Goal: Task Accomplishment & Management: Manage account settings

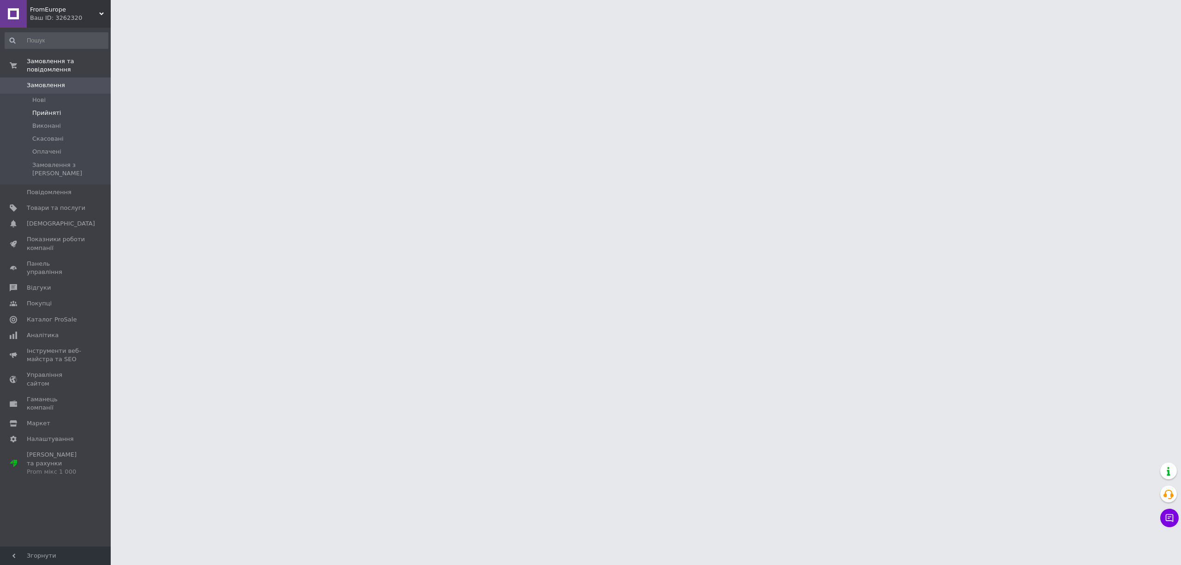
click at [32, 109] on span "Прийняті" at bounding box center [46, 113] width 29 height 8
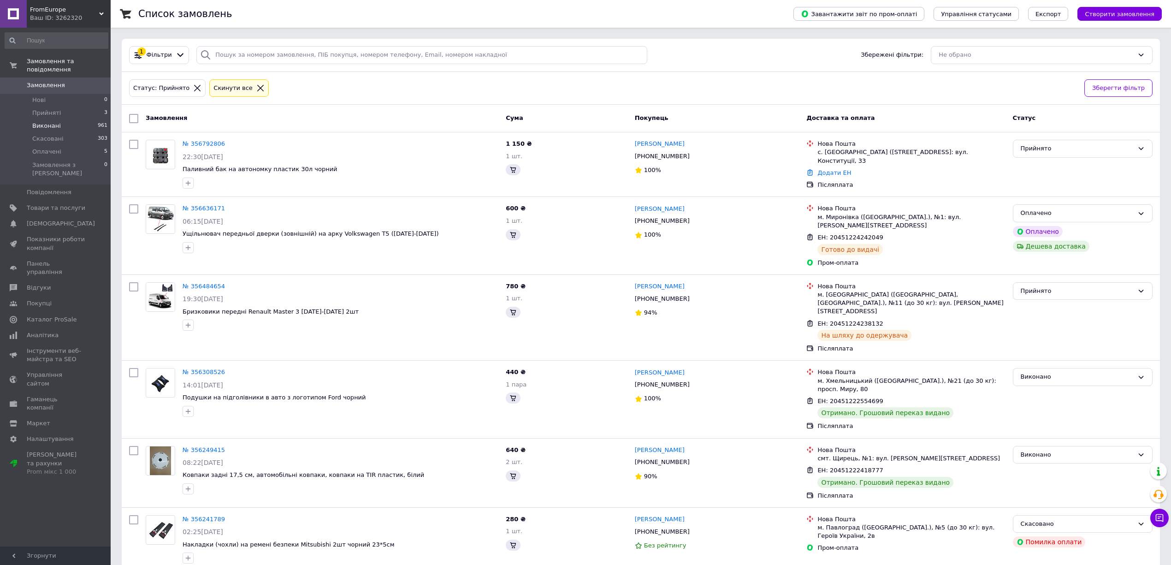
click at [63, 119] on li "Виконані 961" at bounding box center [56, 125] width 113 height 13
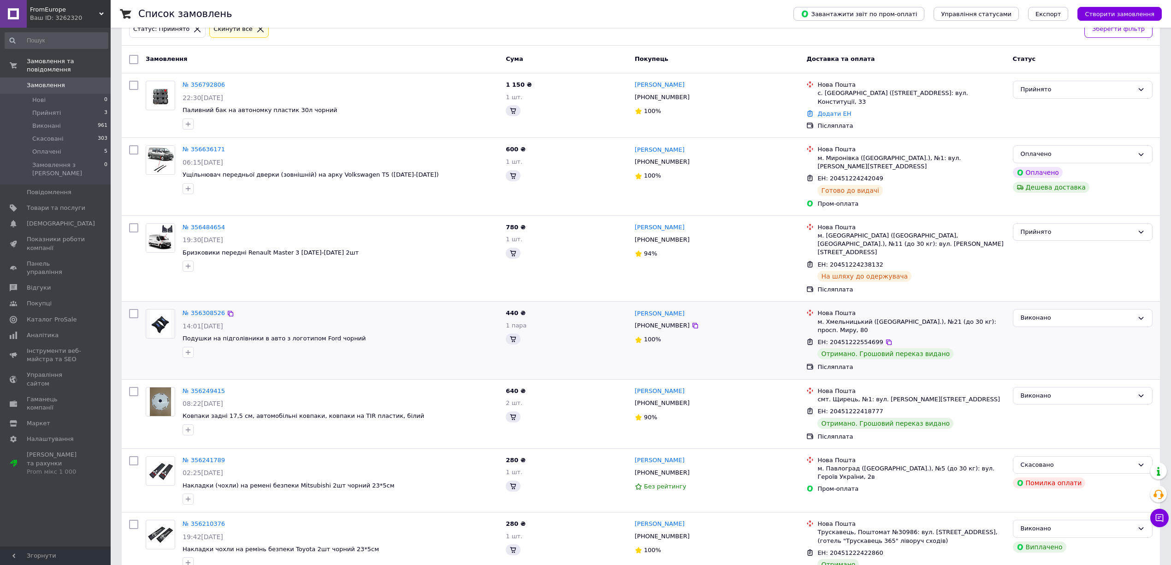
scroll to position [61, 0]
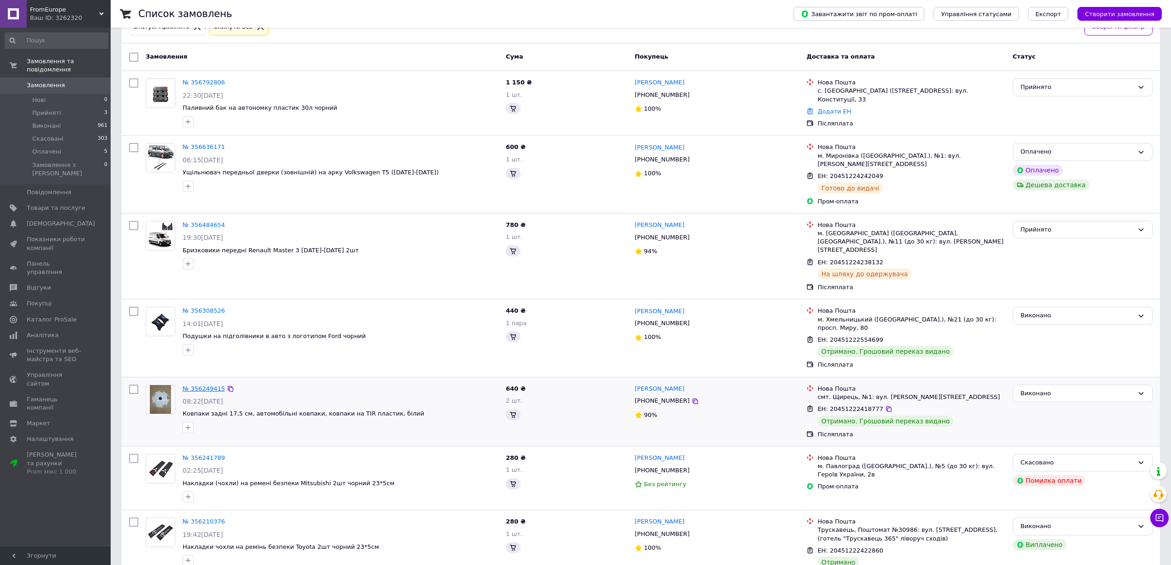
click at [202, 385] on link "№ 356249415" at bounding box center [204, 388] width 42 height 7
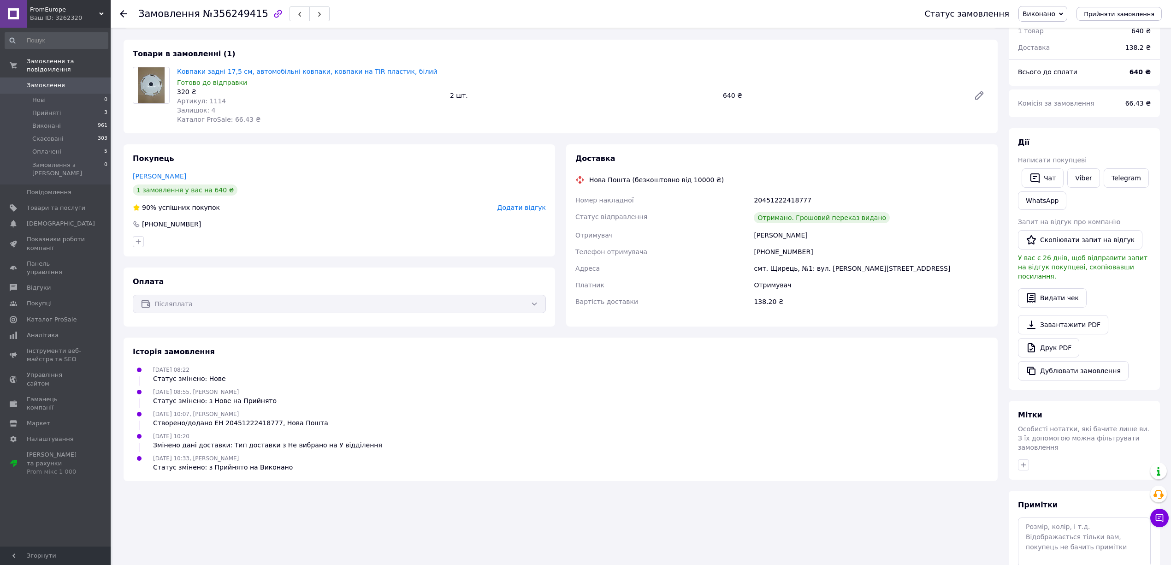
scroll to position [61, 0]
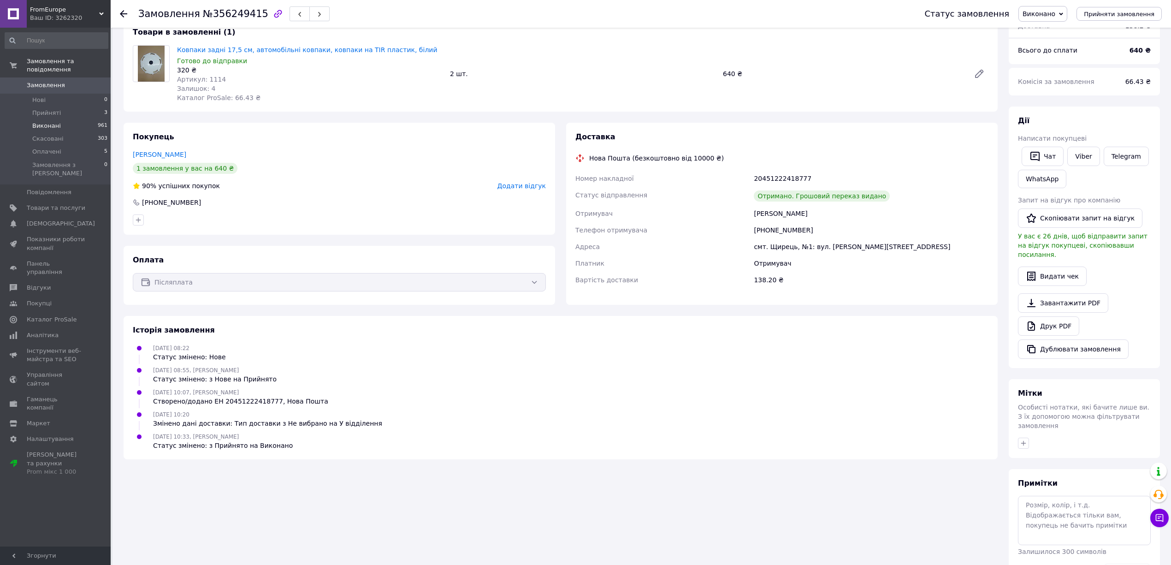
click at [56, 122] on span "Виконані" at bounding box center [46, 126] width 29 height 8
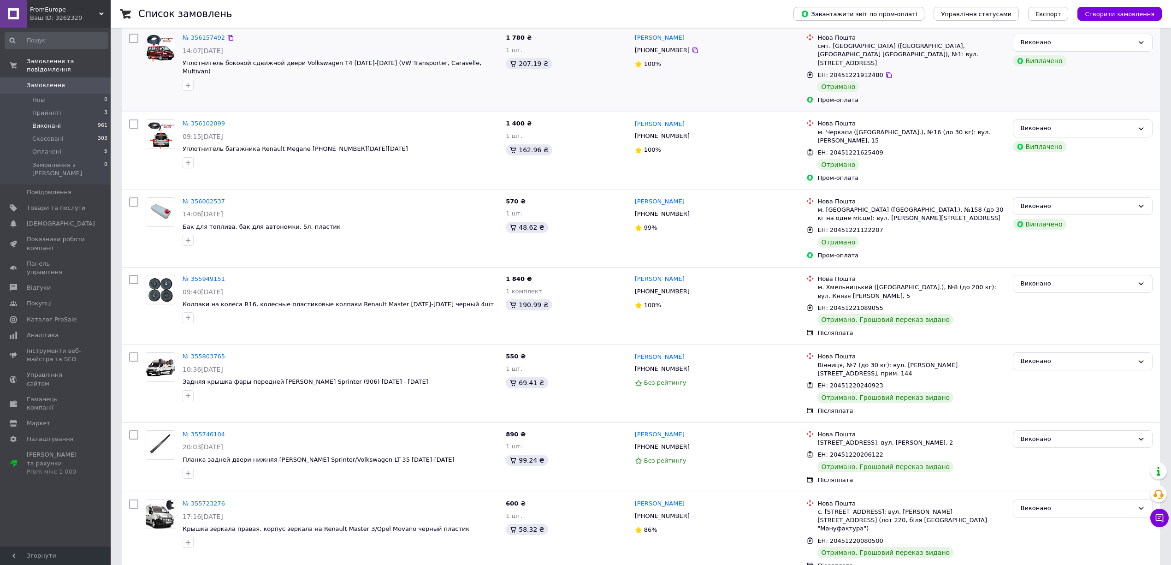
scroll to position [369, 0]
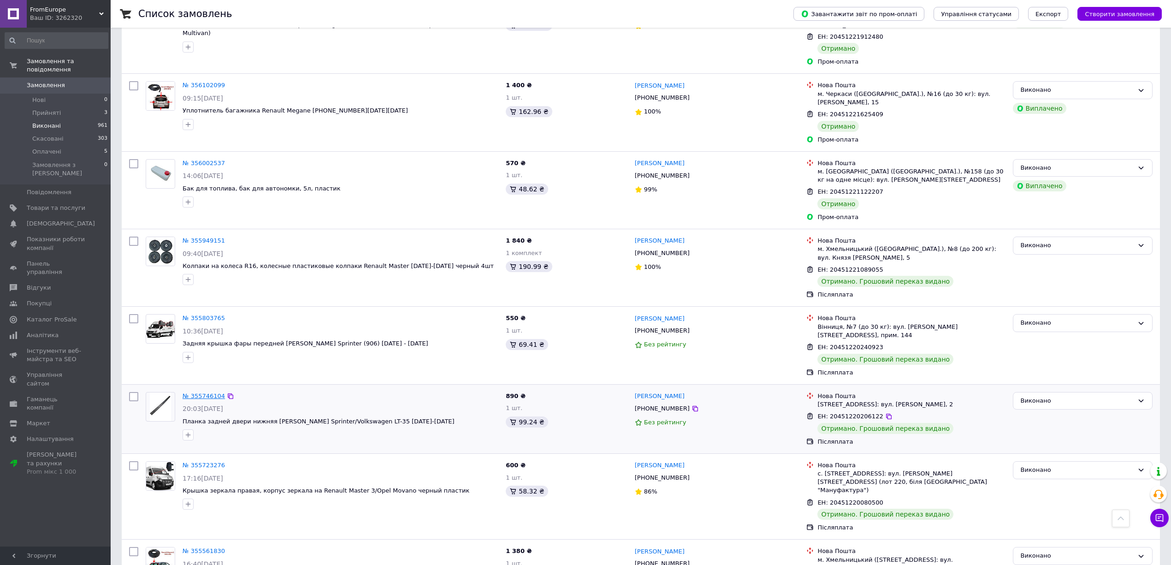
click at [203, 392] on link "№ 355746104" at bounding box center [204, 395] width 42 height 7
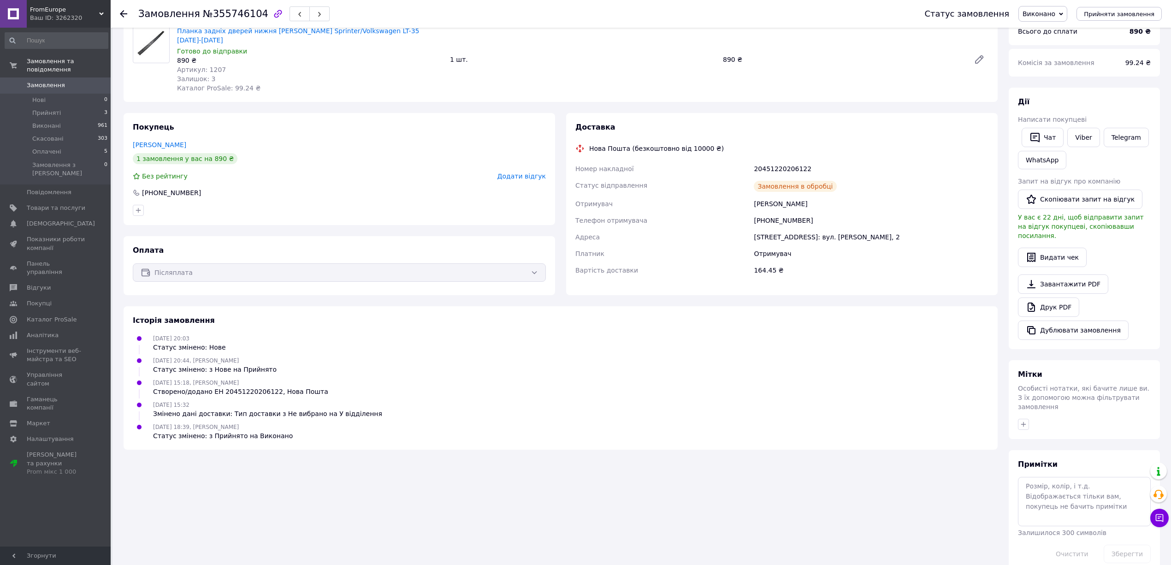
scroll to position [82, 0]
click at [55, 204] on span "Товари та послуги" at bounding box center [56, 208] width 59 height 8
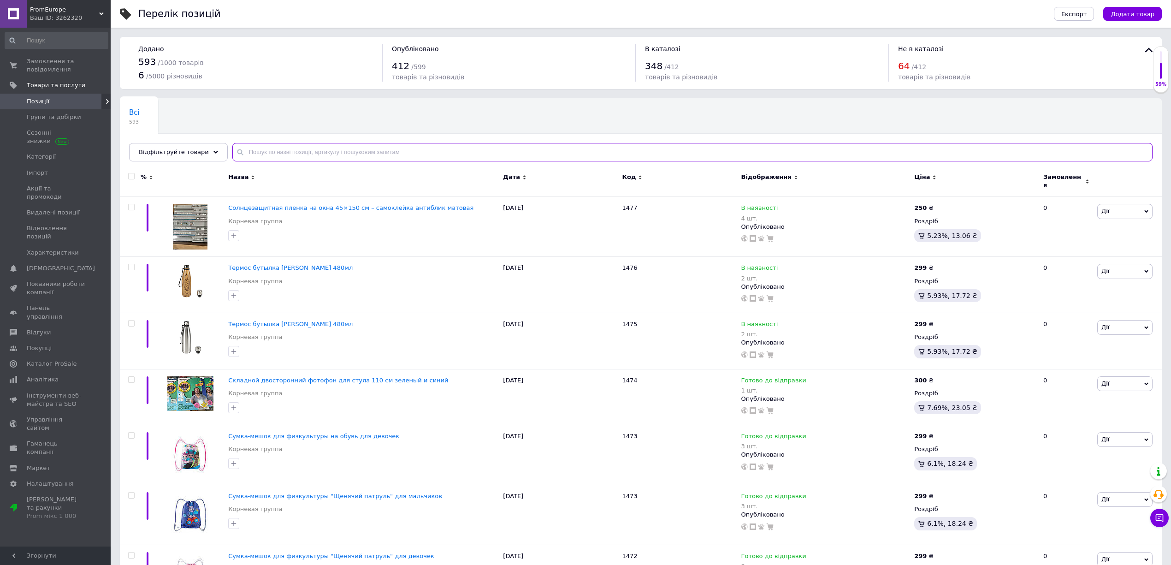
click at [270, 149] on input "text" at bounding box center [692, 152] width 921 height 18
paste input "Рамка номерний знак на вантажні машини з діодним підсвічуванням"
type input "Рамка номерний знак на вантажні машини з діодним підсвічуванням"
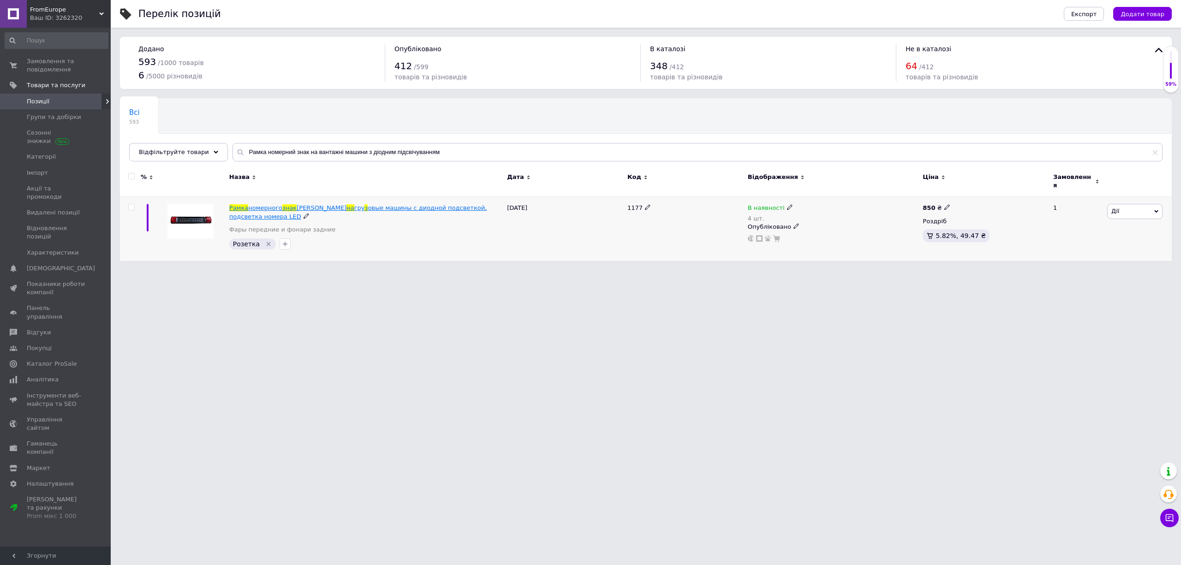
click at [286, 205] on span "знак" at bounding box center [289, 207] width 14 height 7
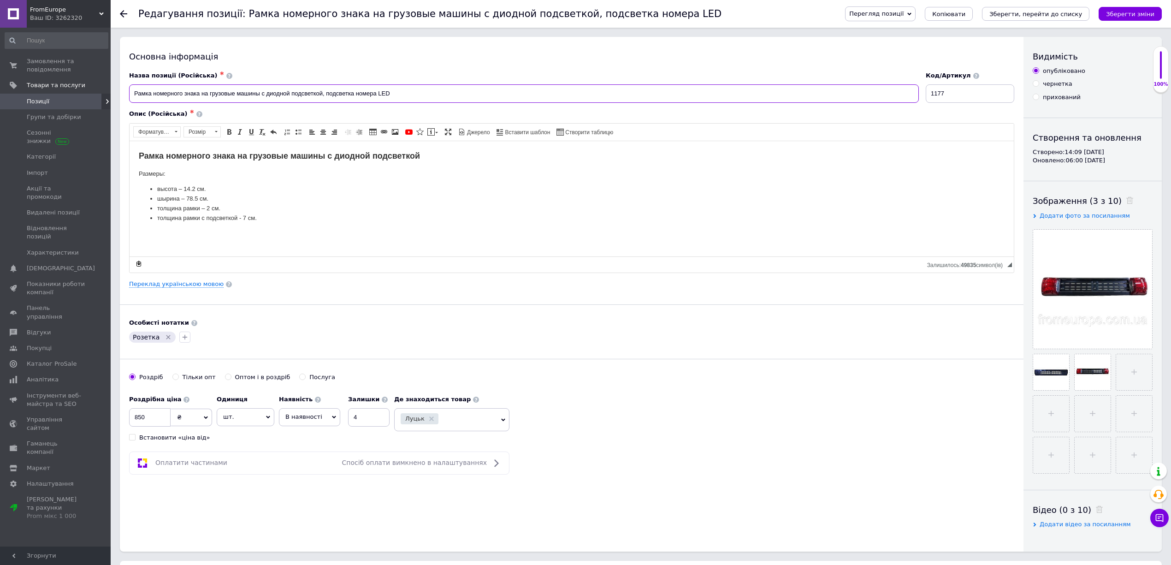
click at [310, 99] on input "Рамка номерного знака на грузовые машины с диодной подсветкой, подсветка номера…" at bounding box center [524, 93] width 790 height 18
click at [208, 283] on link "Переклад українською мовою" at bounding box center [176, 283] width 95 height 7
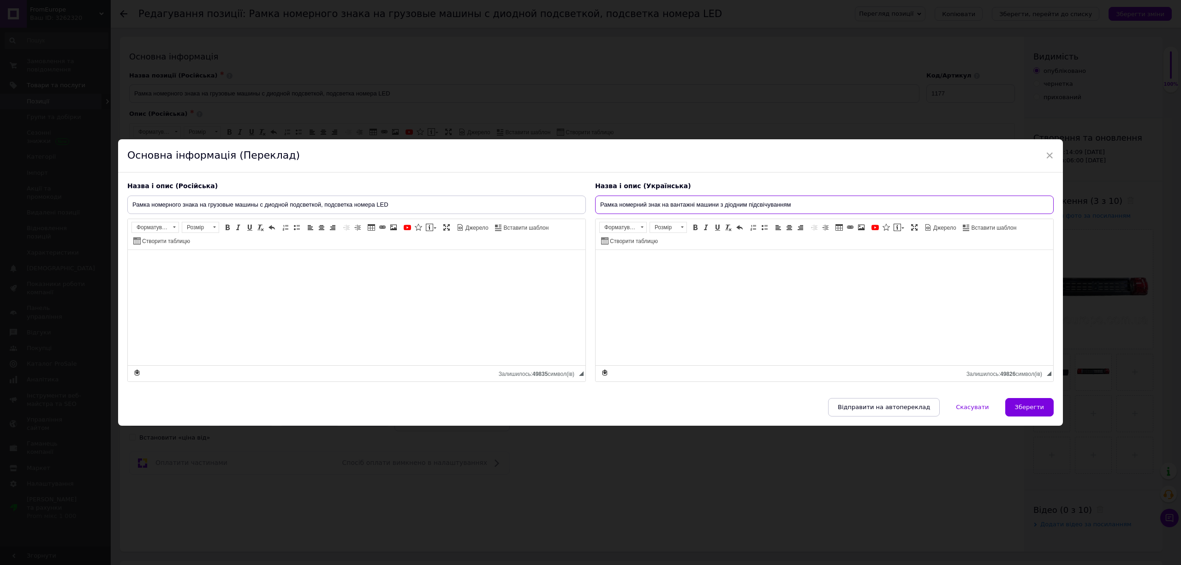
click at [661, 204] on input "Рамка номерний знак на вантажні машини з діодним підсвічуванням" at bounding box center [824, 205] width 458 height 18
paste input "ля номерного знака вантажних автомобілів з LED підсвіткою"
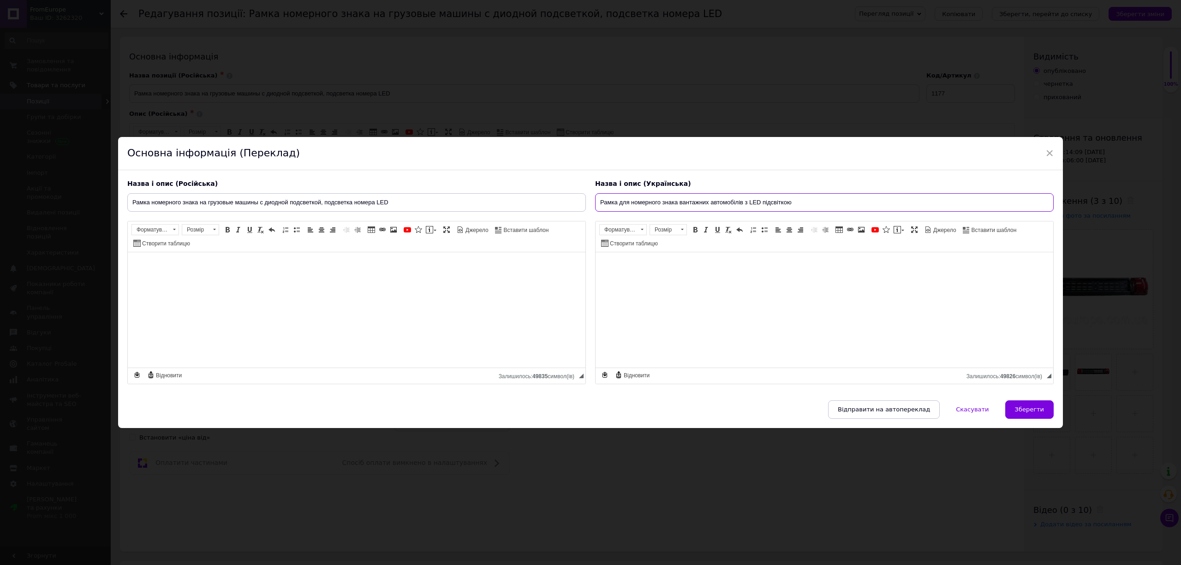
type input "Рамка для номерного знака вантажних автомобілів з LED підсвіткою"
click at [345, 203] on input "Рамка номерного знака на грузовые машины с диодной подсветкой, подсветка номера…" at bounding box center [356, 202] width 458 height 18
paste input "ля номерного знака грузовых автомобилей с подсветкой"
type input "Рамка для номерного знака грузовых автомобилей с подсветкой LED"
click at [642, 206] on input "Рамка для номерного знака вантажних автомобілів з LED підсвіткою" at bounding box center [824, 202] width 458 height 18
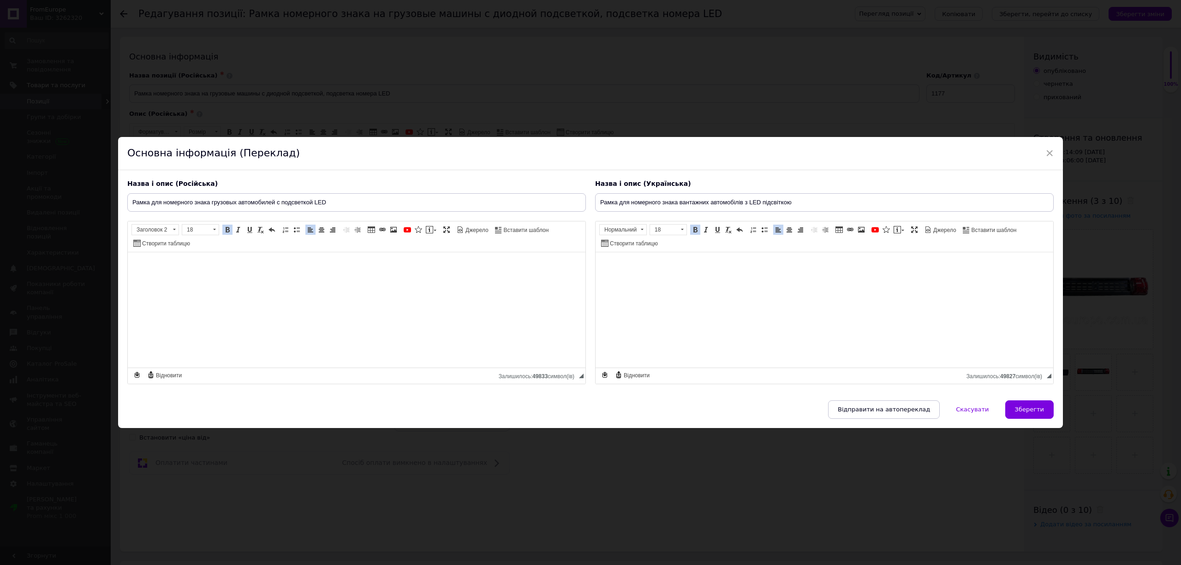
drag, startPoint x: 1017, startPoint y: 414, endPoint x: 853, endPoint y: 392, distance: 165.1
click at [1017, 413] on span "Зберегти" at bounding box center [1029, 409] width 29 height 7
type input "Рамка для номерного знака грузовых автомобилей с подсветкой LED"
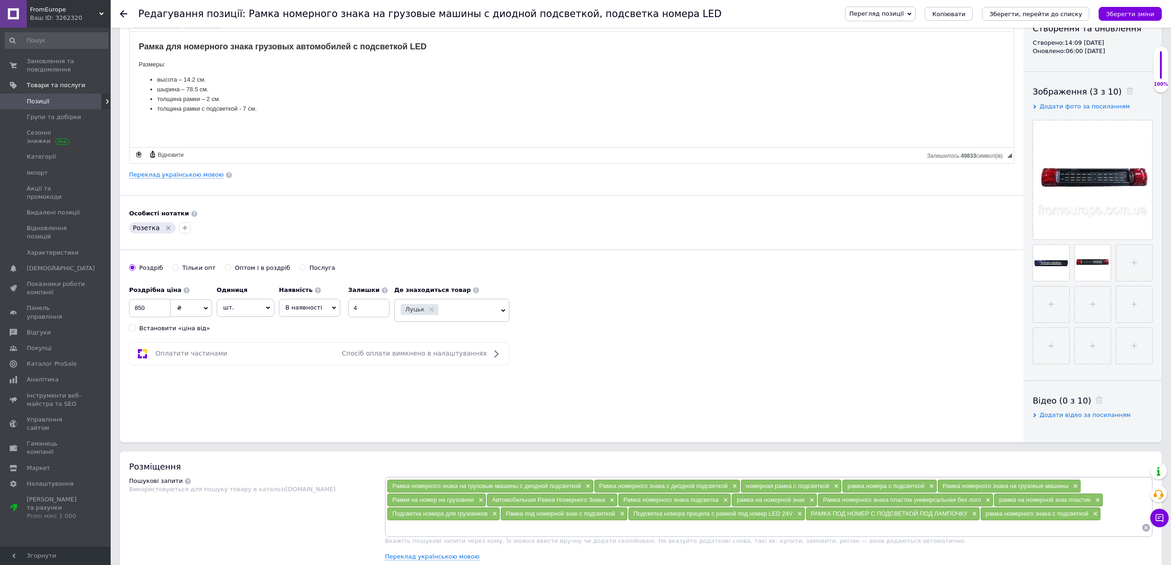
scroll to position [307, 0]
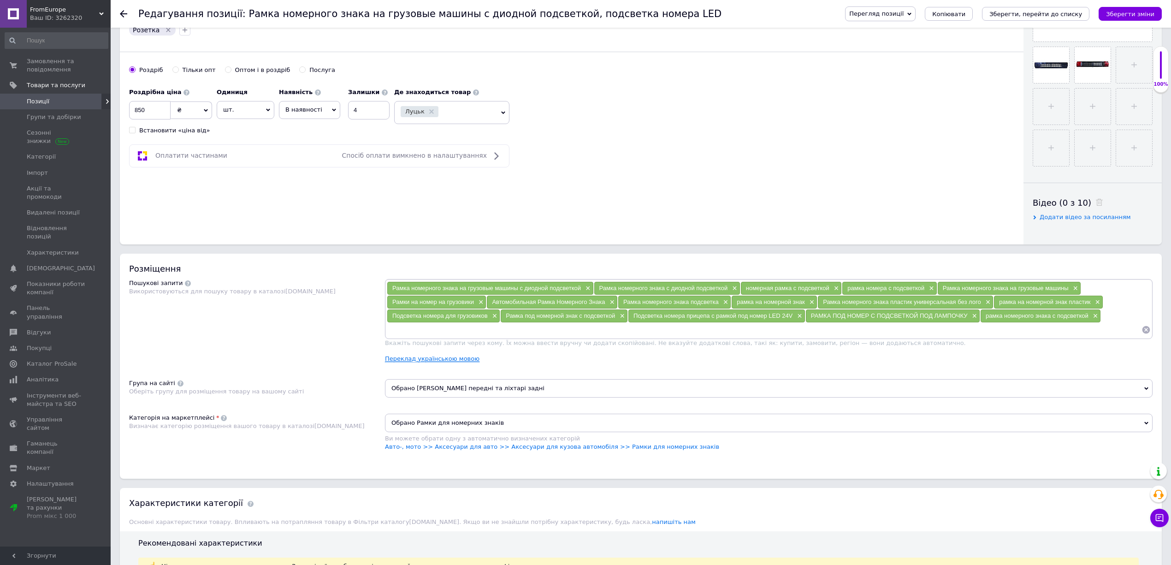
click at [459, 362] on link "Переклад українською мовою" at bounding box center [432, 358] width 95 height 7
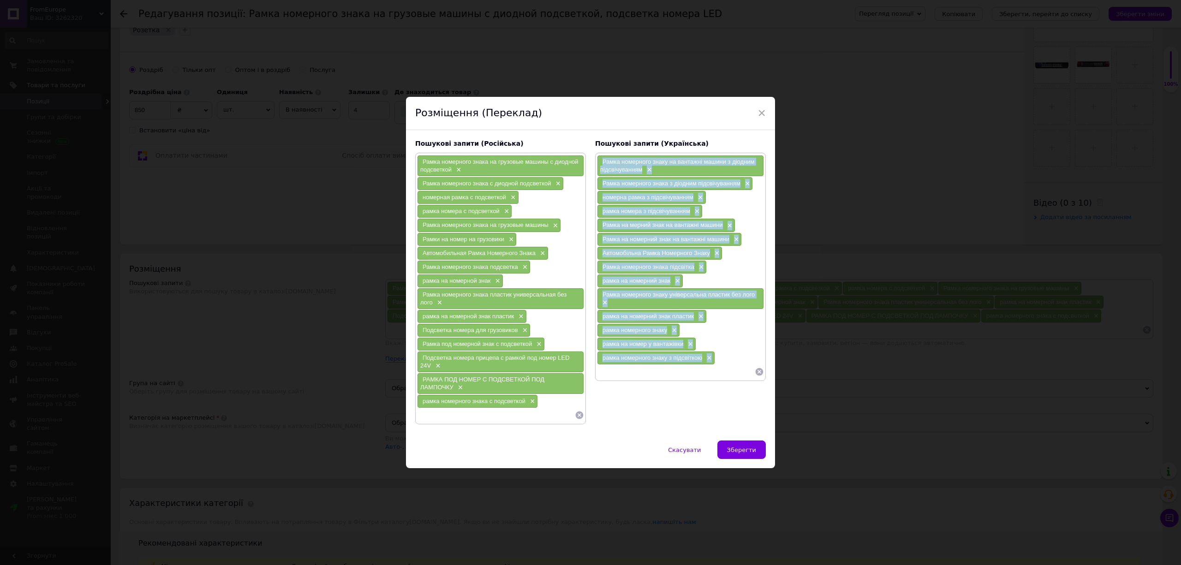
drag, startPoint x: 703, startPoint y: 362, endPoint x: 598, endPoint y: 165, distance: 223.2
click at [598, 165] on div "Рамка номерного знаку на вантажні машини з діодним підсвічуванням × Рамка номер…" at bounding box center [680, 267] width 167 height 224
copy div "Рамка номерного знаку на вантажні машини з діодним підсвічуванням × Рамка номер…"
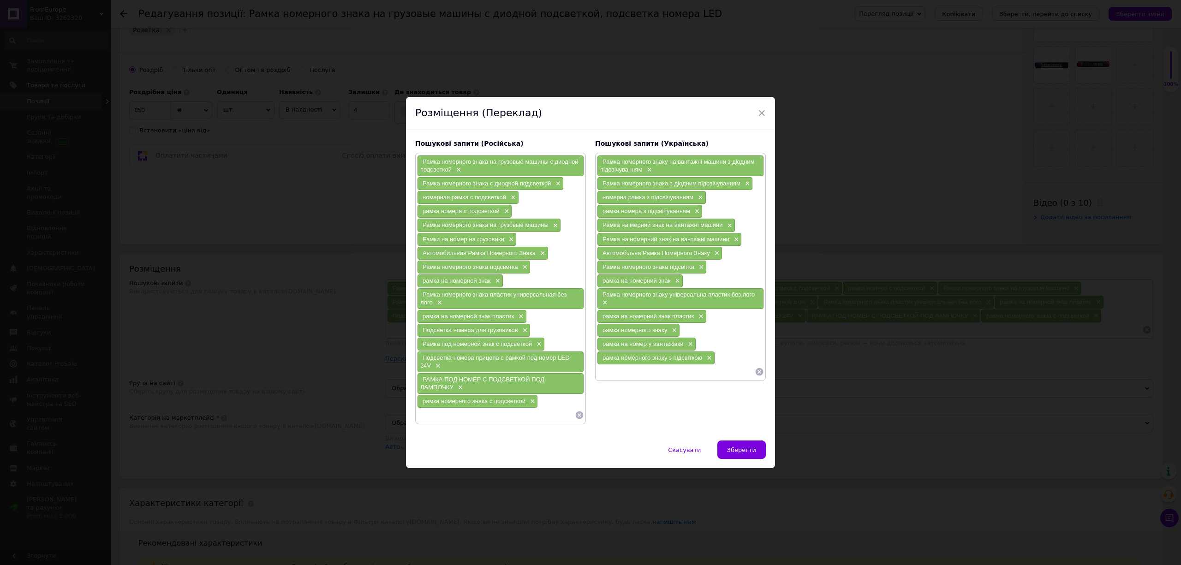
drag, startPoint x: 762, startPoint y: 376, endPoint x: 758, endPoint y: 371, distance: 6.3
click at [762, 375] on div at bounding box center [680, 372] width 167 height 14
click at [758, 369] on icon at bounding box center [758, 371] width 9 height 9
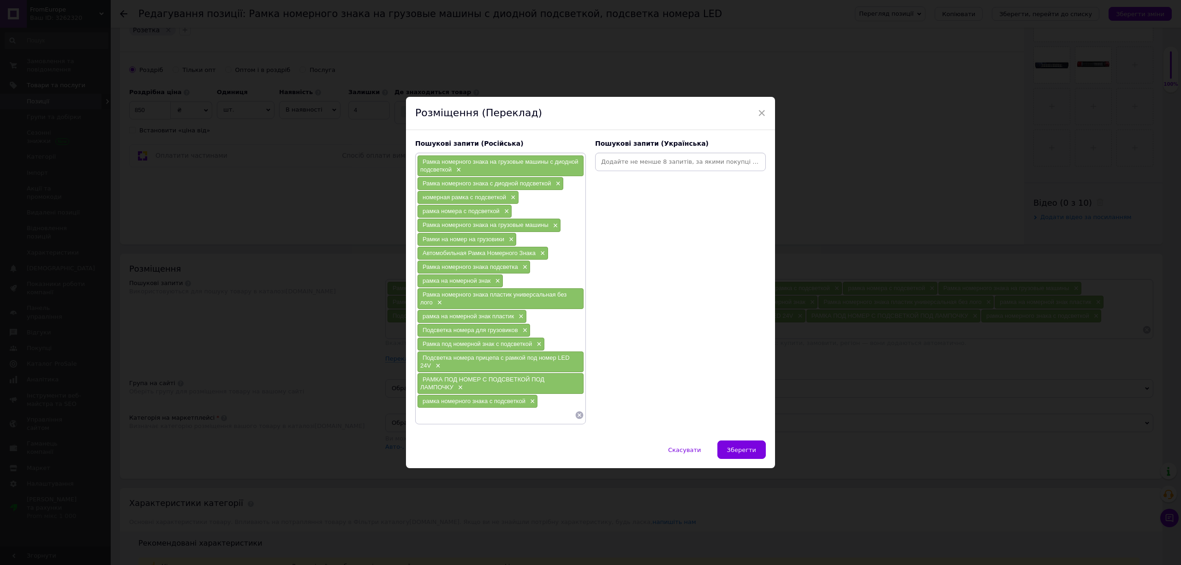
click at [623, 163] on input at bounding box center [680, 162] width 167 height 14
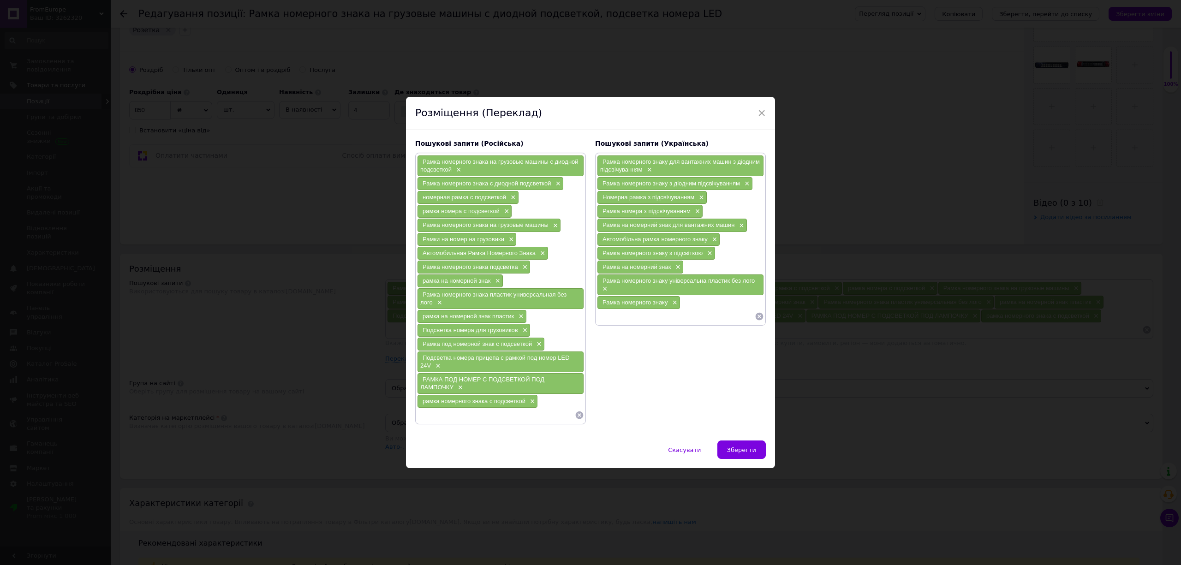
drag, startPoint x: 580, startPoint y: 417, endPoint x: 565, endPoint y: 379, distance: 41.0
click at [580, 417] on icon at bounding box center [579, 414] width 9 height 9
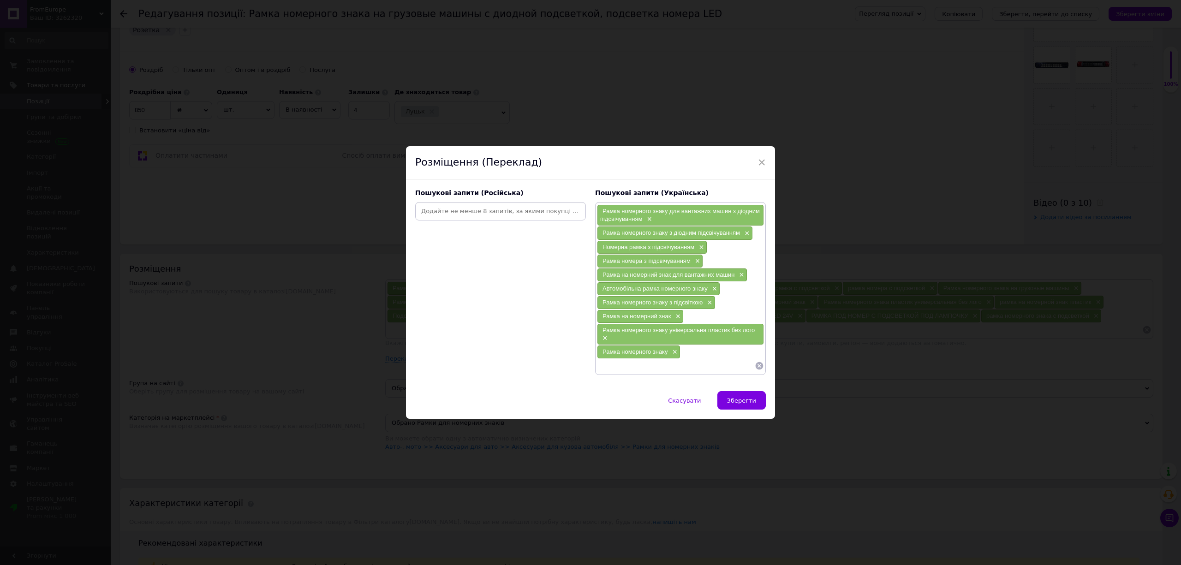
click at [475, 222] on div "Пошукові запити (Російська)" at bounding box center [500, 282] width 180 height 196
click at [475, 212] on input at bounding box center [500, 211] width 167 height 14
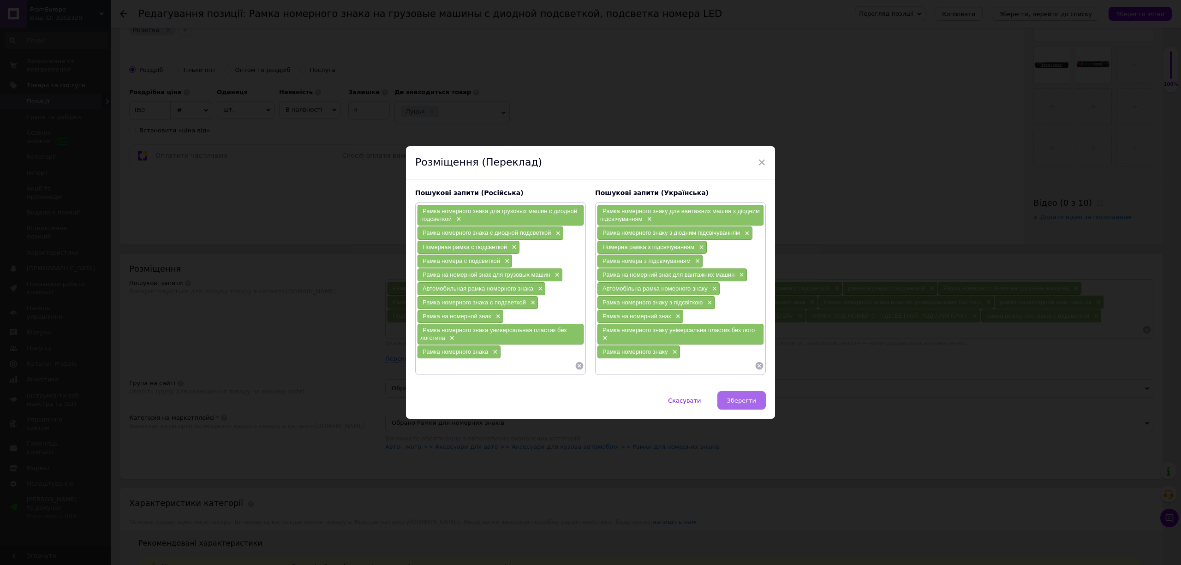
click at [734, 395] on button "Зберегти" at bounding box center [741, 400] width 48 height 18
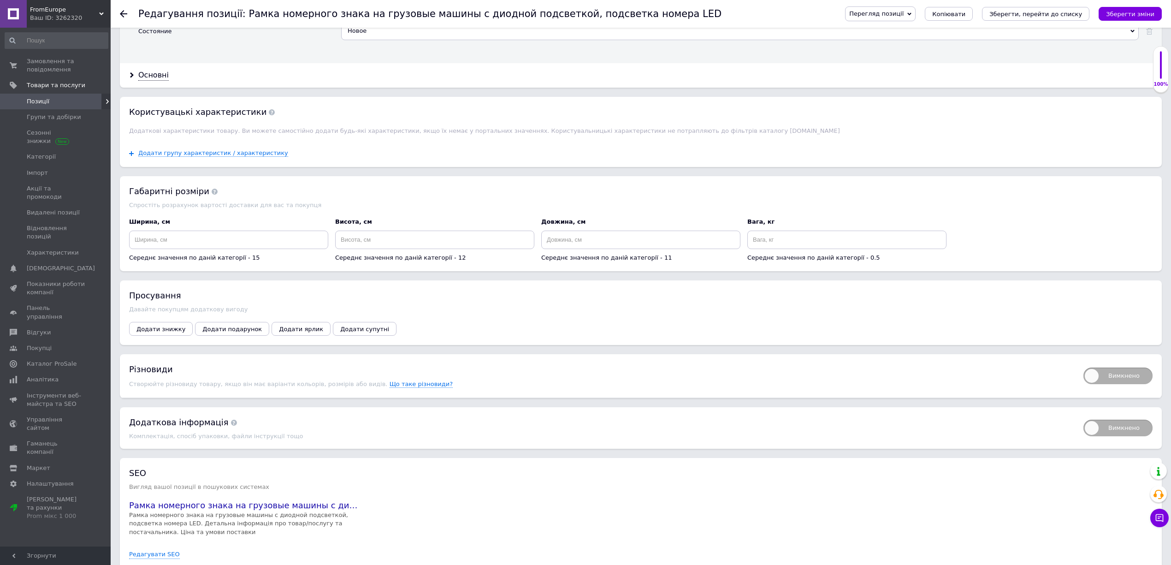
scroll to position [1039, 0]
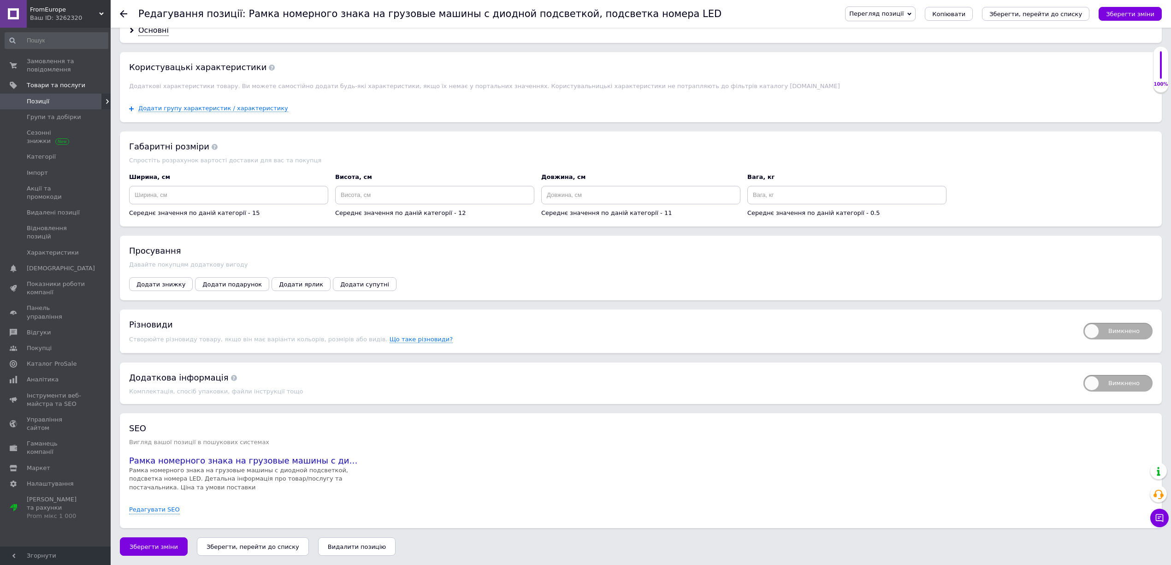
drag, startPoint x: 165, startPoint y: 549, endPoint x: 166, endPoint y: 537, distance: 11.6
click at [166, 550] on span "Зберегти зміни" at bounding box center [154, 546] width 48 height 7
drag, startPoint x: 137, startPoint y: 541, endPoint x: 158, endPoint y: 532, distance: 21.9
click at [141, 541] on button "Зберегти зміни" at bounding box center [154, 546] width 68 height 18
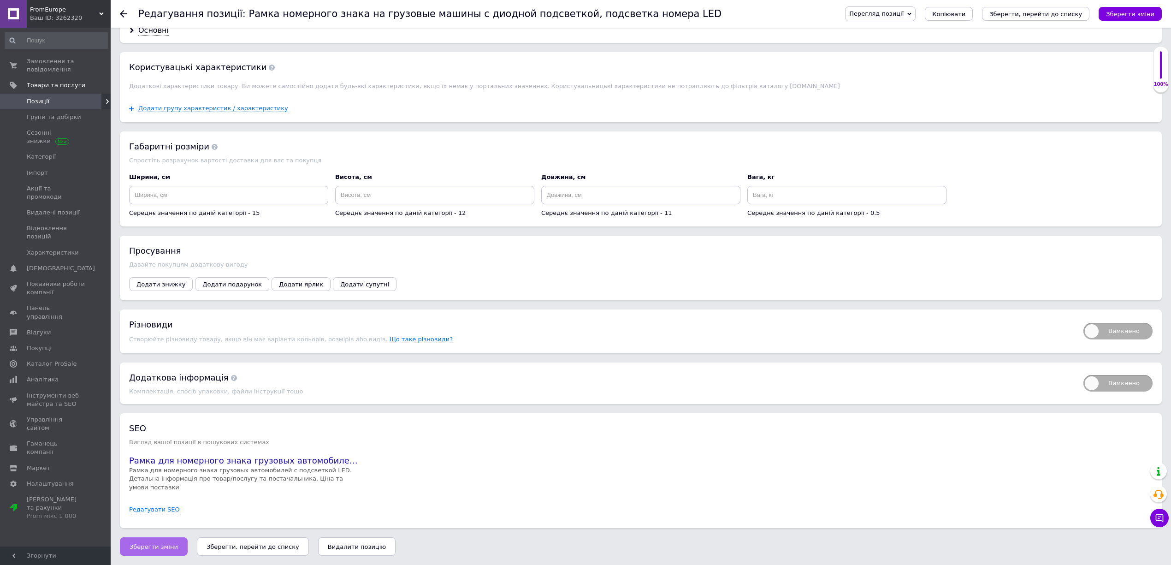
click at [154, 543] on span "Зберегти зміни" at bounding box center [154, 546] width 48 height 7
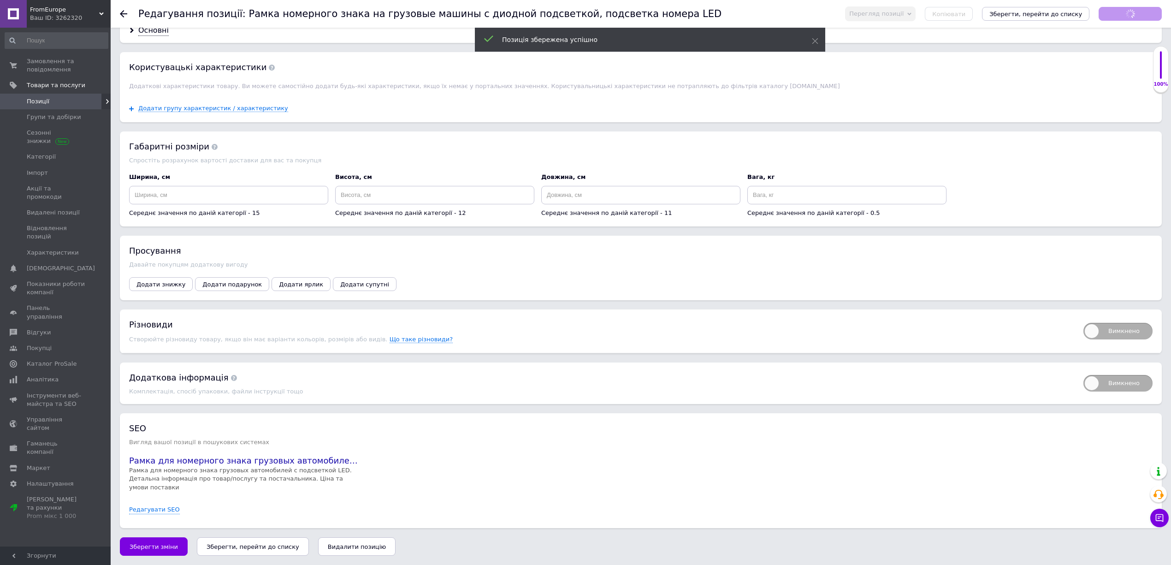
click at [52, 100] on span "Позиції" at bounding box center [56, 101] width 59 height 8
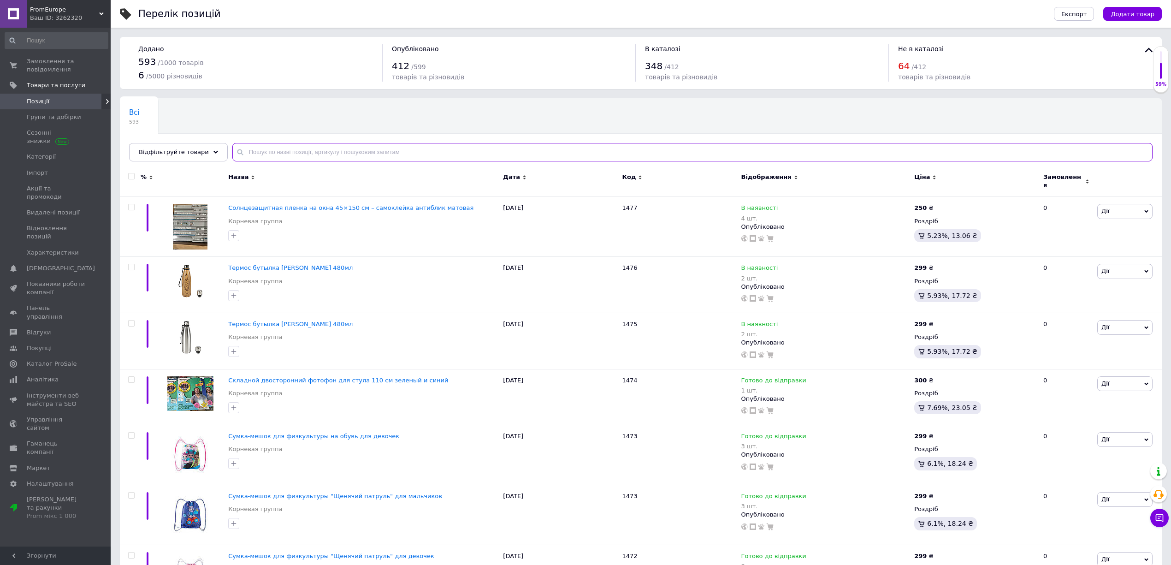
click at [372, 149] on input "text" at bounding box center [692, 152] width 921 height 18
paste input "Скляний вентиляційний люк 40х50, люк в автобус, автомобільний люк"
type input "Скляний вентиляційний люк 40х50, люк в автобус, автомобільний люк"
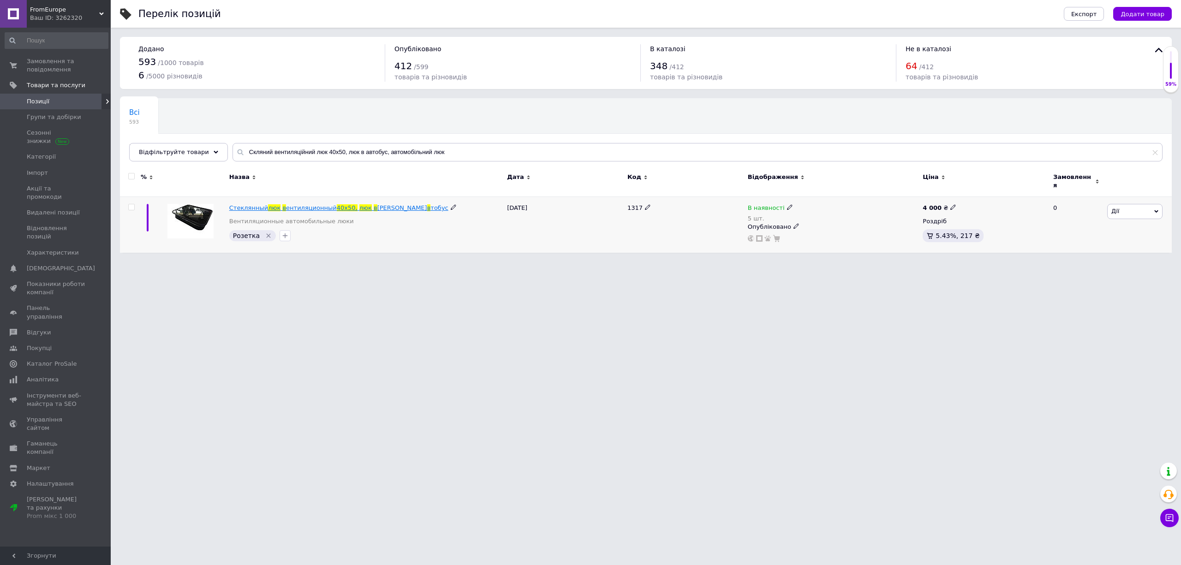
click at [243, 204] on span "Стеклянный" at bounding box center [248, 207] width 39 height 7
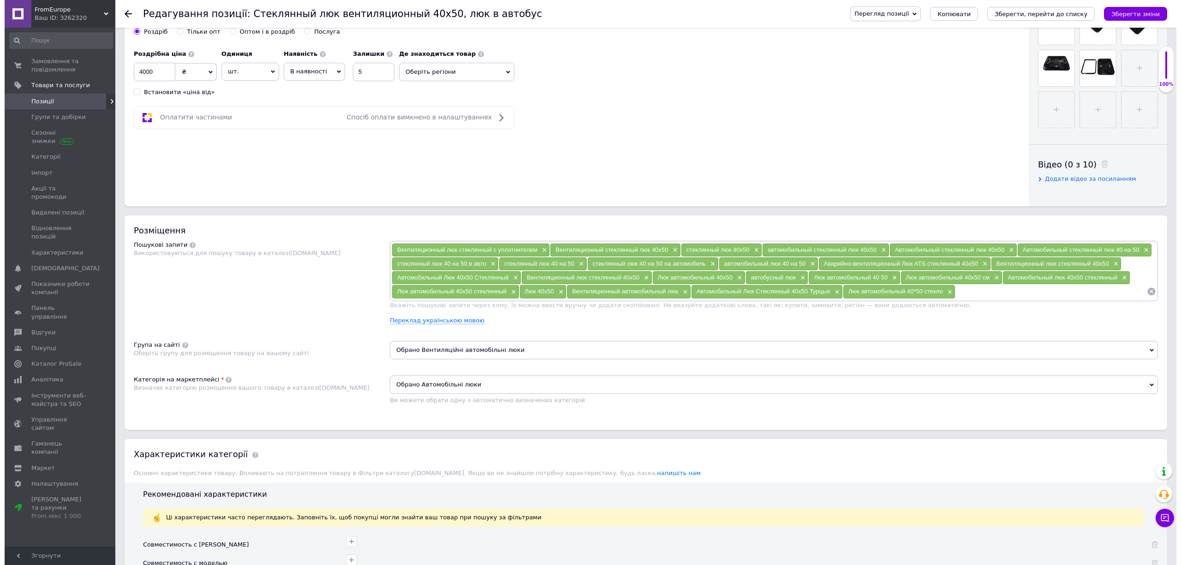
scroll to position [492, 0]
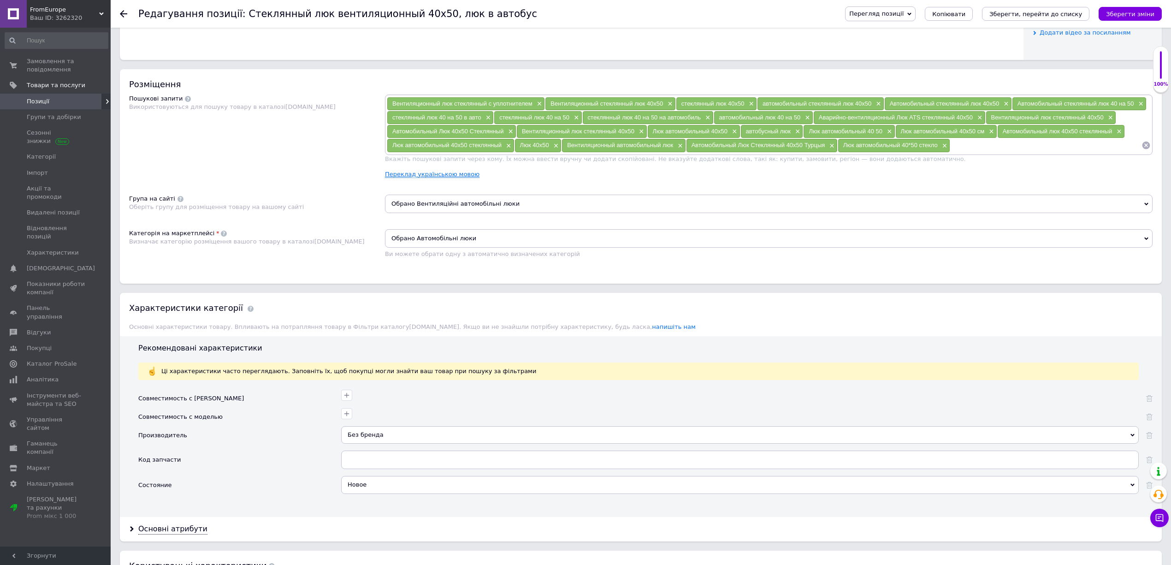
click at [449, 178] on link "Переклад українською мовою" at bounding box center [432, 174] width 95 height 7
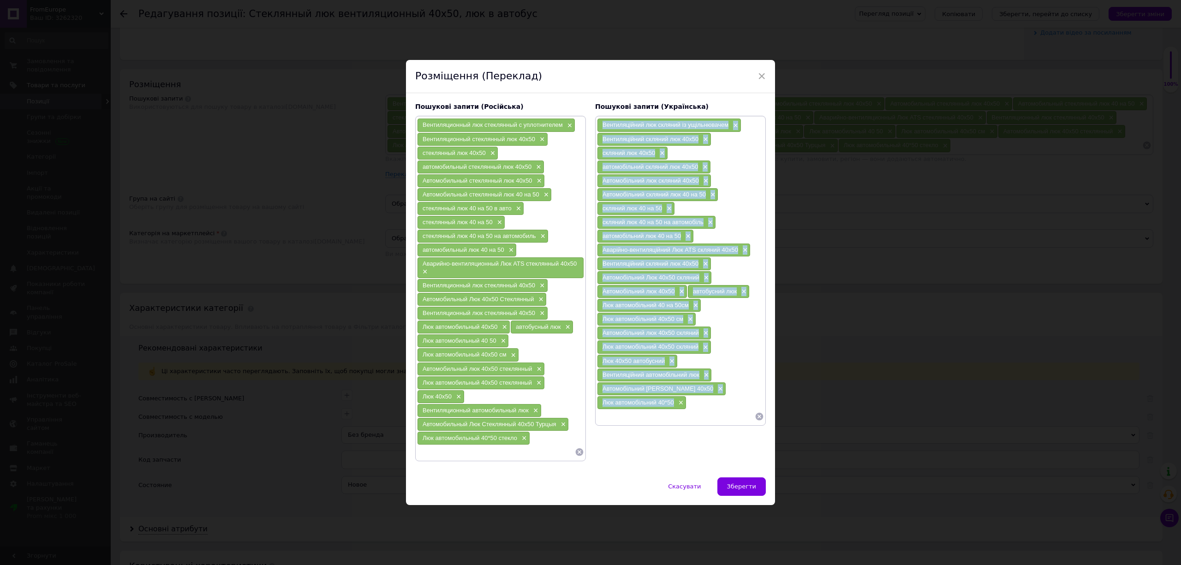
drag, startPoint x: 606, startPoint y: 130, endPoint x: 671, endPoint y: 401, distance: 279.4
click at [671, 401] on div "Вентиляційний люк скляний із ущільнювачем × Вентиляційний скляний люк 40х50 × с…" at bounding box center [680, 270] width 167 height 305
copy div "Loremipsumdol sit ametcon ad elitseddoeiu × Temporincidid utlabor etd 95m15 × a…"
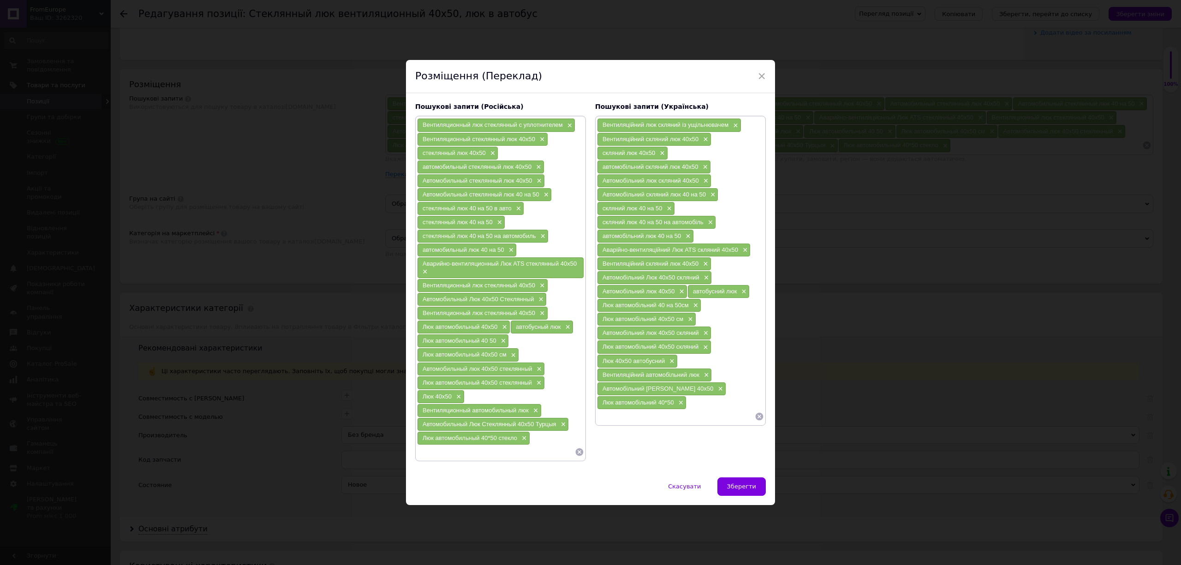
click at [754, 417] on icon at bounding box center [758, 416] width 9 height 9
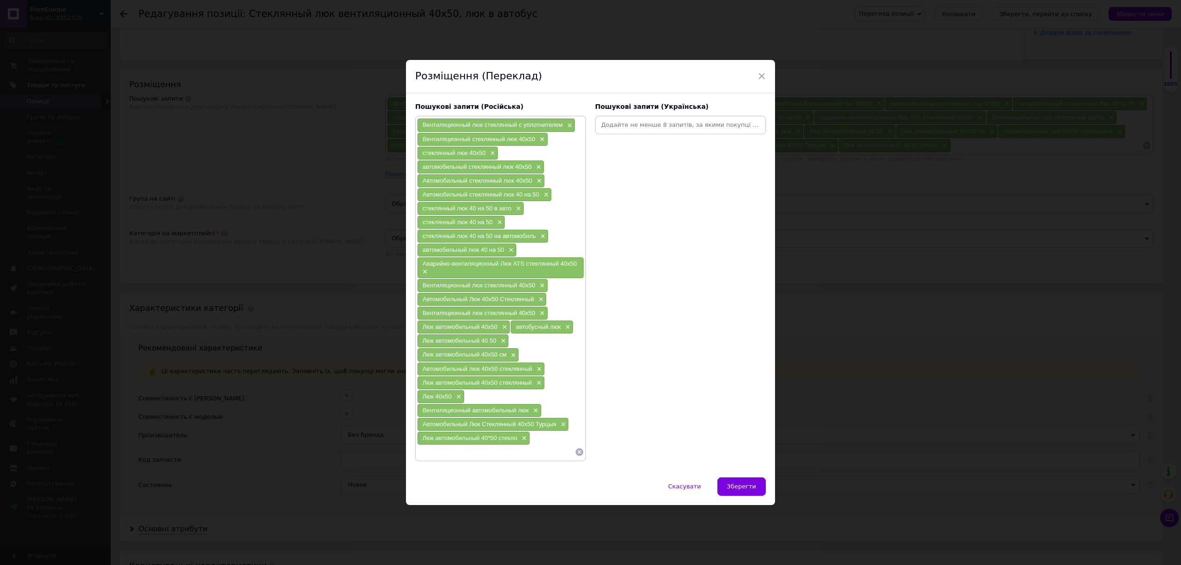
click at [617, 130] on input at bounding box center [680, 125] width 167 height 14
paste input "Вентиляційний люк скляний із ущільнювачем Вентиляційний скляний люк 40х50 Склян…"
type input "Вентиляційний люк скляний із ущільнювачем Вентиляційний скляний люк 40х50 Склян…"
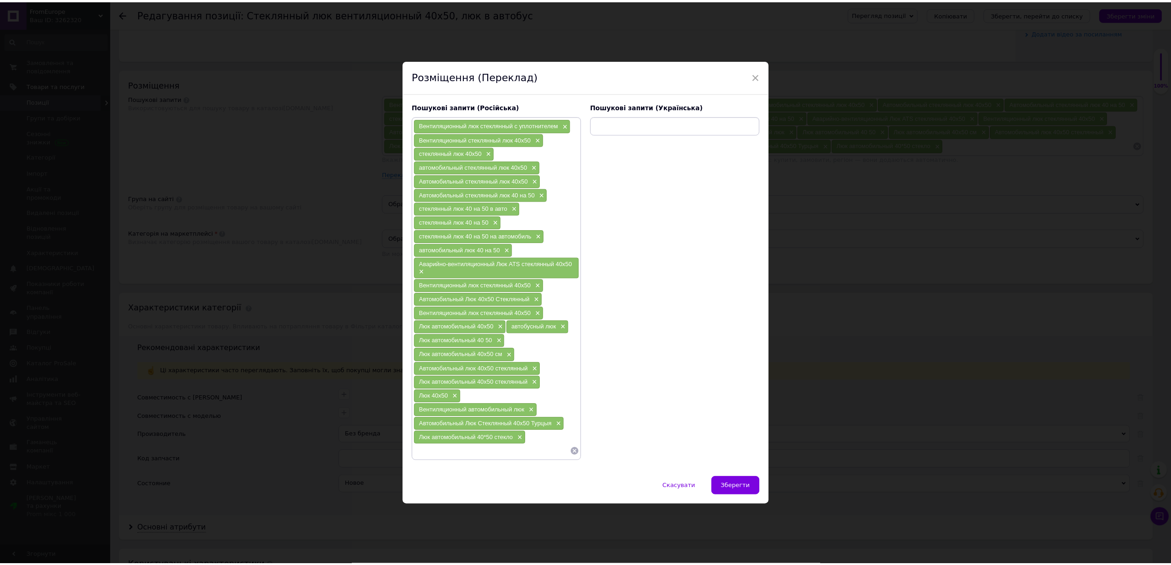
scroll to position [0, 0]
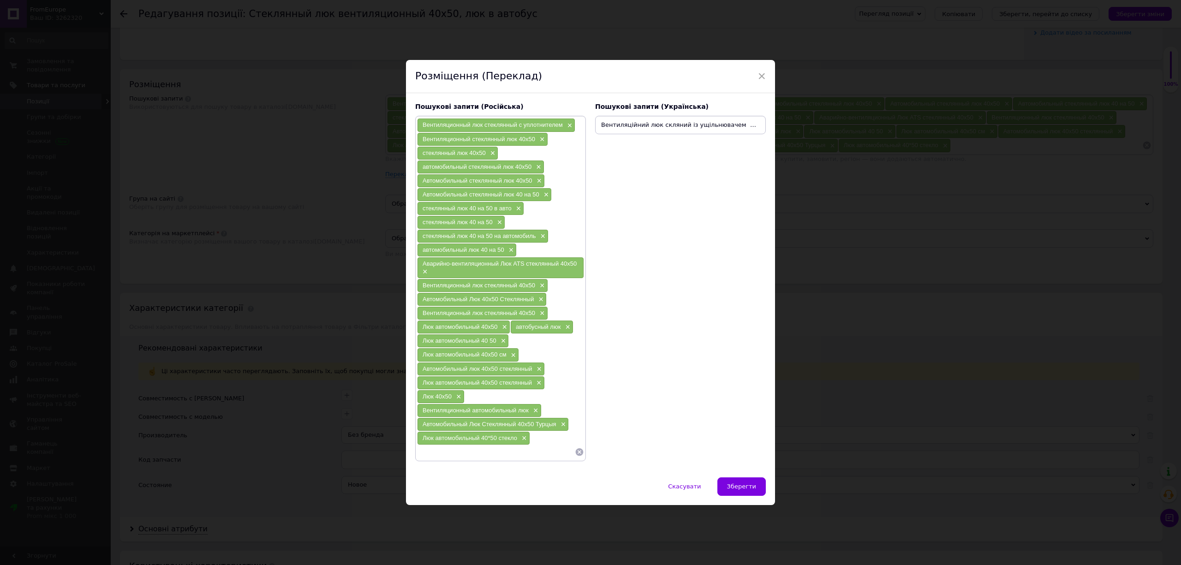
click at [622, 130] on input "Вентиляційний люк скляний із ущільнювачем Вентиляційний скляний люк 40х50 Склян…" at bounding box center [680, 125] width 167 height 14
paste input
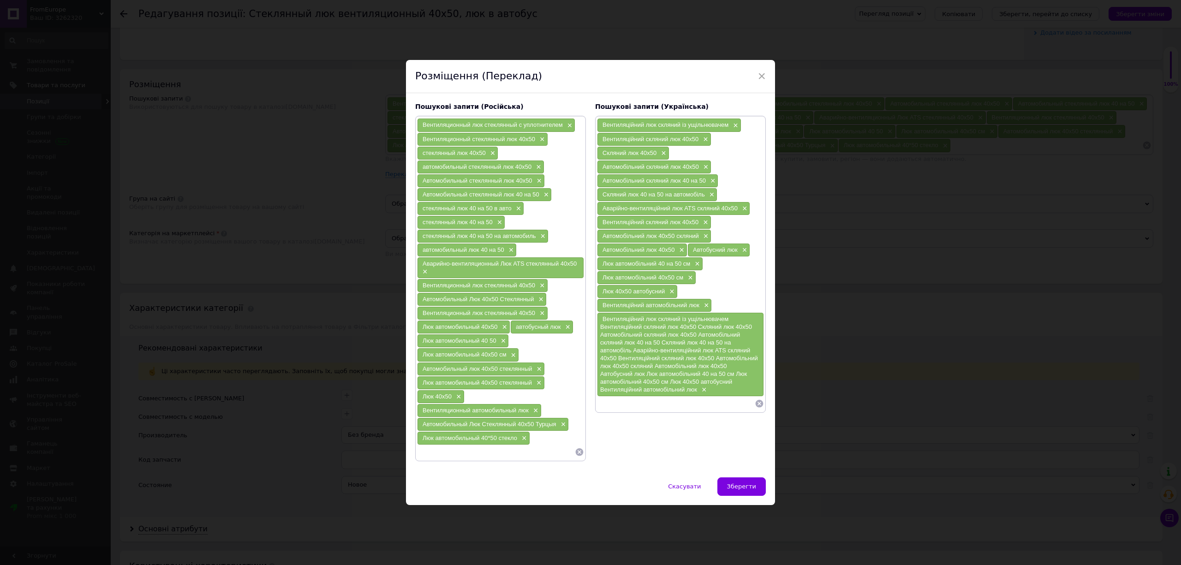
click at [746, 346] on div "Вентиляційний люк скляний із ущільнювачем Вентиляційний скляний люк 40х50 Склян…" at bounding box center [680, 354] width 166 height 83
click at [667, 403] on input at bounding box center [676, 404] width 158 height 14
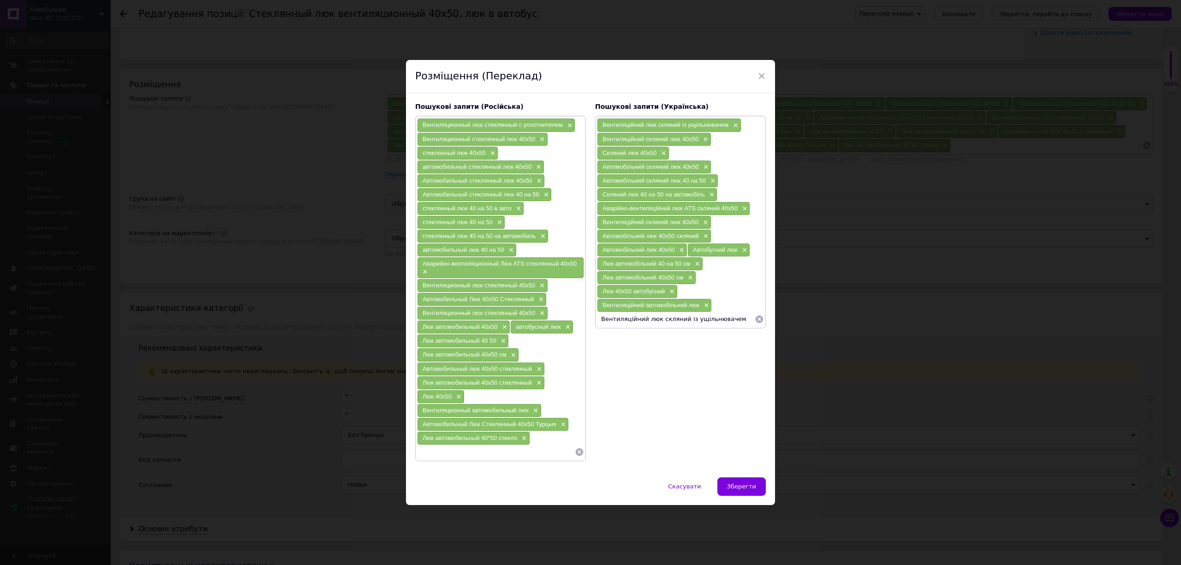
drag, startPoint x: 757, startPoint y: 321, endPoint x: 752, endPoint y: 327, distance: 7.5
click at [757, 320] on icon at bounding box center [759, 319] width 8 height 8
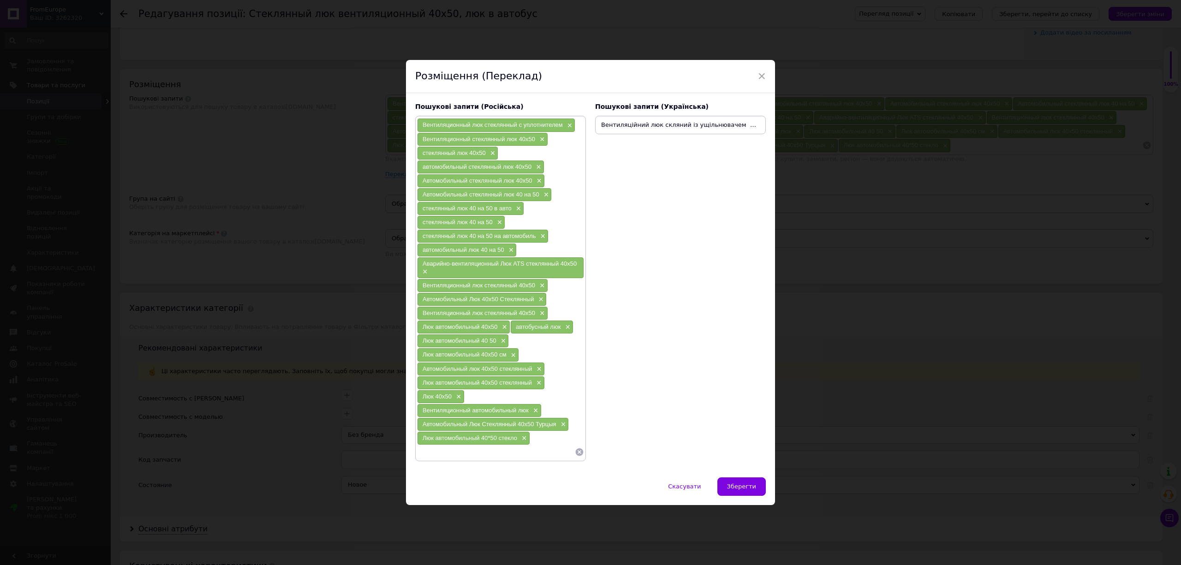
click at [646, 123] on input "Вентиляційний люк скляний із ущільнювачем Вентиляційний скляний люк 40х50 Склян…" at bounding box center [680, 125] width 167 height 14
type input "Вентиляційний юк скляний із ущільнювачем Вентиляційний скляний люк 40х50 Скляни…"
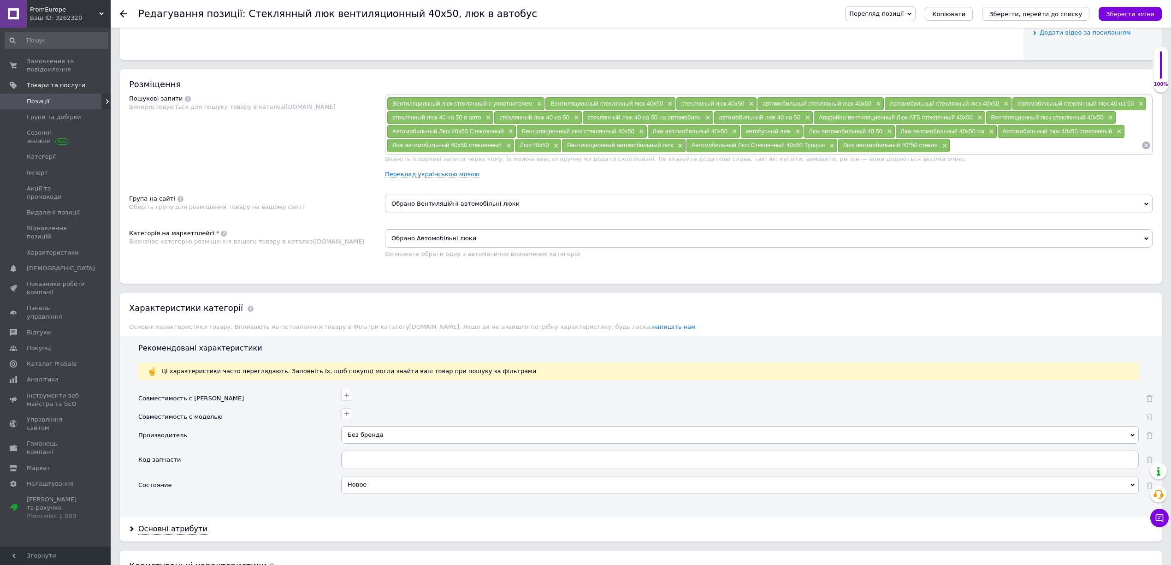
click at [415, 185] on div "Вентиляционный люк стеклянный с уплотнителем × Вентиляционный стеклянный люк 40…" at bounding box center [769, 140] width 768 height 91
click at [414, 178] on link "Переклад українською мовою" at bounding box center [432, 174] width 95 height 7
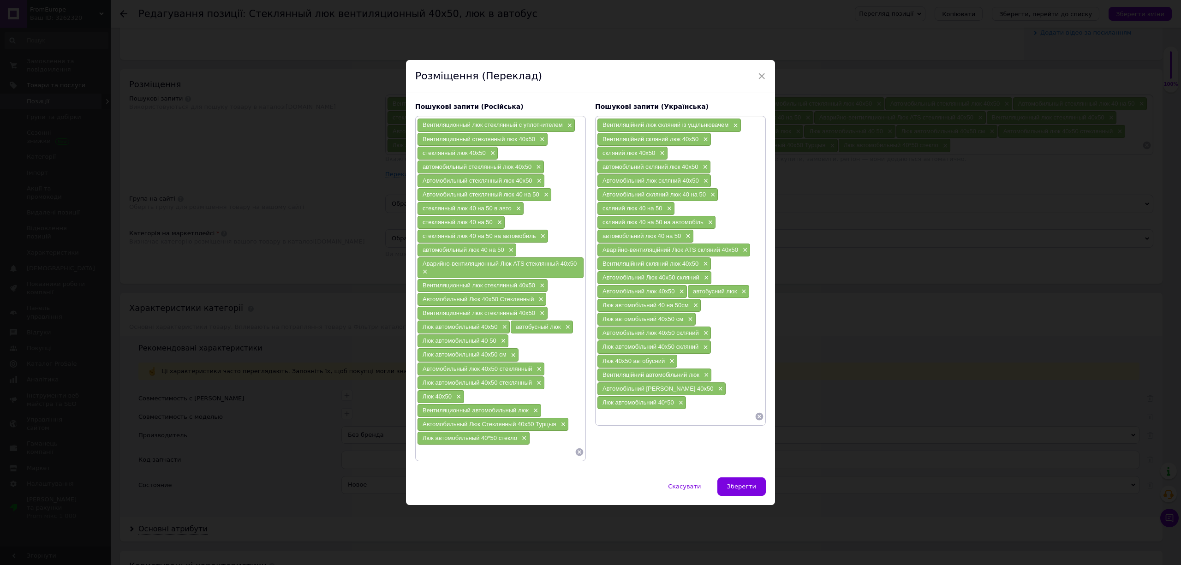
click at [752, 415] on input at bounding box center [676, 417] width 158 height 14
click at [757, 416] on icon at bounding box center [759, 416] width 8 height 8
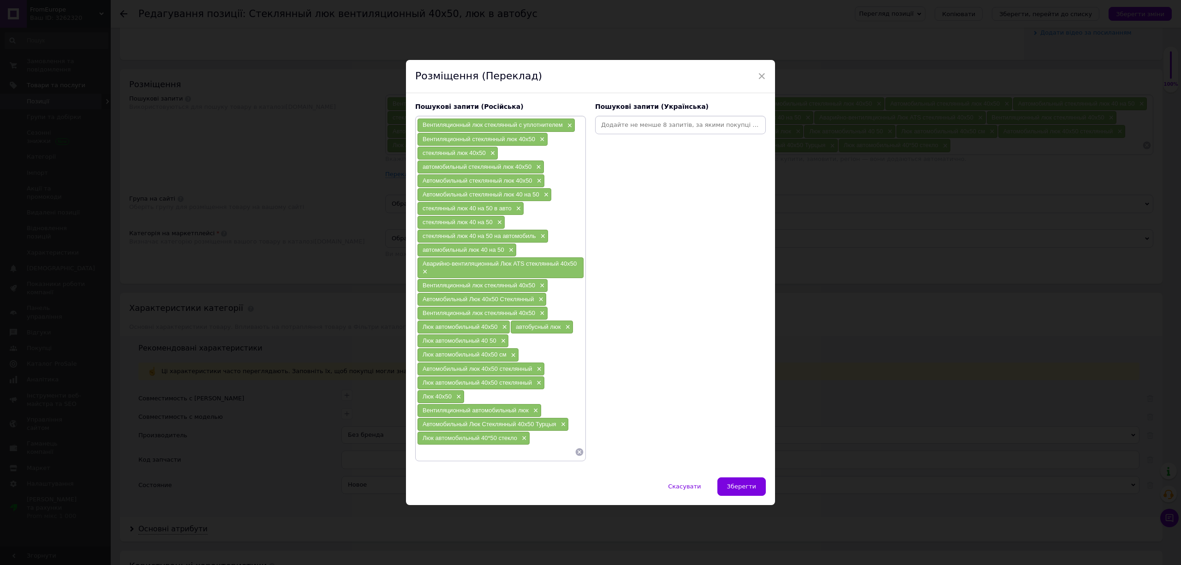
click at [624, 131] on input at bounding box center [680, 125] width 167 height 14
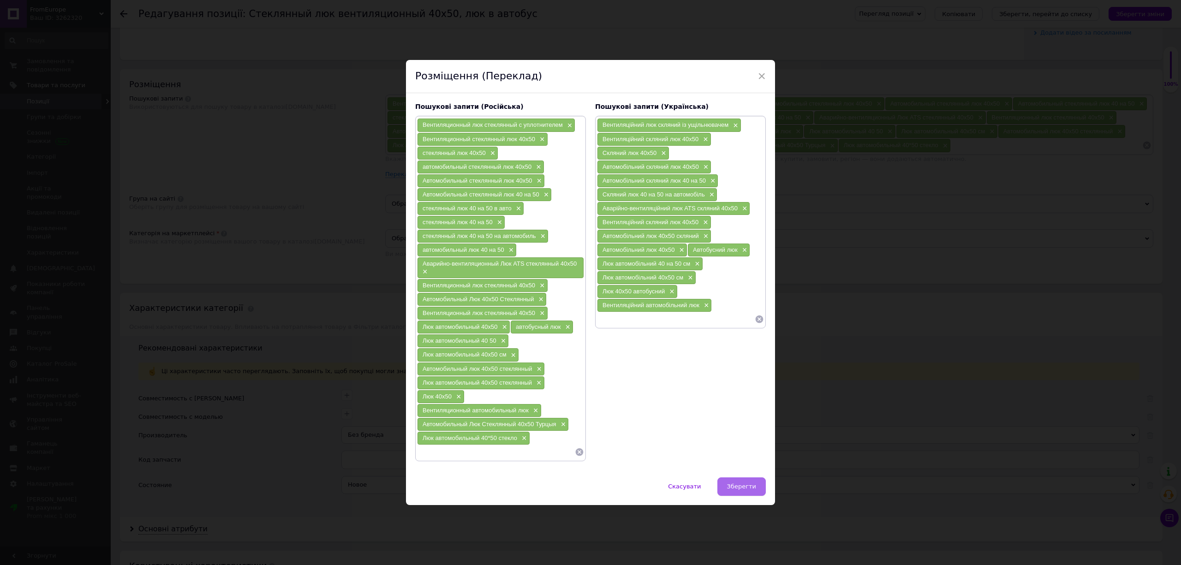
click at [739, 477] on button "Зберегти" at bounding box center [741, 486] width 48 height 18
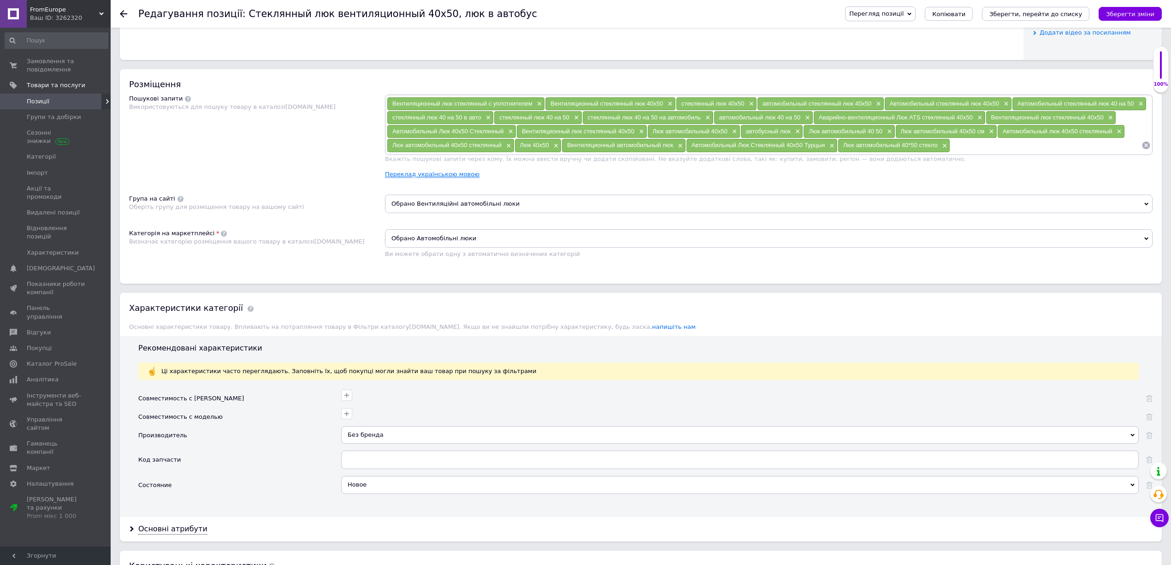
click at [434, 178] on link "Переклад українською мовою" at bounding box center [432, 174] width 95 height 7
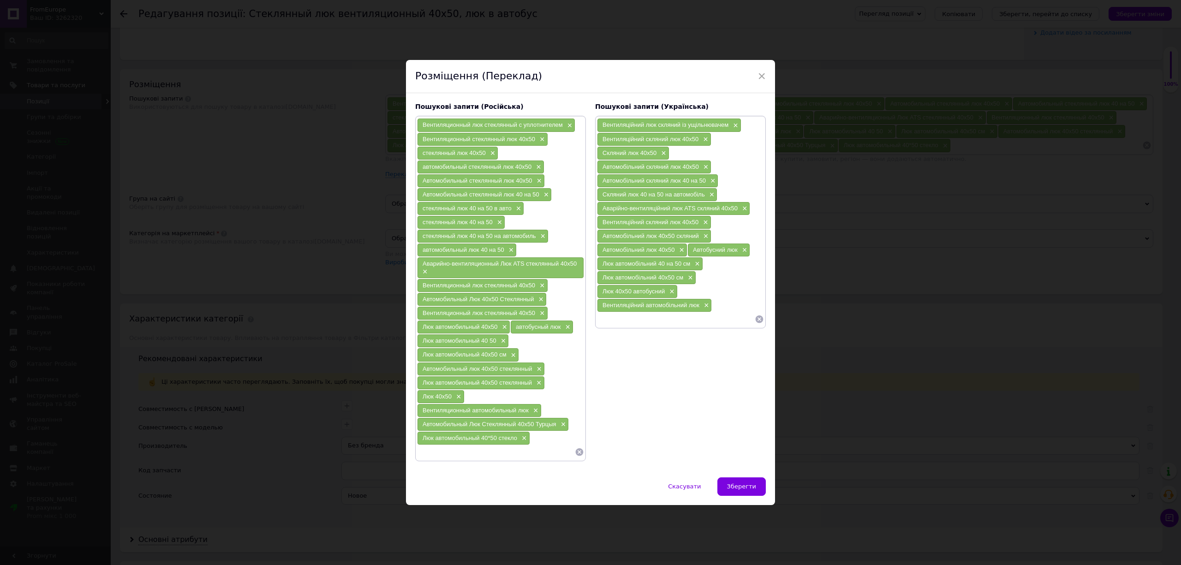
click at [576, 452] on icon at bounding box center [580, 452] width 8 height 8
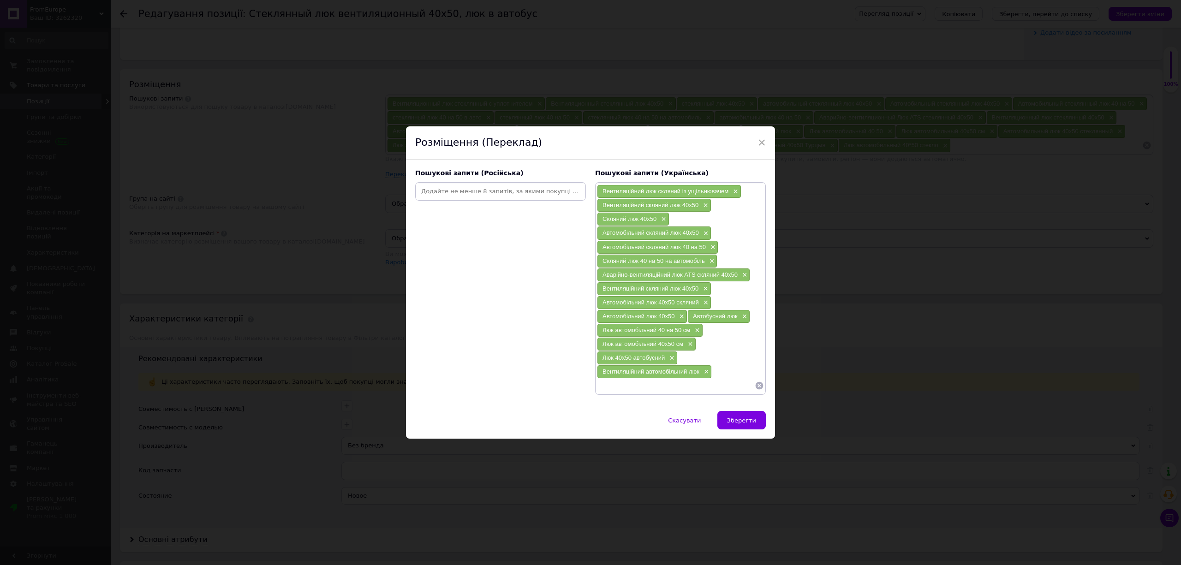
click at [472, 189] on input at bounding box center [500, 191] width 167 height 14
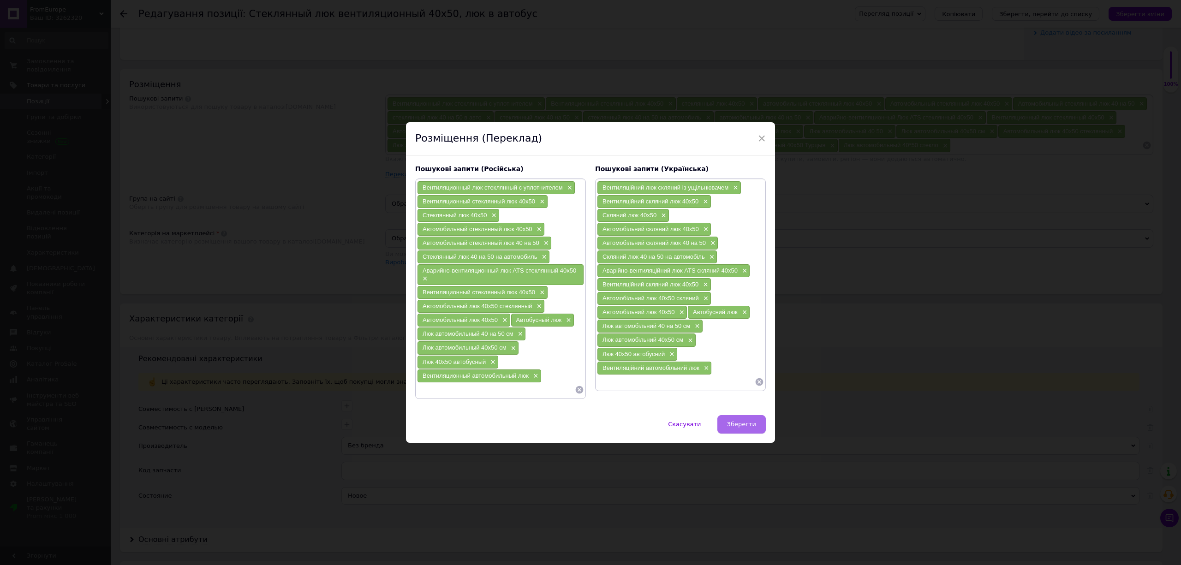
click at [754, 422] on button "Зберегти" at bounding box center [741, 424] width 48 height 18
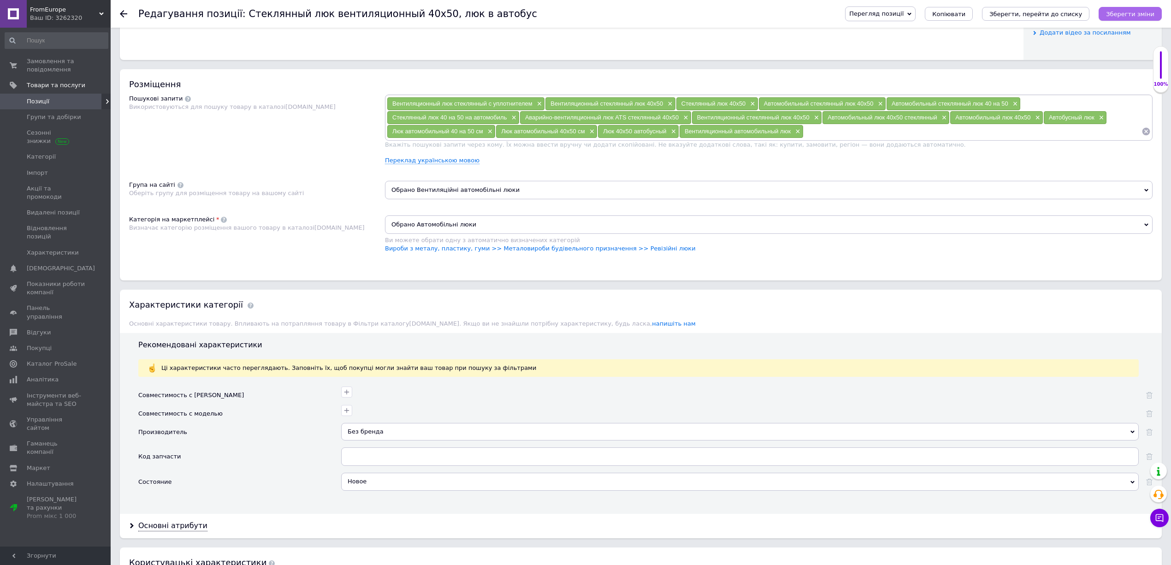
click at [1139, 11] on icon "Зберегти зміни" at bounding box center [1130, 14] width 48 height 7
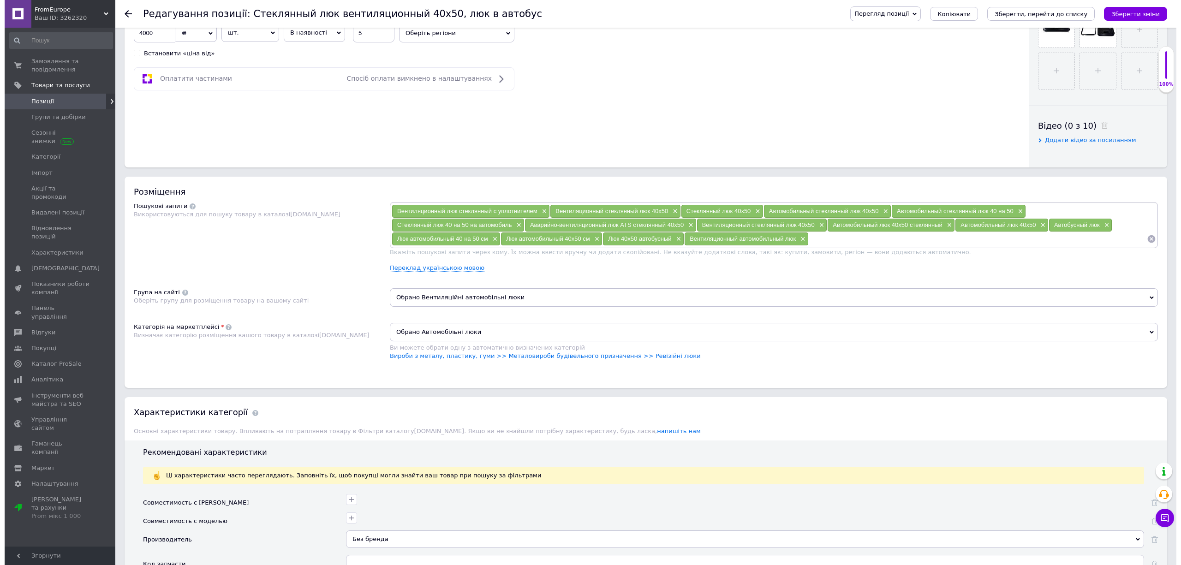
scroll to position [61, 0]
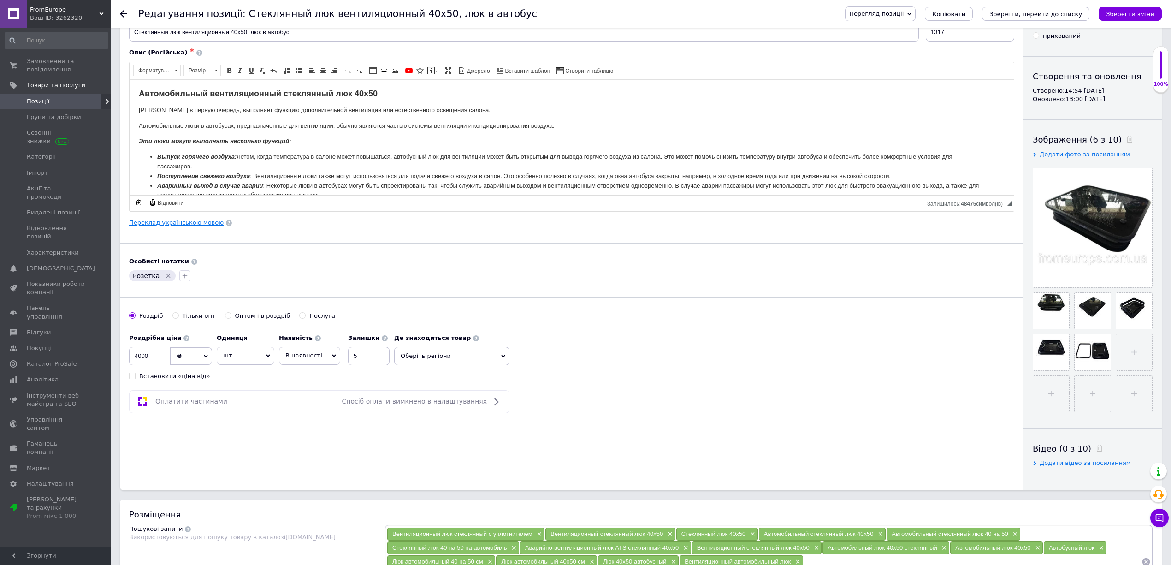
click at [185, 224] on link "Переклад українською мовою" at bounding box center [176, 222] width 95 height 7
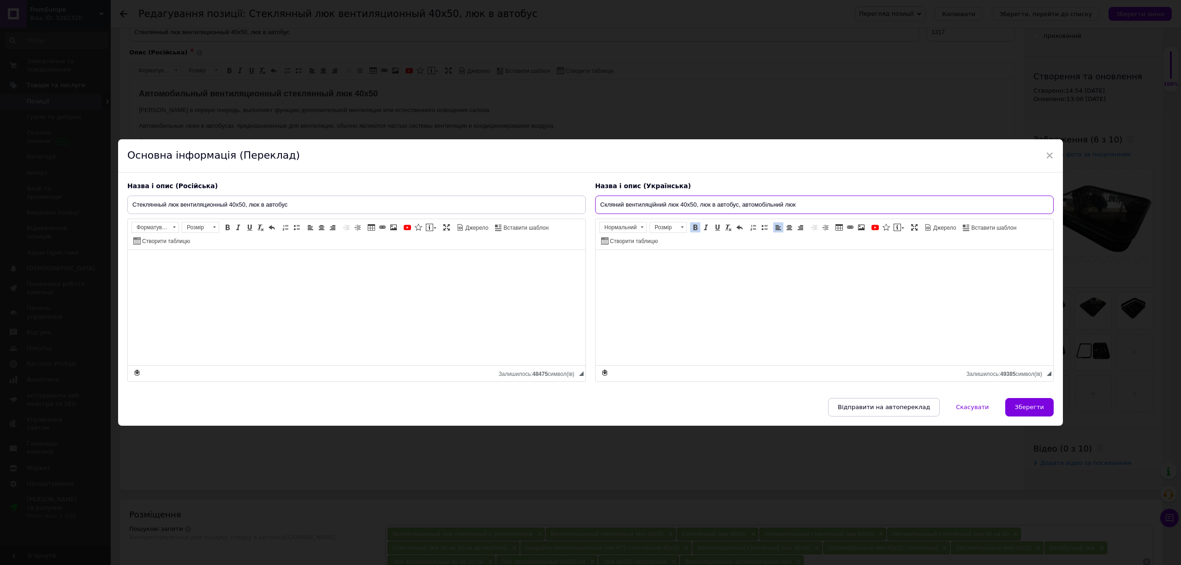
click at [720, 210] on input "Скляний вентиляційний люк 40х50, люк в автобус, автомобільний люк" at bounding box center [824, 205] width 458 height 18
paste input "для автобусів та автомобілів"
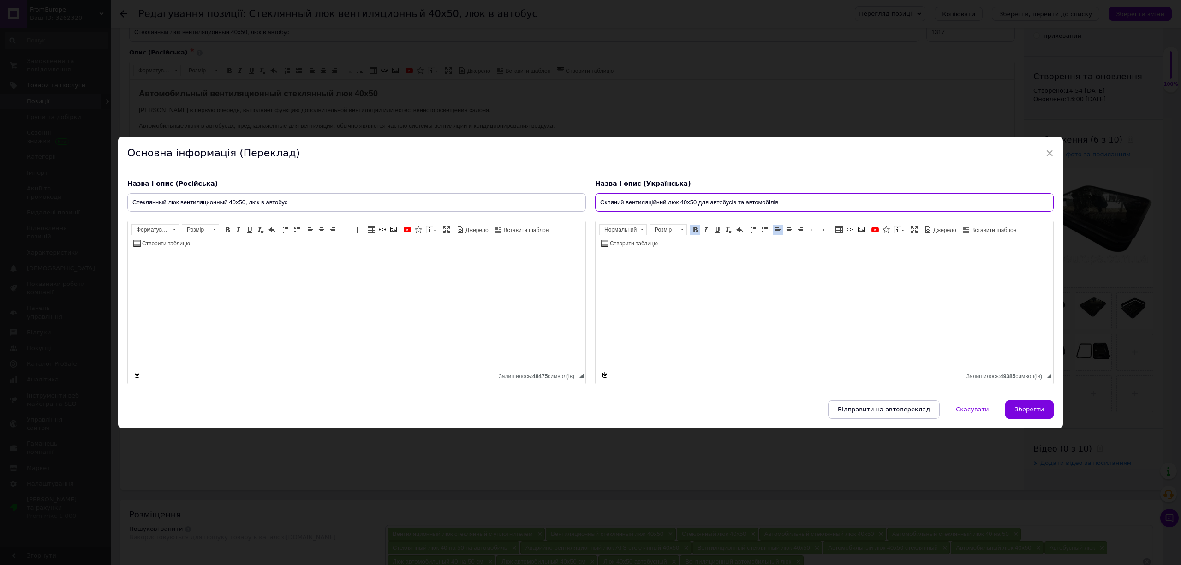
type input "Скляний вентиляційний люк 40х50 для автобусів та автомобілів"
click at [680, 230] on span at bounding box center [681, 230] width 9 height 10
drag, startPoint x: 660, startPoint y: 273, endPoint x: 664, endPoint y: 276, distance: 4.9
click at [664, 276] on ul "([GEOGRAPHIC_DATA]) 8 9 10 11 12 14 16 18 20 22 24 26 28 36 48 72" at bounding box center [676, 328] width 55 height 281
click at [664, 276] on link "18" at bounding box center [676, 281] width 54 height 13
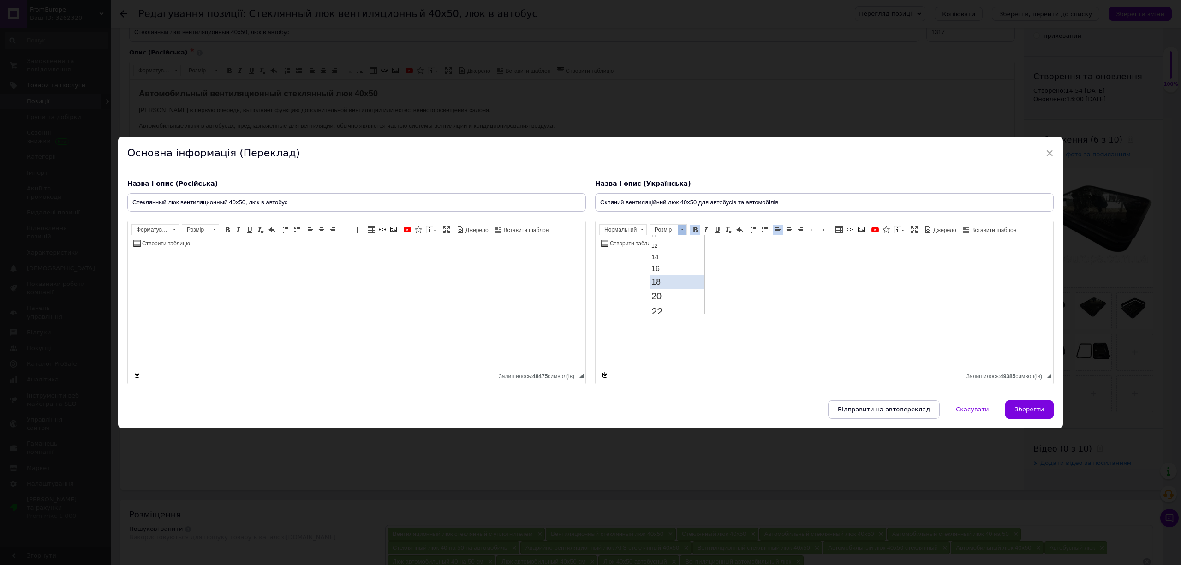
scroll to position [0, 0]
click at [624, 198] on input "Скляний вентиляційний люк 40х50 для автобусів та автомобілів" at bounding box center [824, 202] width 458 height 18
click at [377, 194] on input "Стеклянный люк вентиляционный 40х50, люк в автобус" at bounding box center [356, 202] width 458 height 18
paste input "для автобусов и автомобилей"
type input "Стеклянный люк вентиляционный 40х50 для автобусов и автомобилей"
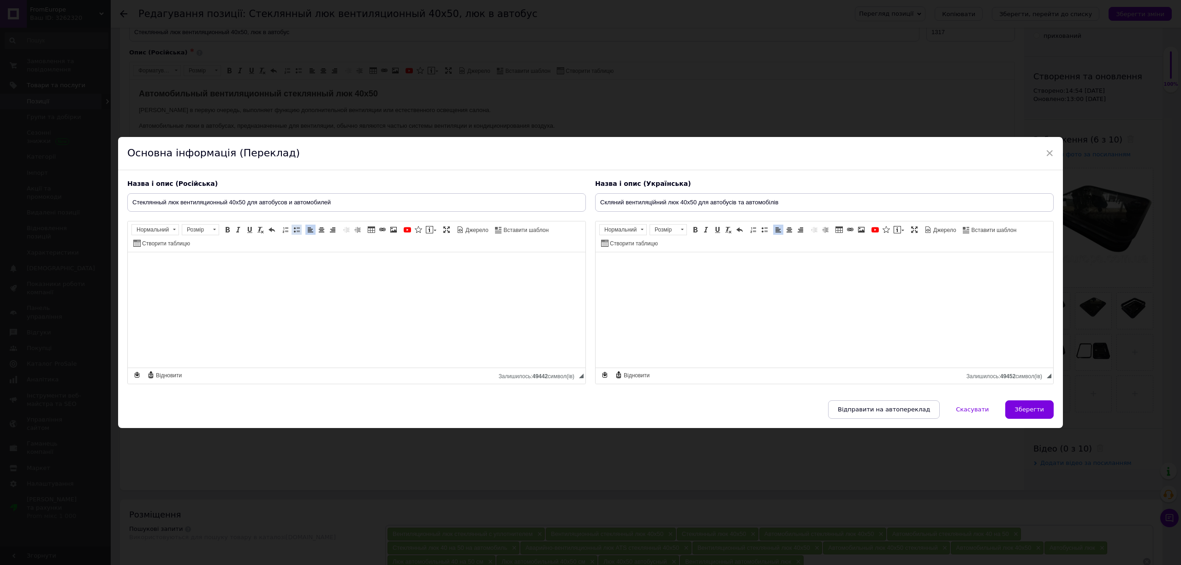
click at [296, 227] on span at bounding box center [296, 229] width 7 height 7
click at [229, 228] on span at bounding box center [227, 229] width 7 height 7
click at [225, 233] on span at bounding box center [227, 229] width 7 height 7
click at [226, 226] on span at bounding box center [227, 229] width 7 height 7
click at [226, 232] on span at bounding box center [227, 229] width 7 height 7
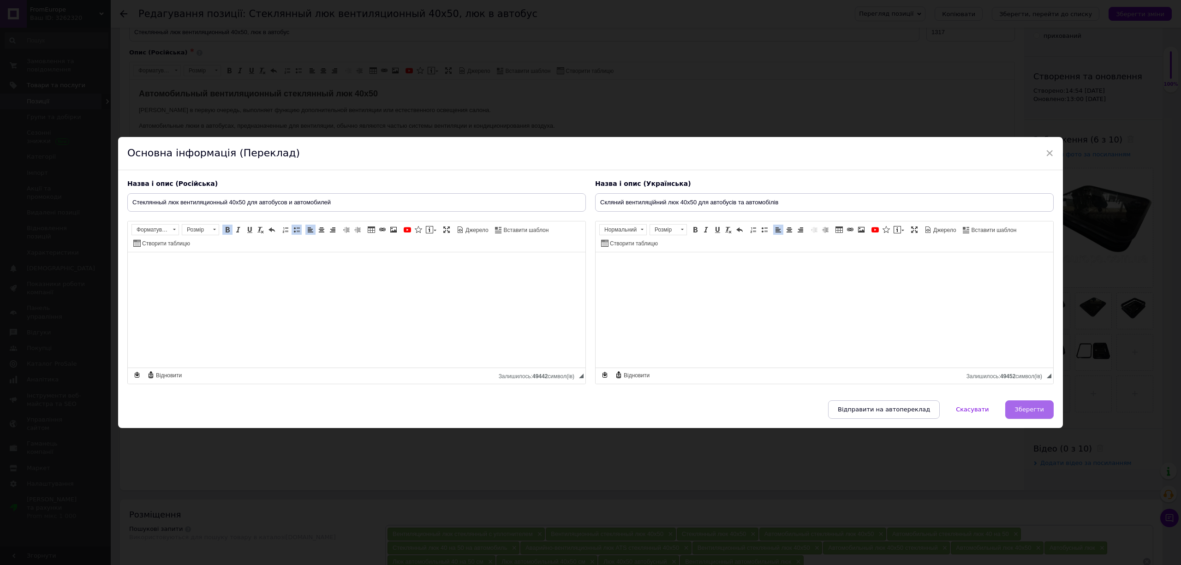
click at [1017, 404] on button "Зберегти" at bounding box center [1029, 409] width 48 height 18
type input "Стеклянный люк вентиляционный 40х50 для автобусов и автомобилей"
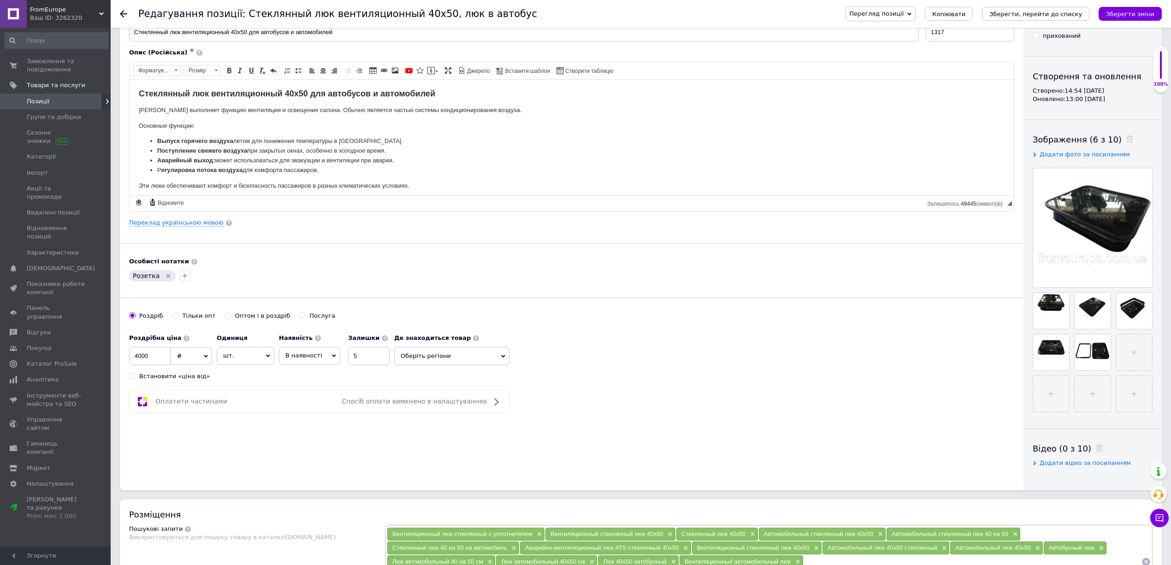
click at [1130, 13] on icon "Зберегти зміни" at bounding box center [1130, 14] width 48 height 7
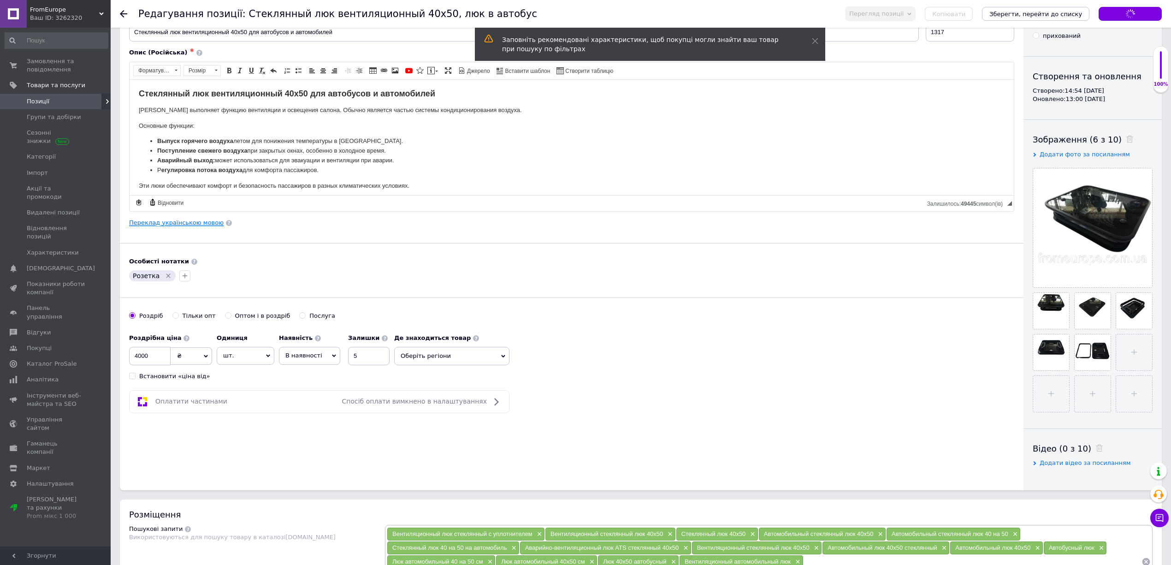
click at [192, 224] on link "Переклад українською мовою" at bounding box center [176, 222] width 95 height 7
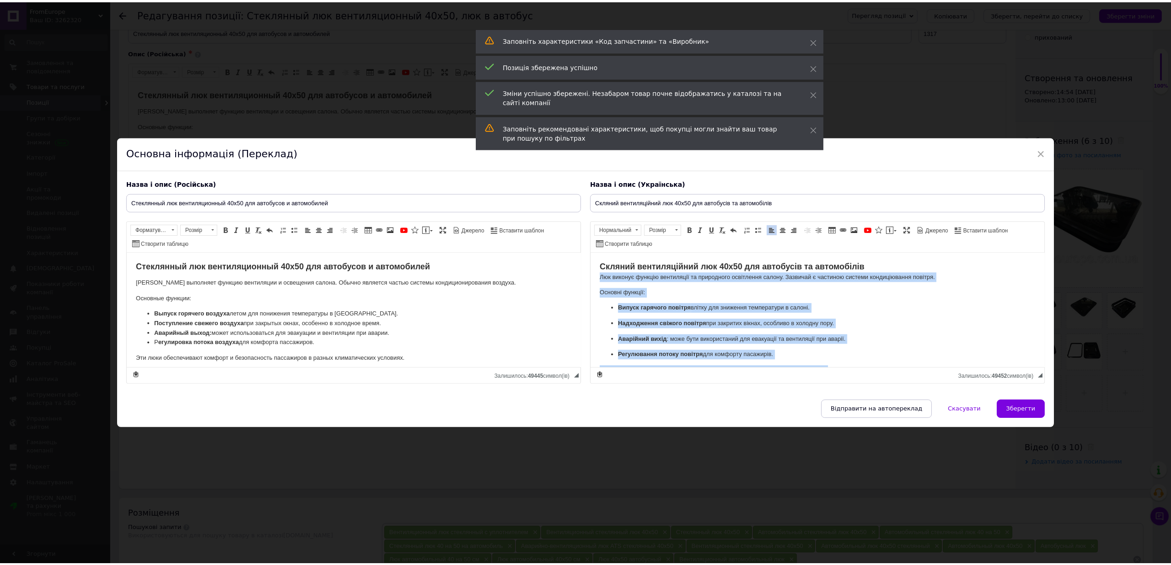
scroll to position [16, 0]
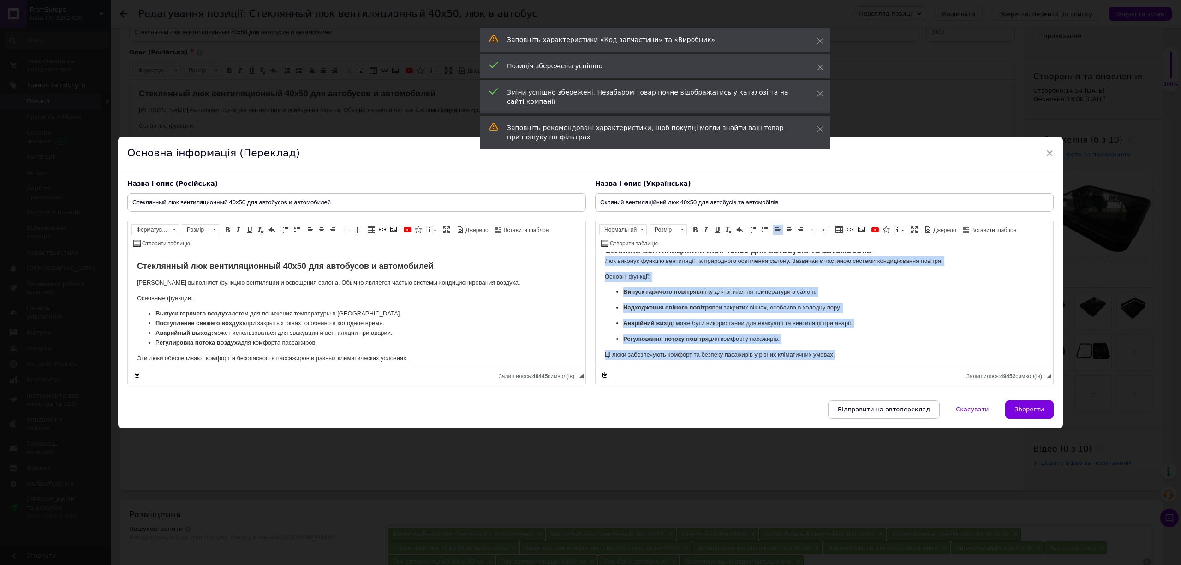
drag, startPoint x: 657, startPoint y: 294, endPoint x: 998, endPoint y: 439, distance: 369.7
click at [998, 368] on html "Скляний вентиляційний люк 40х50 для автобусів та автомобілів Люк виконує функці…" at bounding box center [823, 302] width 457 height 132
copy body "Люк виконує функцію вентиляції та природного освітлення салону. Зазвичай є част…"
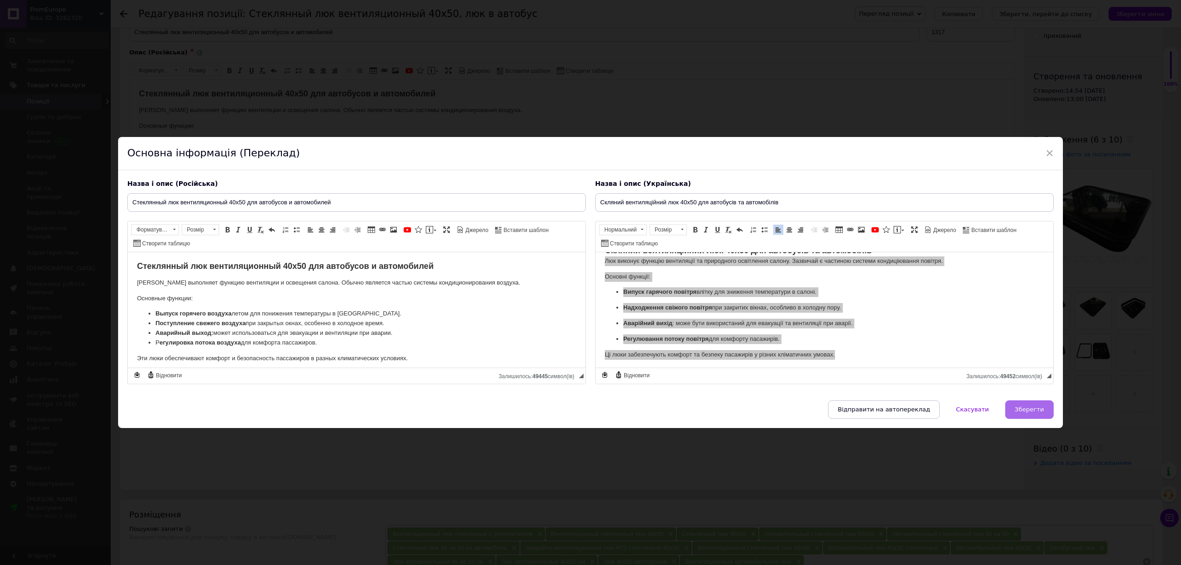
click at [1016, 412] on button "Зберегти" at bounding box center [1029, 409] width 48 height 18
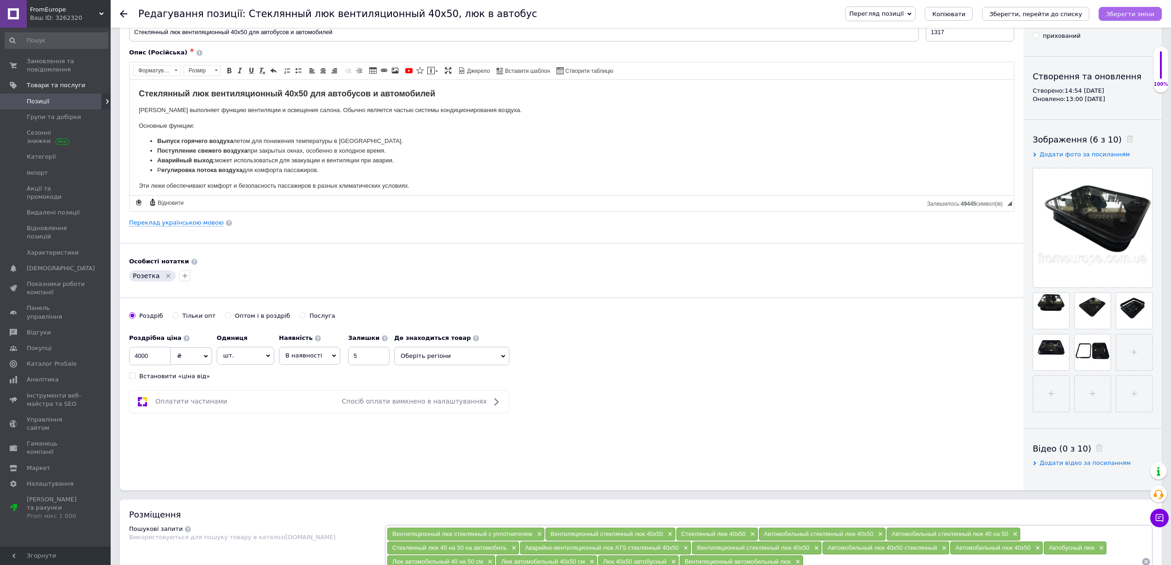
click at [1144, 18] on button "Зберегти зміни" at bounding box center [1130, 14] width 63 height 14
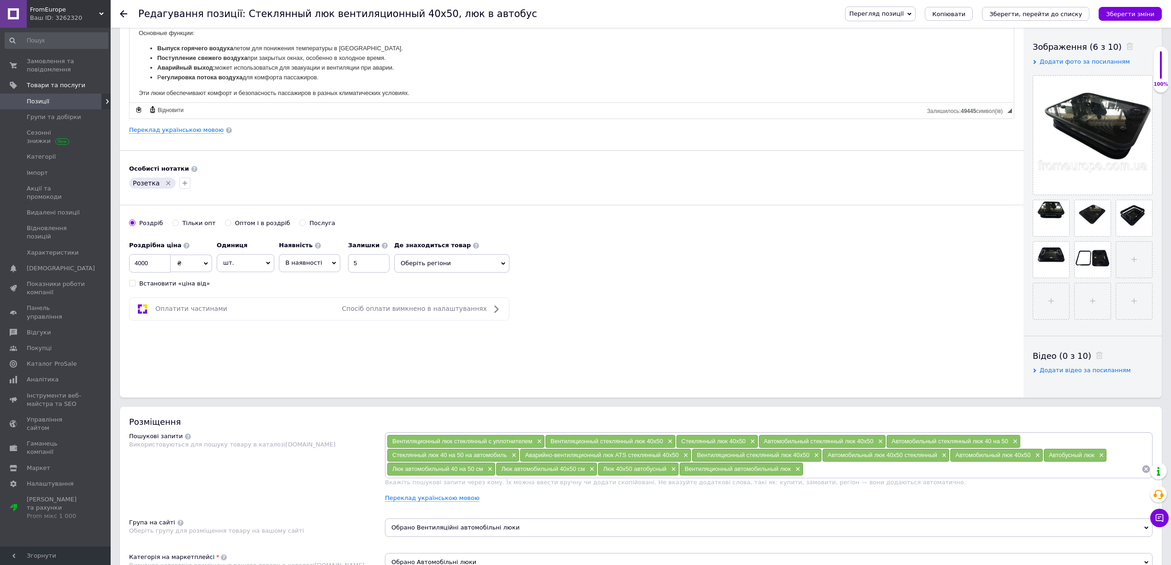
scroll to position [307, 0]
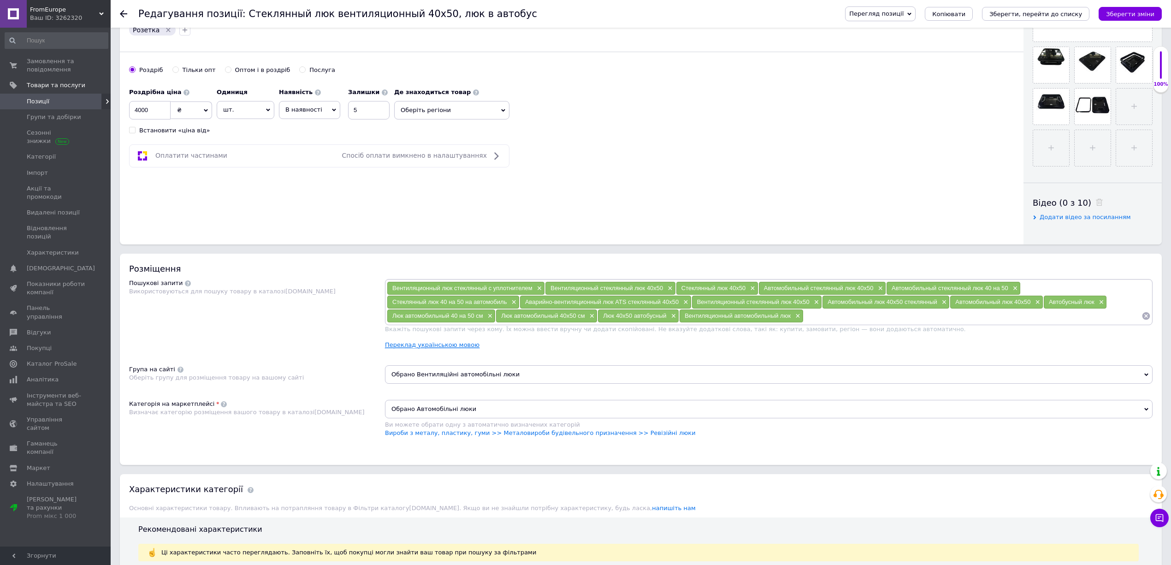
click at [410, 356] on div "Вентиляционный люк стеклянный с уплотнителем × Вентиляционный стеклянный люк 40…" at bounding box center [769, 317] width 768 height 77
click at [420, 349] on link "Переклад українською мовою" at bounding box center [432, 344] width 95 height 7
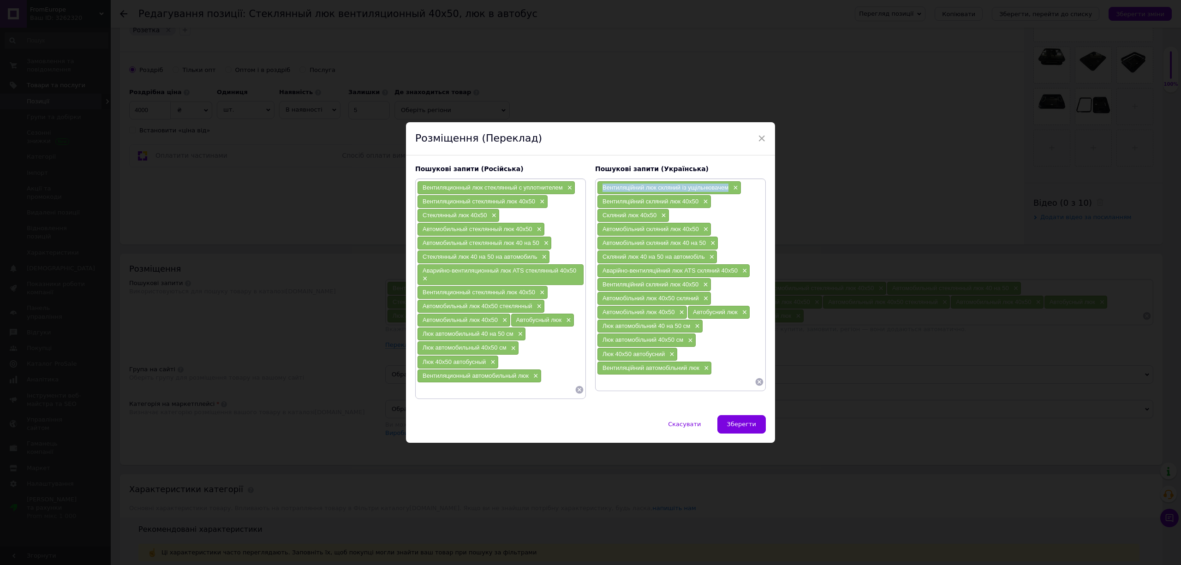
drag, startPoint x: 596, startPoint y: 186, endPoint x: 727, endPoint y: 190, distance: 131.0
click at [727, 190] on div "Вентиляційний люк скляний із ущільнювачем ×" at bounding box center [668, 187] width 143 height 13
copy span "Вентиляційний люк скляний із ущільнювачем"
drag, startPoint x: 600, startPoint y: 202, endPoint x: 697, endPoint y: 198, distance: 96.9
click at [697, 198] on div "Вентиляційний скляний люк 40х50 ×" at bounding box center [653, 201] width 113 height 13
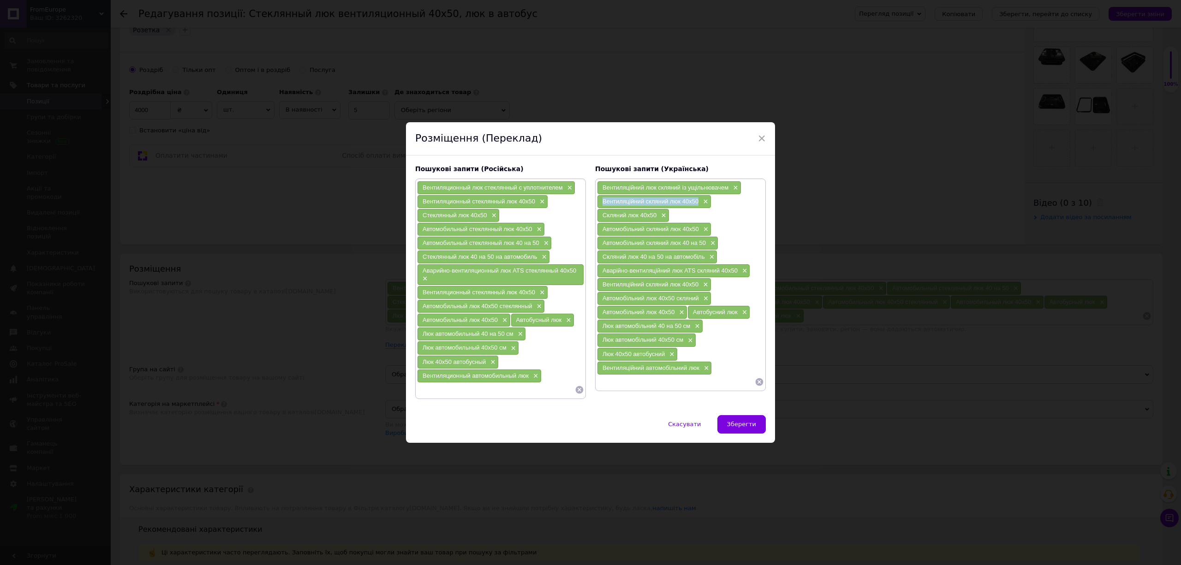
copy span "Вентиляційний скляний люк 40х50"
drag, startPoint x: 600, startPoint y: 214, endPoint x: 654, endPoint y: 218, distance: 54.1
click at [654, 218] on div "Скляний люк 40х50 ×" at bounding box center [632, 215] width 71 height 13
copy span "Скляний люк 40х50"
drag, startPoint x: 596, startPoint y: 230, endPoint x: 700, endPoint y: 233, distance: 103.8
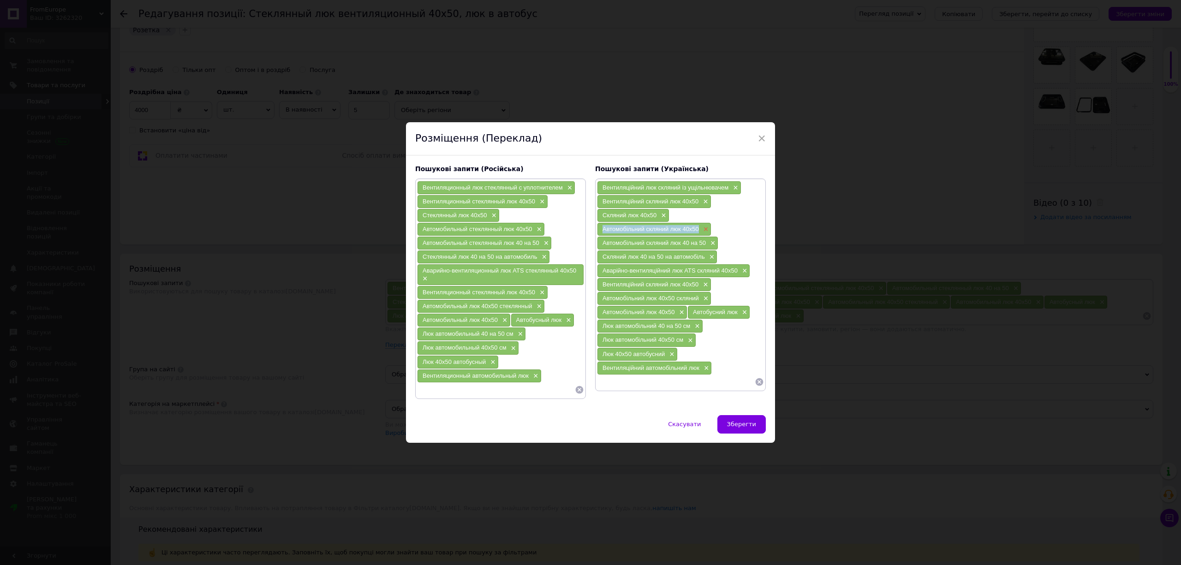
click at [700, 233] on div "Автомобільний скляний люк 40х50 ×" at bounding box center [653, 229] width 113 height 13
copy span "Автомобільний скляний люк 40х50"
drag, startPoint x: 601, startPoint y: 242, endPoint x: 707, endPoint y: 238, distance: 105.2
click at [707, 238] on div "Автомобільний скляний люк 40 на 50 ×" at bounding box center [657, 243] width 120 height 13
copy span "Автомобільний скляний люк 40 на 50"
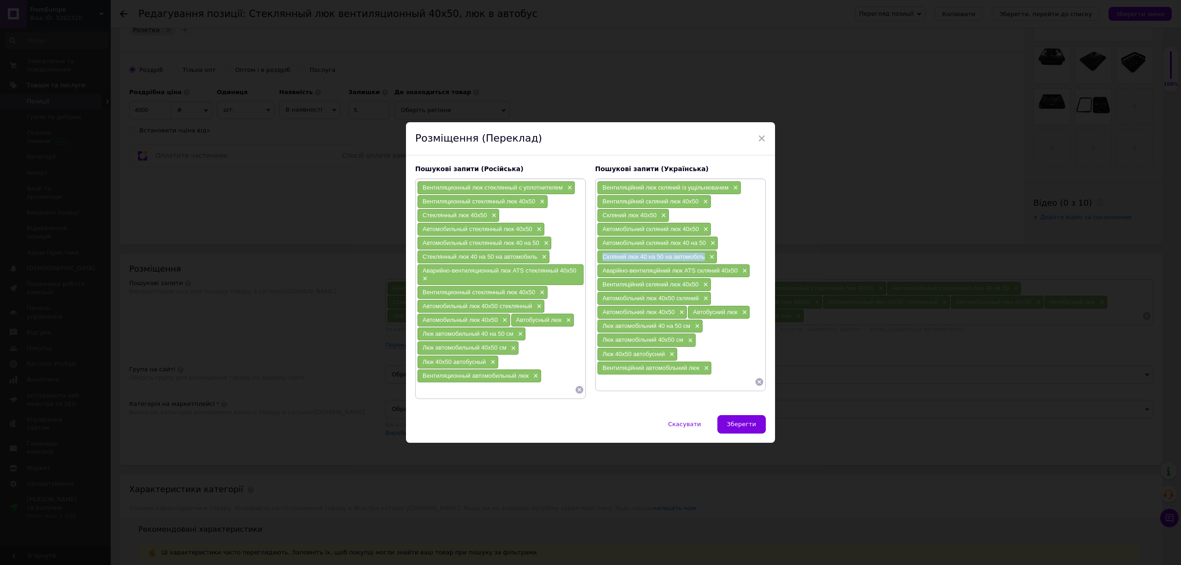
drag, startPoint x: 600, startPoint y: 253, endPoint x: 704, endPoint y: 257, distance: 104.3
click at [704, 257] on div "Скляний люк 40 на 50 на автомобіль ×" at bounding box center [656, 256] width 119 height 13
copy span "Скляний люк 40 на 50 на автомобіль"
drag, startPoint x: 600, startPoint y: 270, endPoint x: 737, endPoint y: 268, distance: 137.0
click at [737, 268] on div "Аварійно-вентиляційний люк ATS скляний 40х50 ×" at bounding box center [673, 270] width 152 height 13
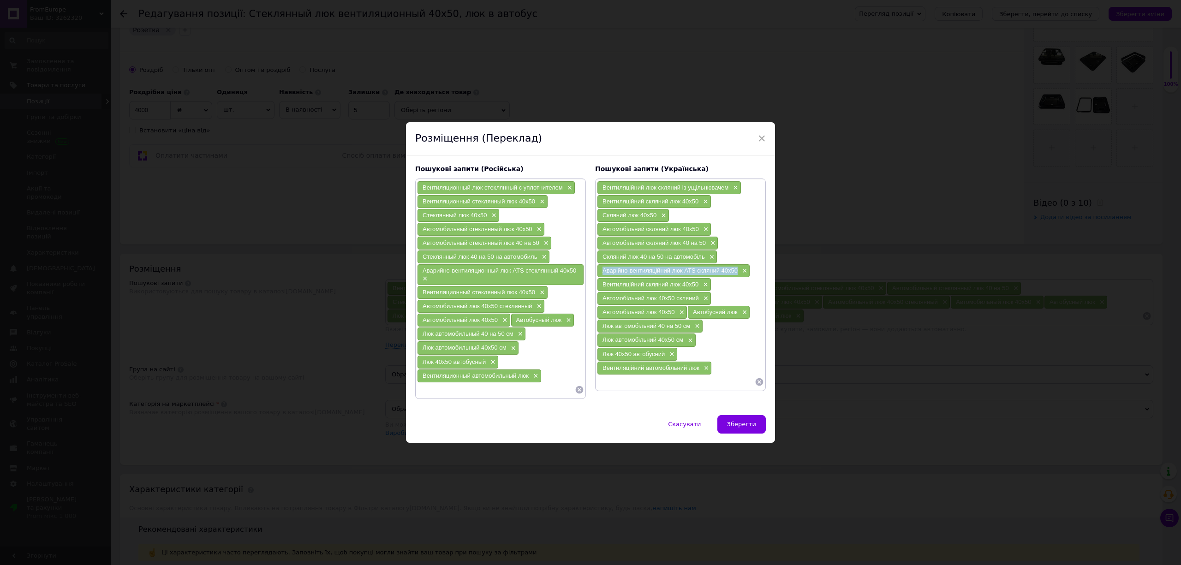
copy span "Аварійно-вентиляційний люк ATS скляний 40х50"
drag, startPoint x: 600, startPoint y: 286, endPoint x: 700, endPoint y: 286, distance: 99.6
click at [700, 286] on div "Вентиляційний скляний люк 40x50 ×" at bounding box center [653, 284] width 113 height 13
click at [754, 422] on span "Зберегти" at bounding box center [741, 424] width 29 height 7
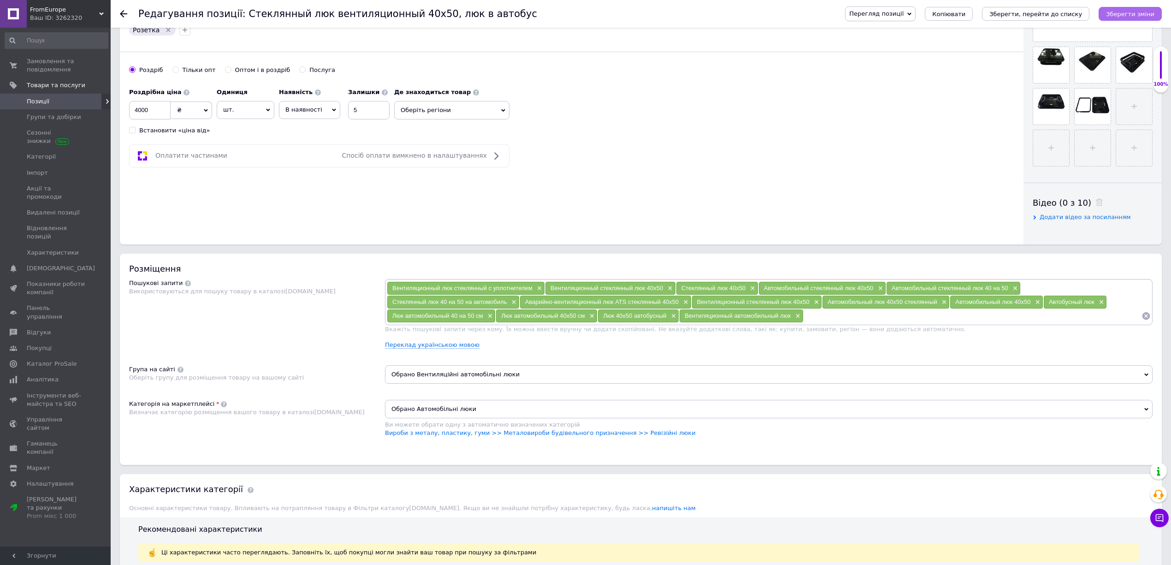
click at [1137, 20] on button "Зберегти зміни" at bounding box center [1130, 14] width 63 height 14
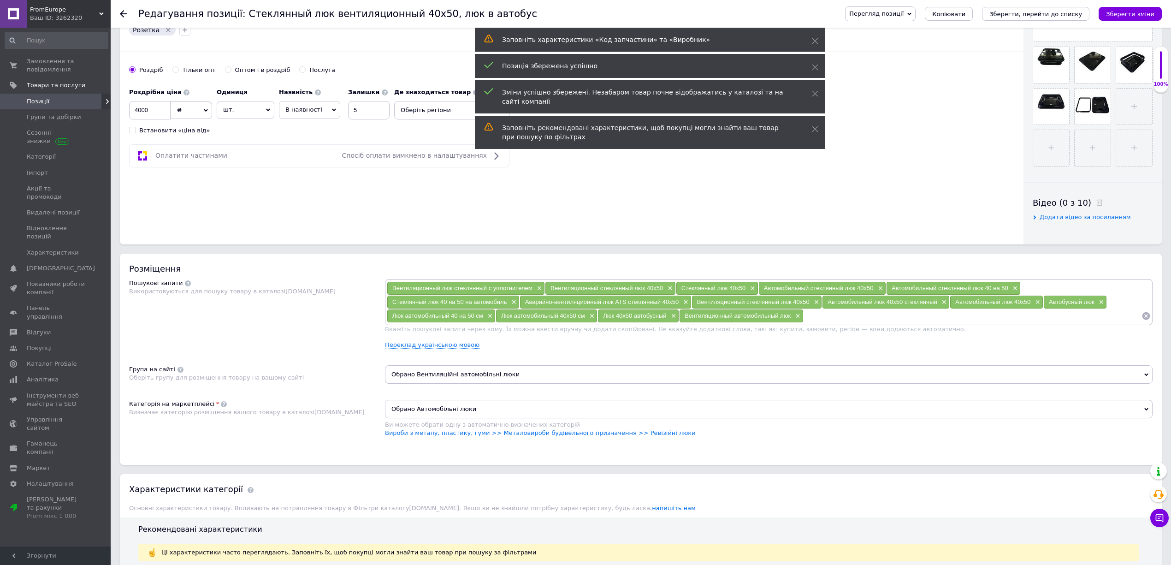
click at [59, 98] on span "Позиції" at bounding box center [56, 101] width 59 height 8
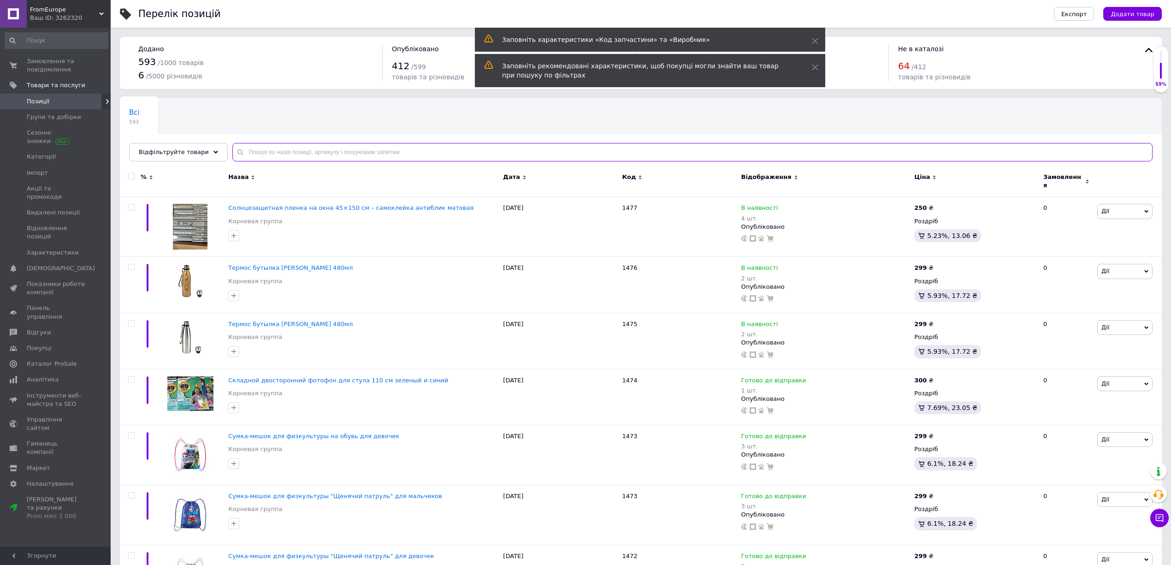
click at [268, 148] on input "text" at bounding box center [692, 152] width 921 height 18
paste input "Задній додатковий стоп-сигнал у двері renault master 3/opel movano b 2010+"
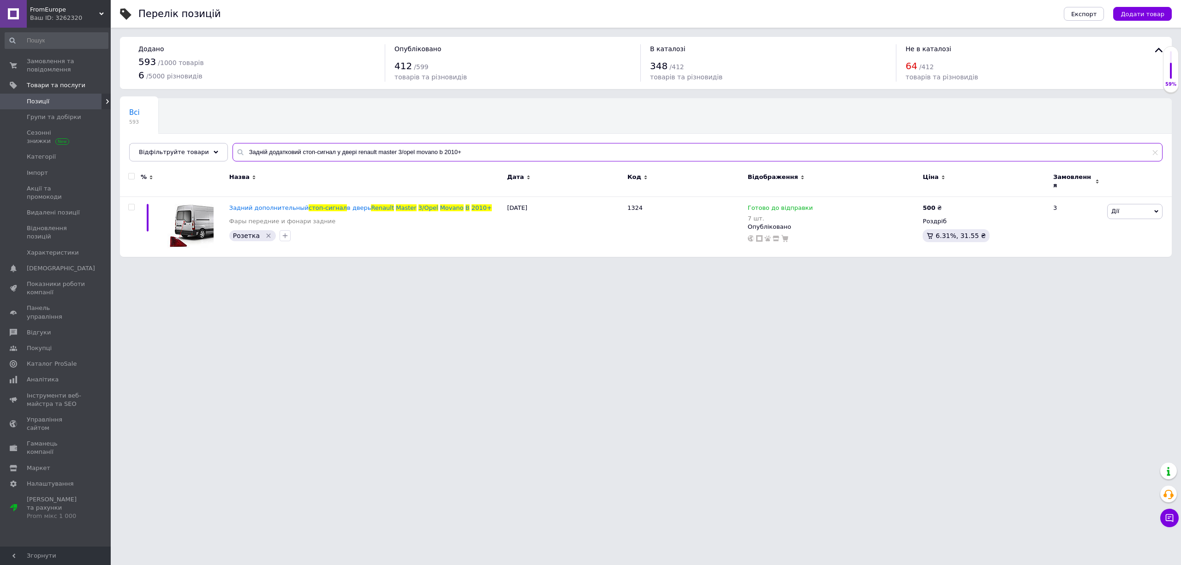
click at [344, 155] on input "Задній додатковий стоп-сигнал у двері renault master 3/opel movano b 2010+" at bounding box center [697, 152] width 930 height 18
paste input "В наявності 6 шт Правий повторювач повороту у дзеркало [PERSON_NAME] sprinter 9…"
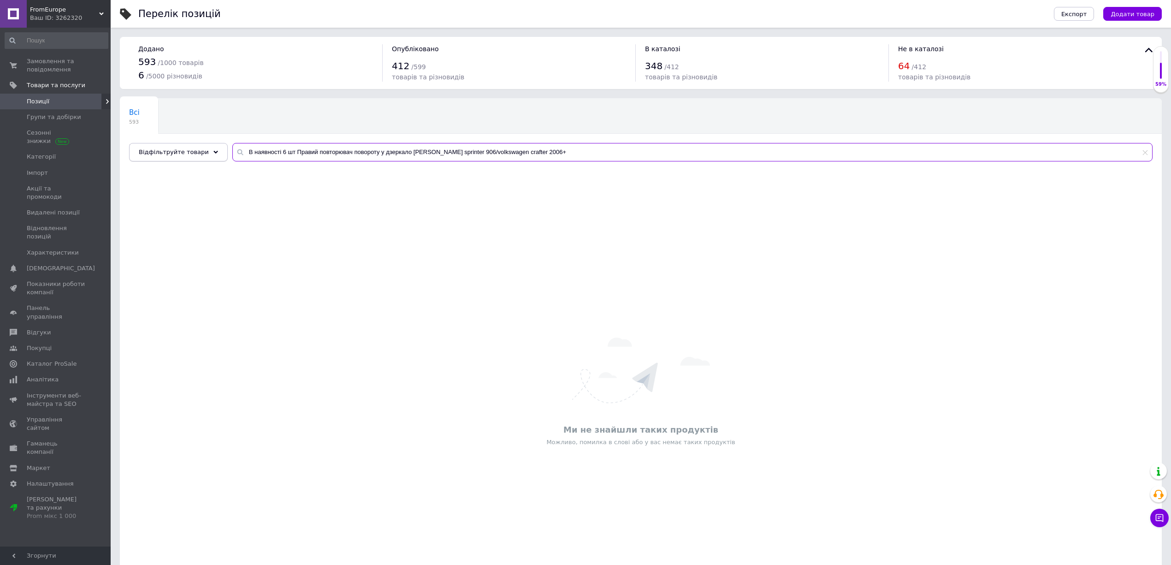
drag, startPoint x: 289, startPoint y: 153, endPoint x: 184, endPoint y: 156, distance: 105.2
click at [184, 156] on div "Відфільтруйте товари В наявності 6 шт Правий повторювач повороту у дзеркало [PE…" at bounding box center [641, 152] width 1024 height 18
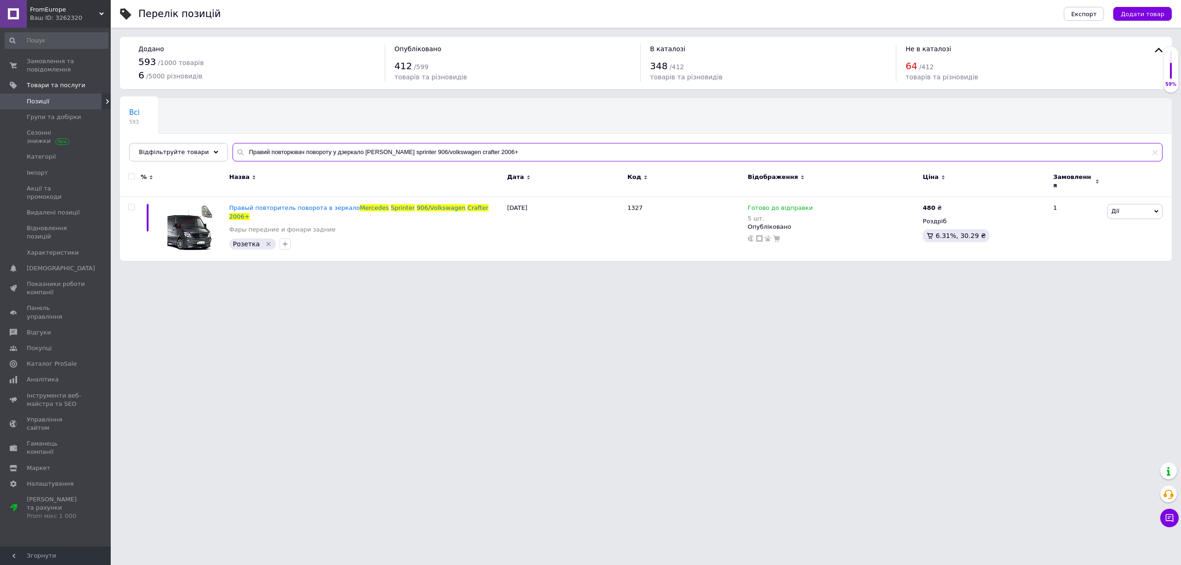
click at [401, 147] on input "Правий повторювач повороту у дзеркало [PERSON_NAME] sprinter 906/volkswagen cra…" at bounding box center [697, 152] width 930 height 18
paste input "Ущільнювач на задні двері [PERSON_NAME]/[PERSON_NAME] [PHONE_NUMBER][DATE][DATE]"
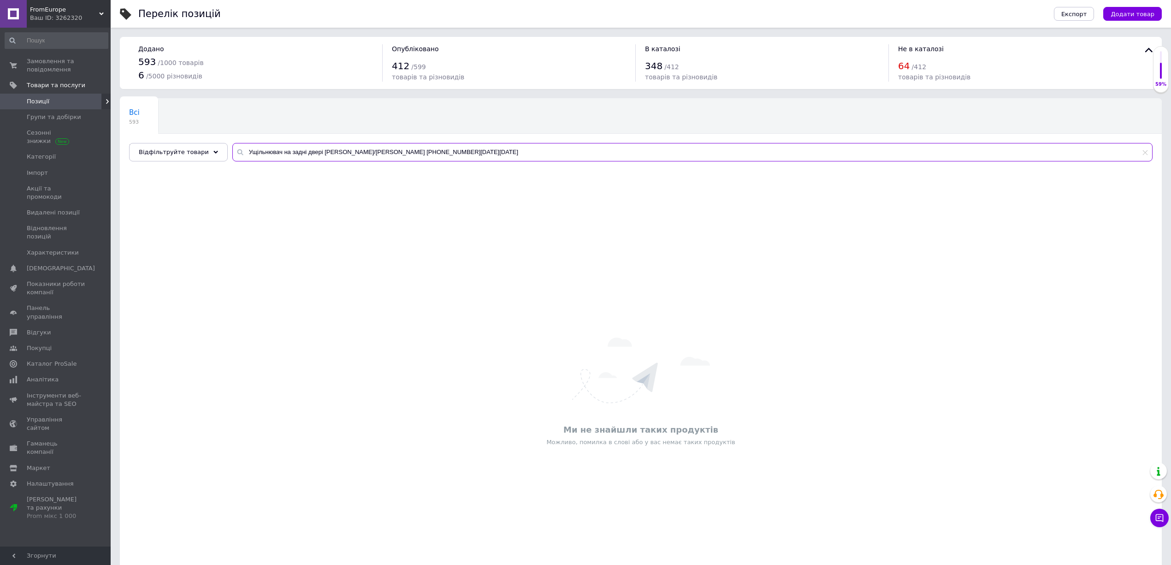
click at [316, 155] on input "Ущільнювач на задні двері [PERSON_NAME]/[PERSON_NAME] [PHONE_NUMBER][DATE][DATE]" at bounding box center [692, 152] width 921 height 18
click at [237, 155] on input "Ущільнювач на задні двері [PERSON_NAME]/[PERSON_NAME] [PHONE_NUMBER][DATE][DATE]" at bounding box center [692, 152] width 921 height 18
click at [361, 159] on input "Ущільнювач на задні двері [PERSON_NAME]/[PERSON_NAME] [PHONE_NUMBER][DATE][DATE]" at bounding box center [692, 152] width 921 height 18
drag, startPoint x: 367, startPoint y: 154, endPoint x: 344, endPoint y: 154, distance: 23.5
click at [344, 154] on input "Ущільнювач на задні двері [PERSON_NAME]/[PERSON_NAME] [PHONE_NUMBER][DATE][DATE]" at bounding box center [692, 152] width 921 height 18
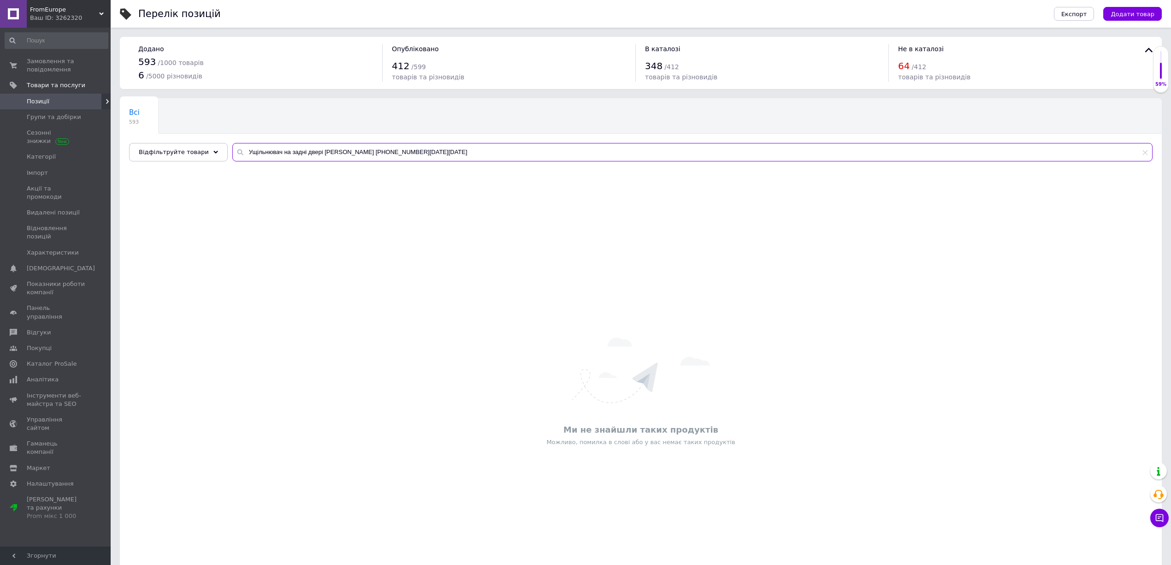
click at [398, 149] on input "Ущільнювач на задні двері [PERSON_NAME] [PHONE_NUMBER][DATE][DATE]" at bounding box center [692, 152] width 921 height 18
drag, startPoint x: 373, startPoint y: 152, endPoint x: 360, endPoint y: 150, distance: 13.5
click at [360, 150] on input "Ущільнювач на задні двері [PERSON_NAME] [PHONE_NUMBER][DATE][DATE]" at bounding box center [692, 152] width 921 height 18
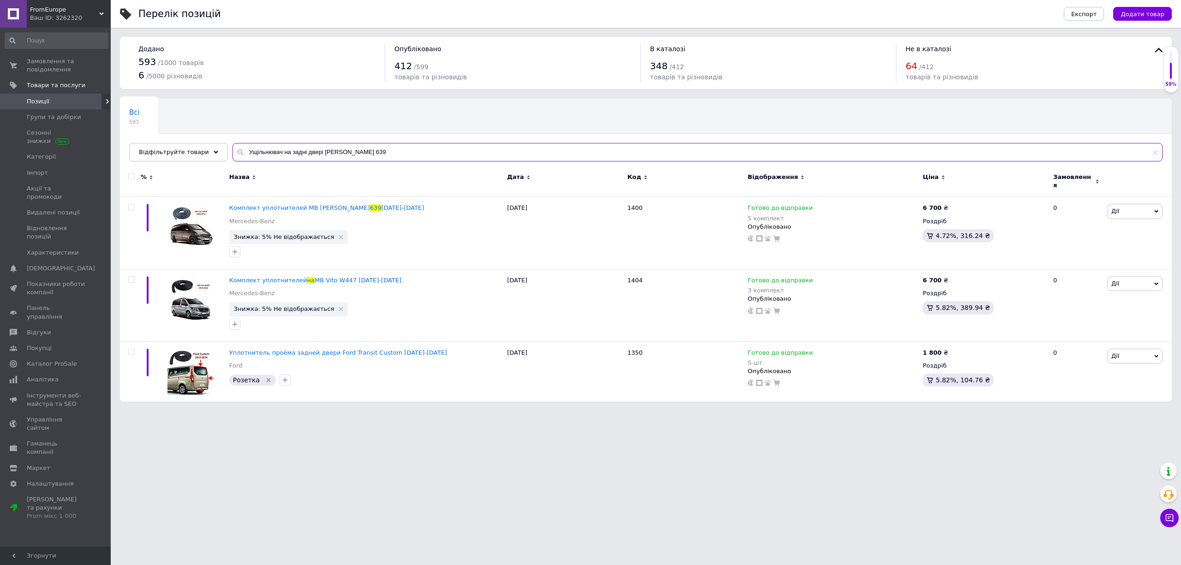
click at [333, 157] on input "Ущільнювач на задні двері [PERSON_NAME] 639" at bounding box center [697, 152] width 930 height 18
paste input "Правий повторювач повороту в дзеркало renault master 3/opel movano b 2010+"
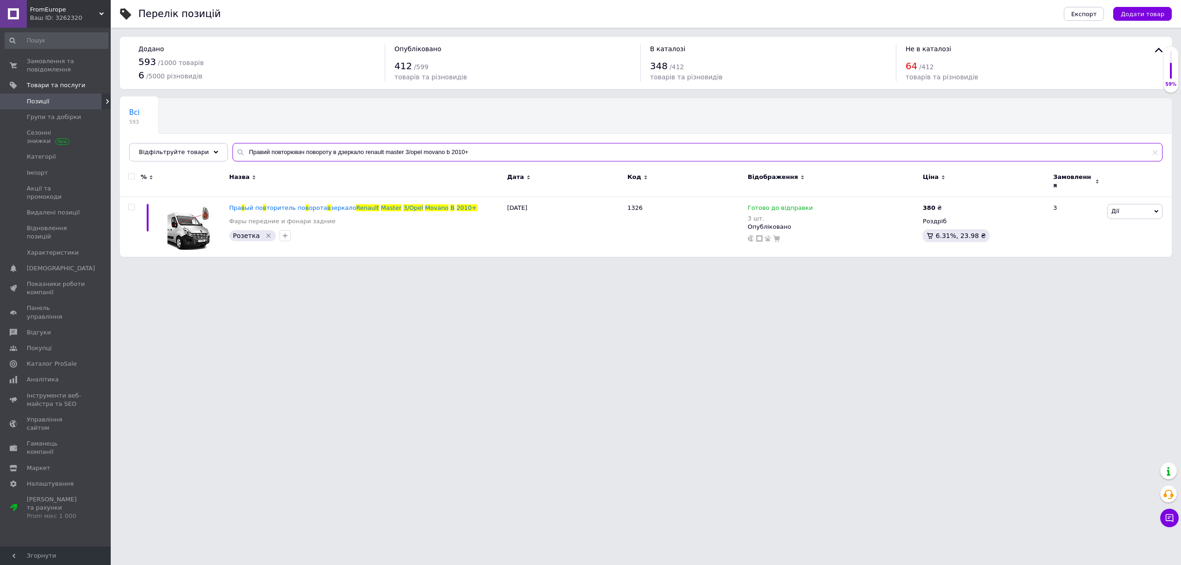
paste input "Ущільнювач передніх дверей [PERSON_NAME] [PHONE_NUMBER][DATE][DATE]"
drag, startPoint x: 406, startPoint y: 152, endPoint x: 207, endPoint y: 150, distance: 199.2
click at [207, 150] on div "Відфільтруйте товари Ущільнювач передніх дверей [PERSON_NAME] [PHONE_NUMBER][DA…" at bounding box center [645, 152] width 1033 height 18
paste input "щільнювач на задні двері [PERSON_NAME]/[PERSON_NAME] [PHONE_NUMBER][DATE][DATE]"
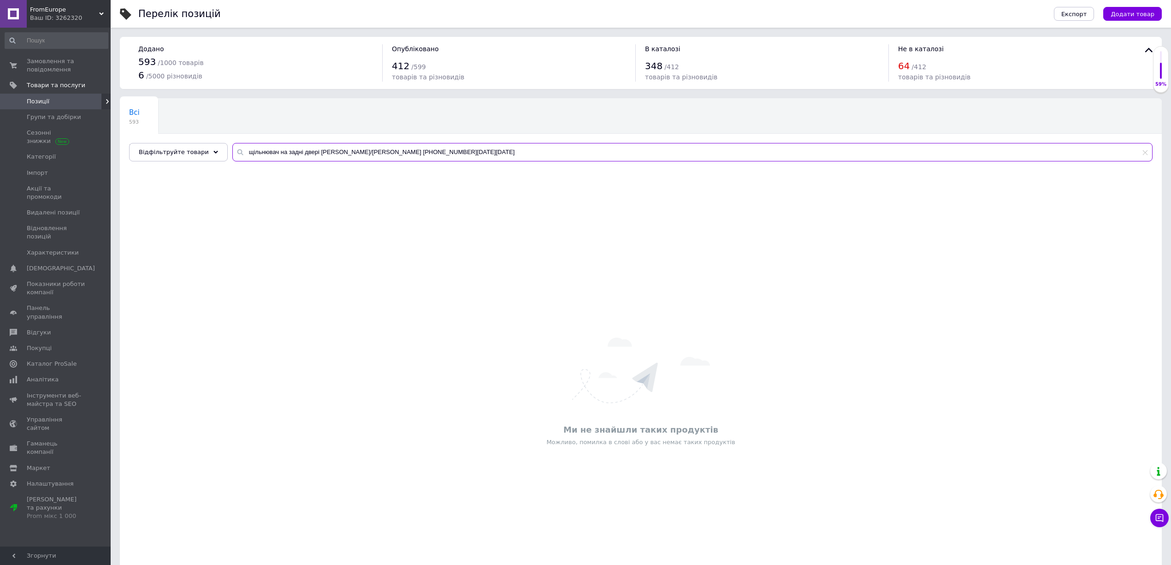
click at [366, 155] on input "щільнювач на задні двері [PERSON_NAME]/[PERSON_NAME] [PHONE_NUMBER][DATE][DATE]" at bounding box center [692, 152] width 921 height 18
click at [238, 150] on input "щільнювач на задні двері [PERSON_NAME] [PHONE_NUMBER][DATE][DATE]" at bounding box center [692, 152] width 921 height 18
drag, startPoint x: 310, startPoint y: 152, endPoint x: 276, endPoint y: 157, distance: 34.9
click at [276, 157] on input "ущільнювач на задні двері [PERSON_NAME] [PHONE_NUMBER][DATE][DATE]" at bounding box center [692, 152] width 921 height 18
type input "ущільнювач [PERSON_NAME] [PHONE_NUMBER][DATE][DATE]"
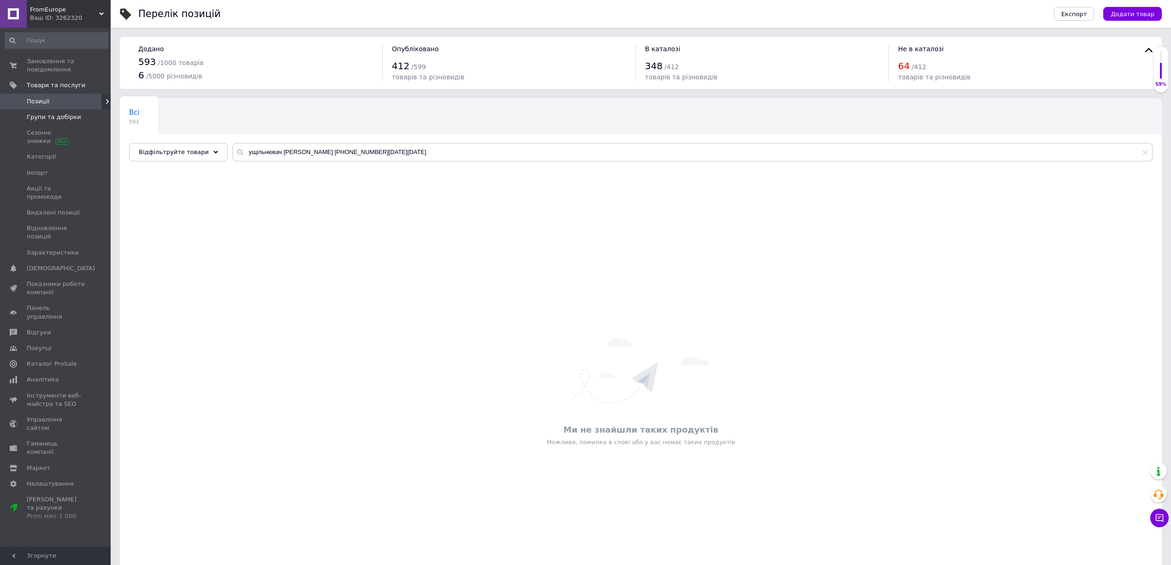
click at [67, 120] on span "Групи та добірки" at bounding box center [54, 117] width 54 height 8
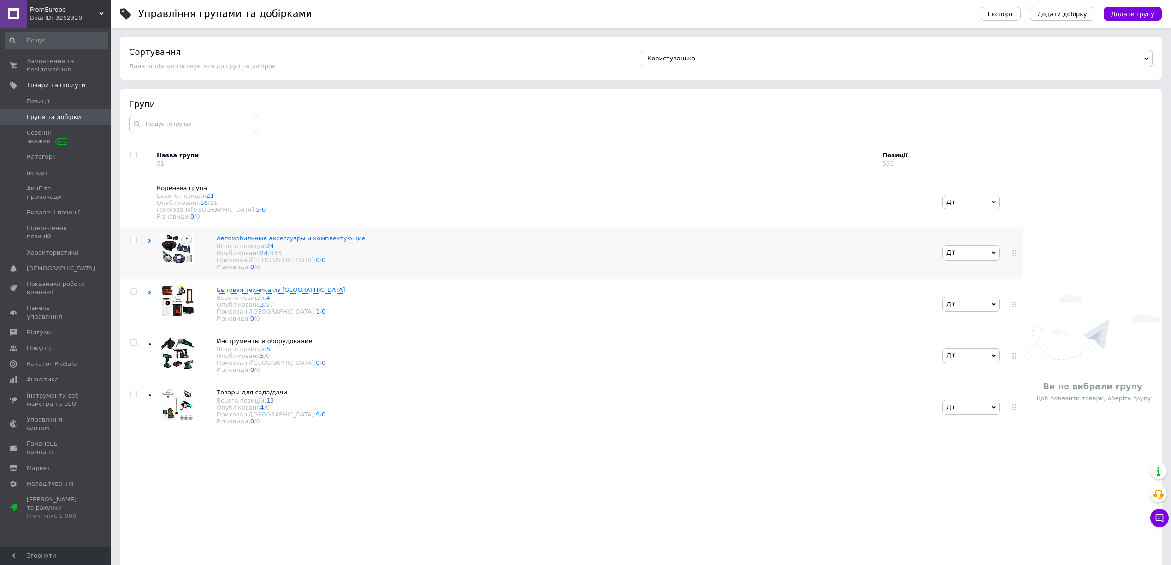
click at [148, 243] on icon at bounding box center [150, 241] width 4 height 4
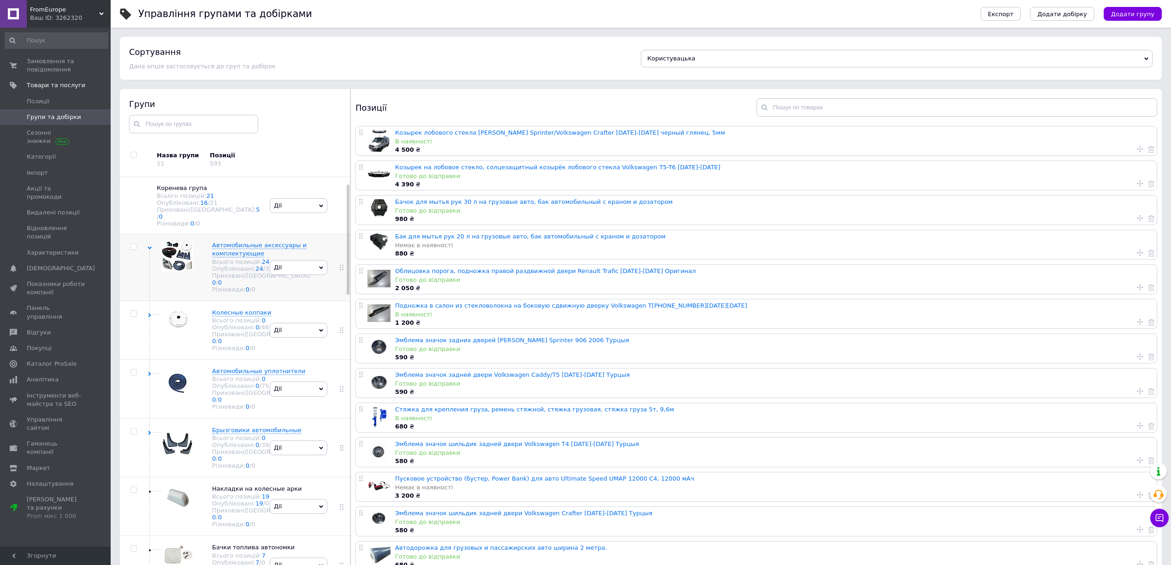
scroll to position [61, 0]
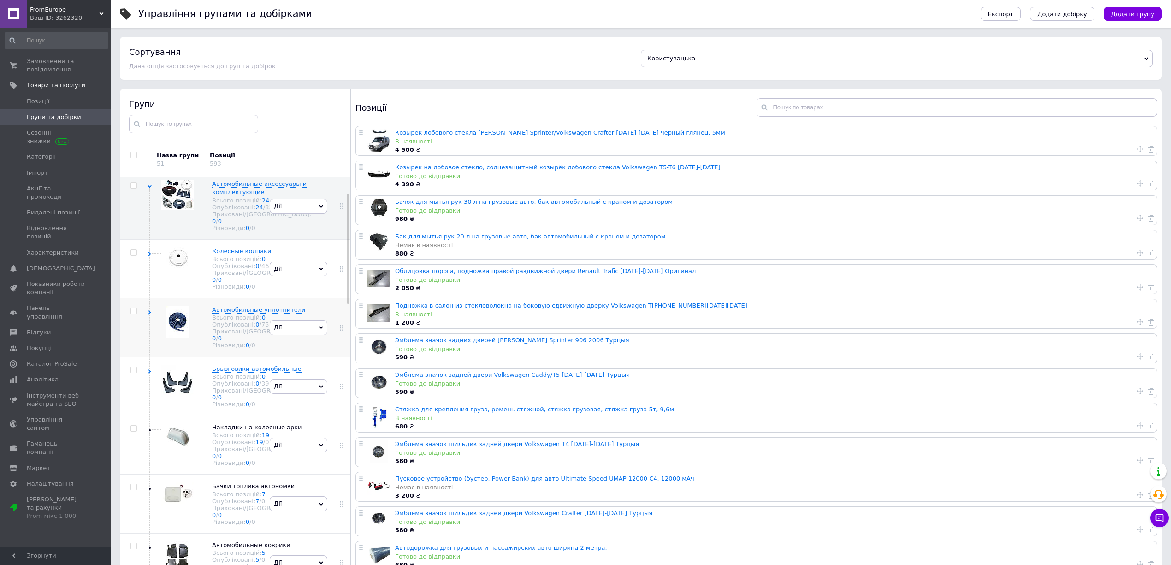
click at [149, 315] on icon at bounding box center [150, 312] width 4 height 4
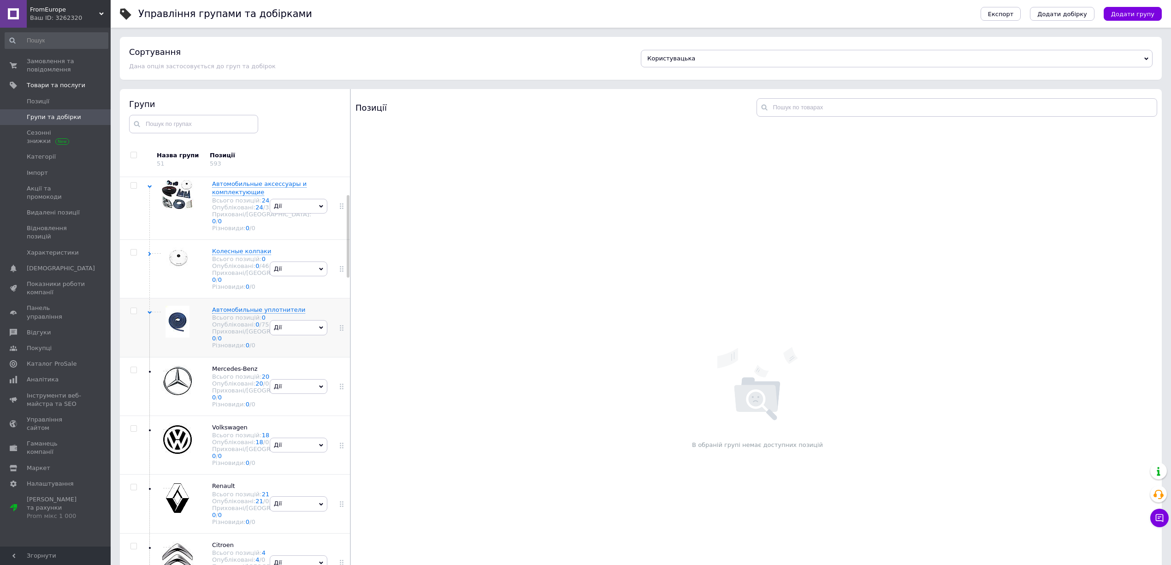
scroll to position [184, 0]
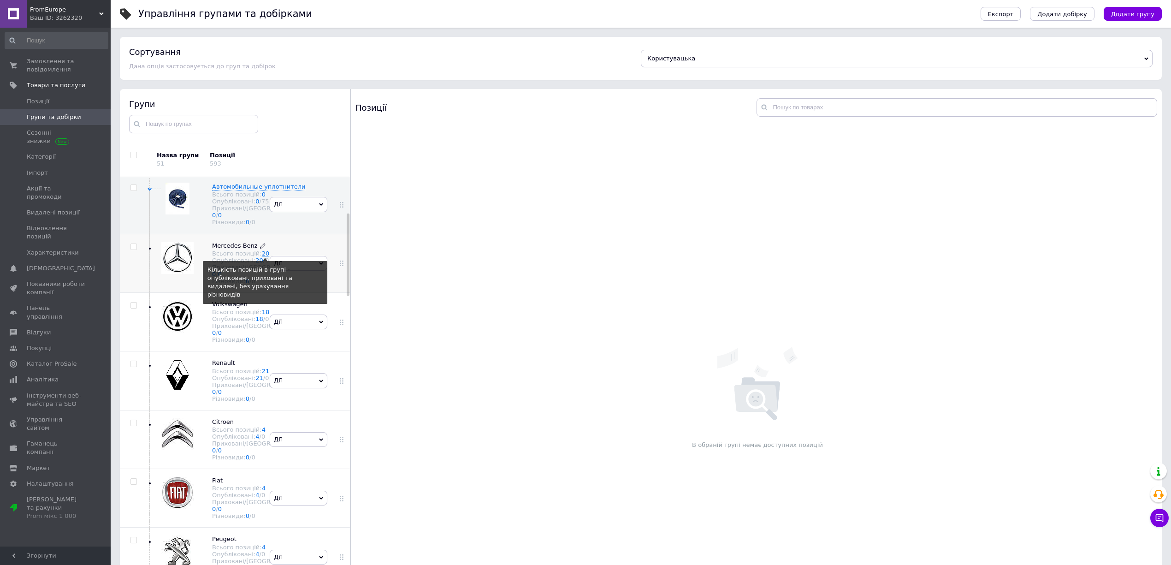
click at [262, 257] on link "20" at bounding box center [266, 253] width 8 height 7
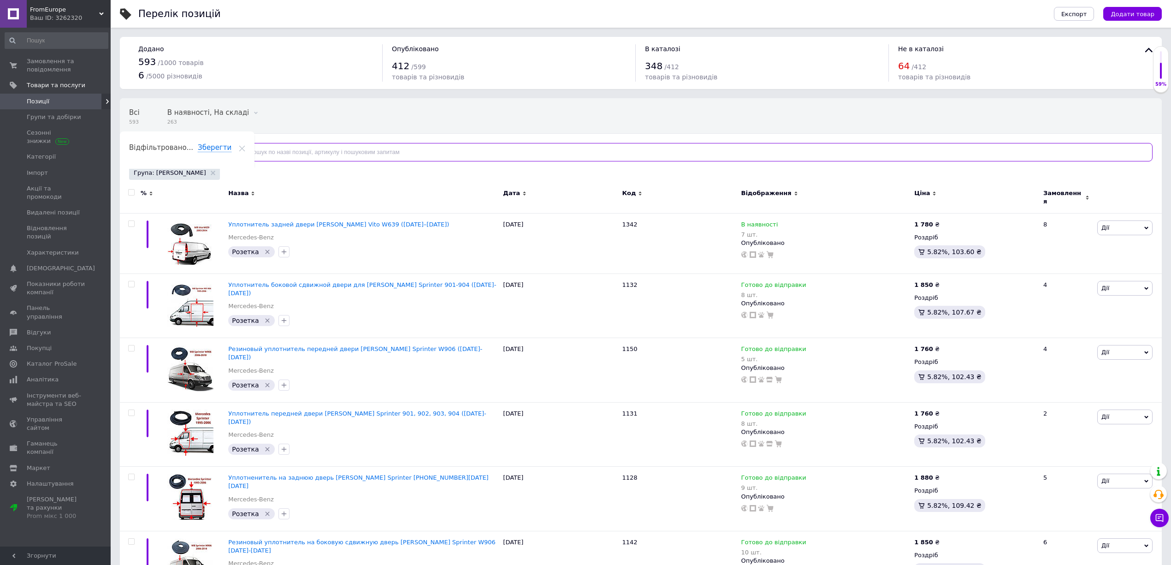
click at [299, 150] on input "text" at bounding box center [692, 152] width 921 height 18
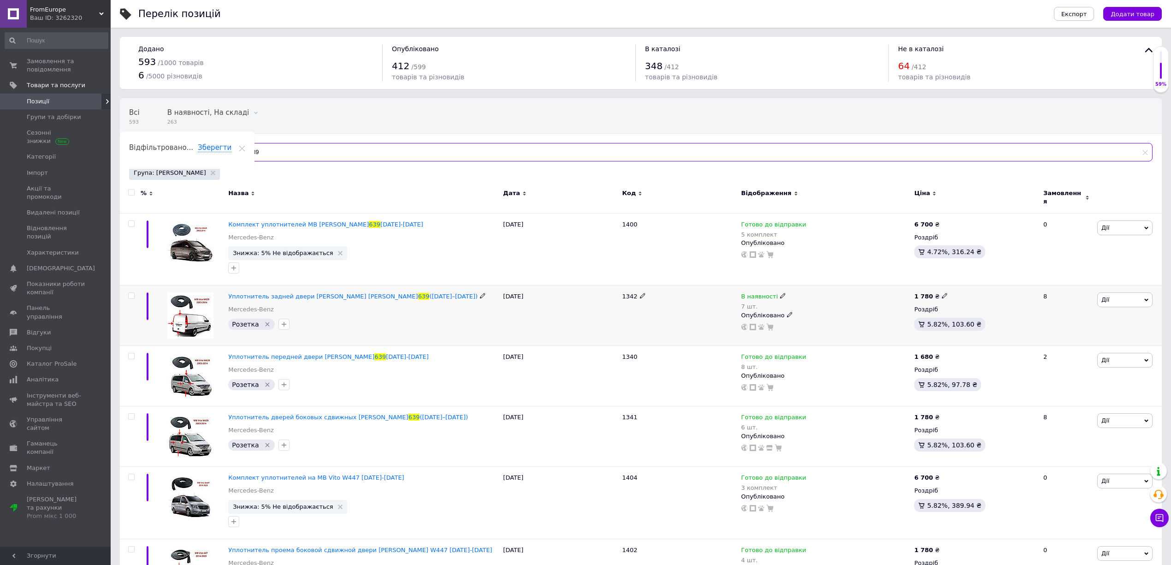
scroll to position [39, 0]
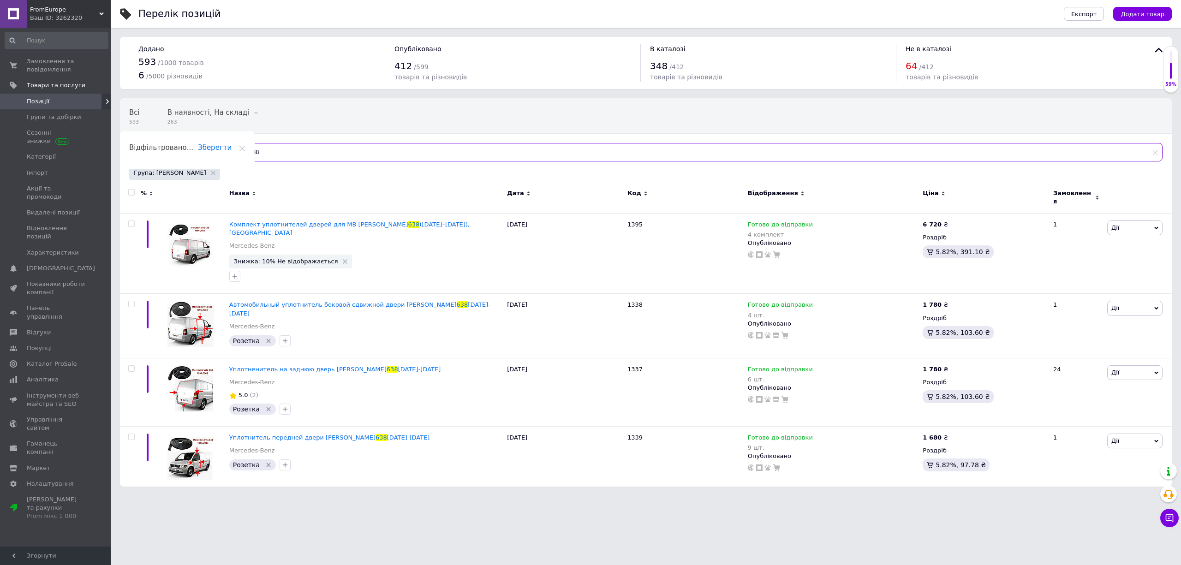
type input "638"
click at [283, 301] on span "Автомобильный уплотнитель боковой сдвижной двери [PERSON_NAME]" at bounding box center [342, 304] width 227 height 7
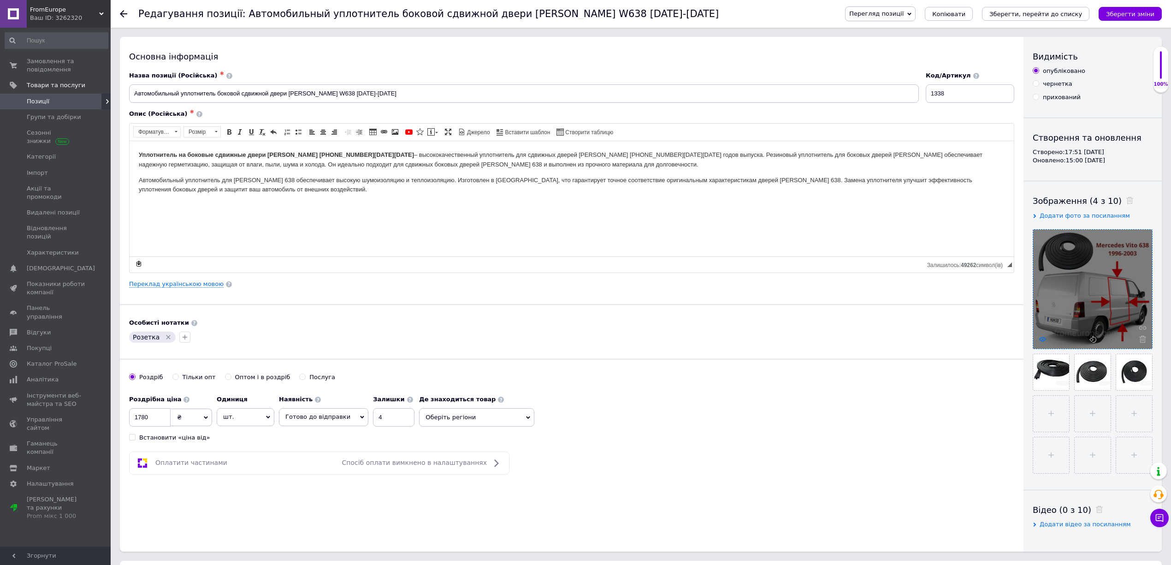
click at [1043, 340] on icon at bounding box center [1042, 339] width 7 height 7
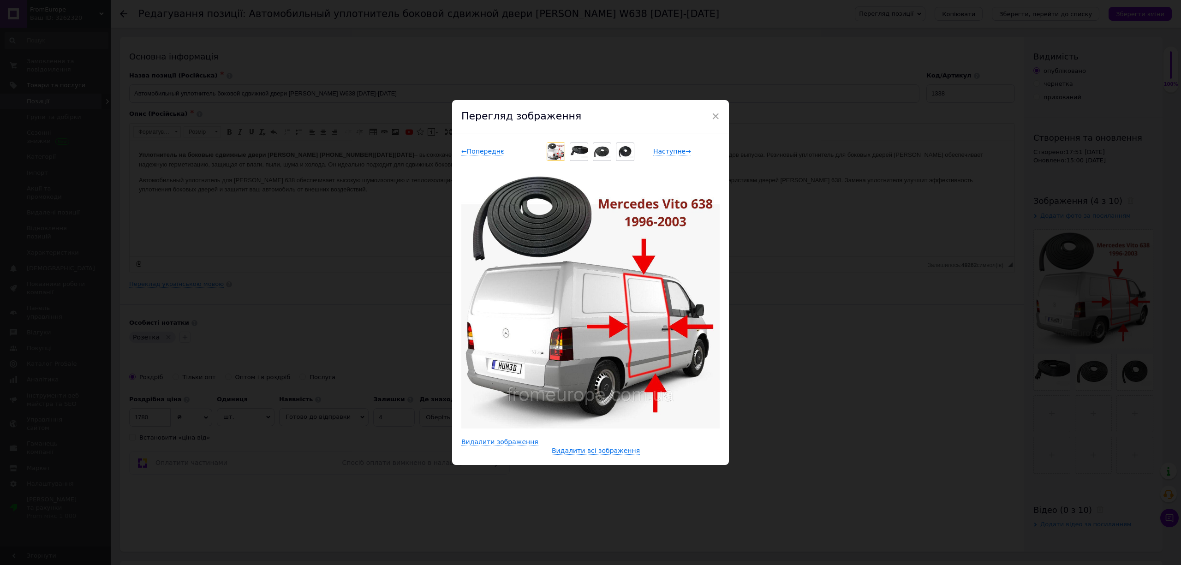
click at [184, 152] on div "× Перегляд зображення ← Попереднє Наступне → Видалити зображення Видалити всі з…" at bounding box center [590, 282] width 1181 height 565
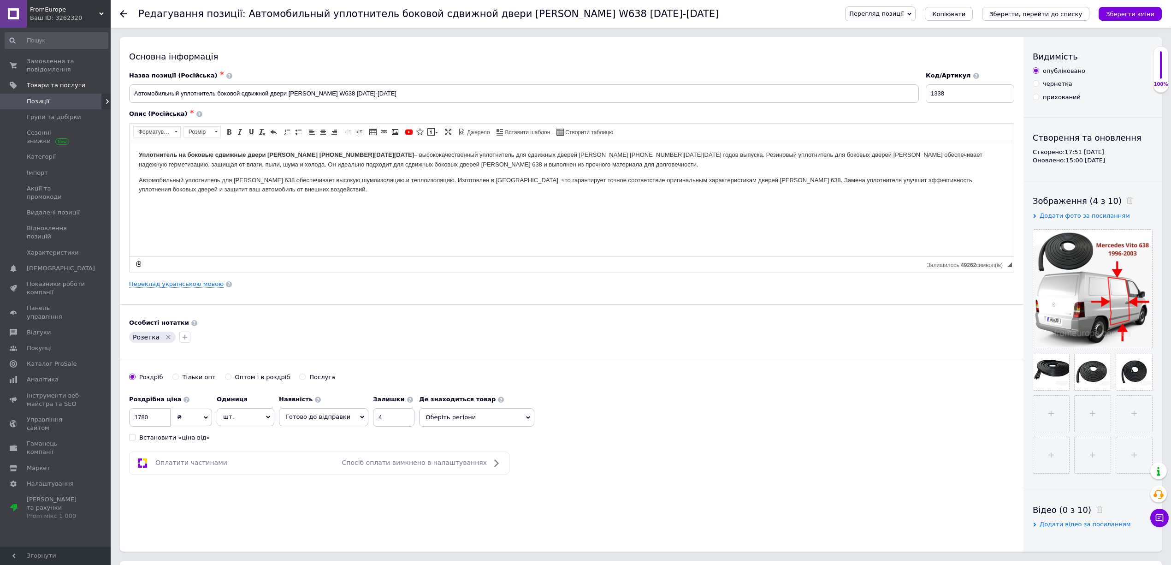
click at [127, 13] on div at bounding box center [129, 14] width 18 height 28
click at [124, 13] on use at bounding box center [123, 13] width 7 height 7
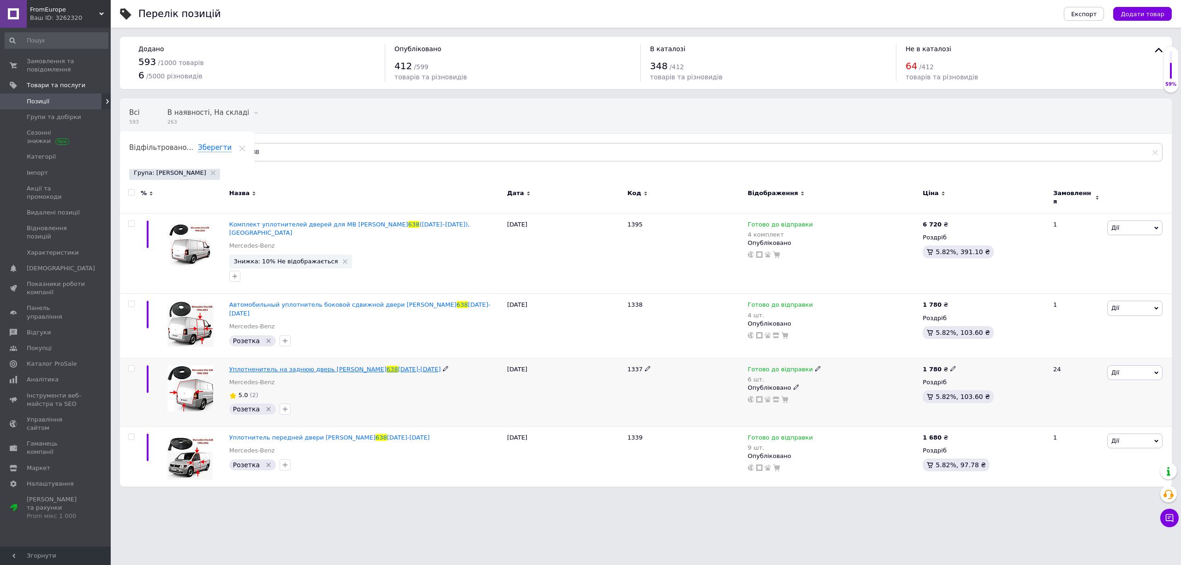
click at [277, 366] on span "Уплотненитель на заднюю дверь [PERSON_NAME]" at bounding box center [307, 369] width 157 height 7
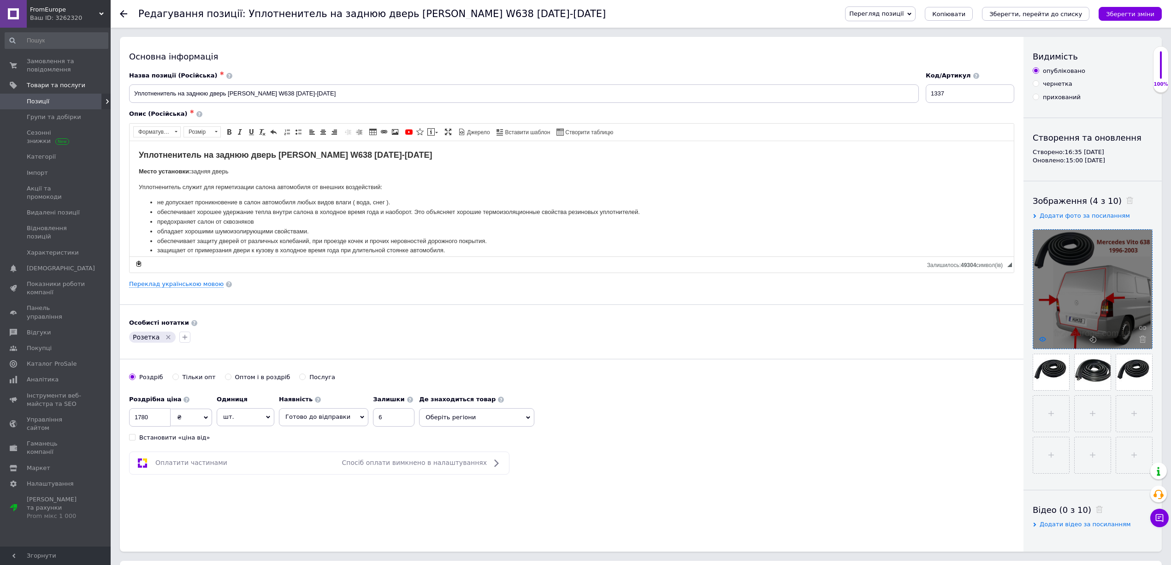
click at [1043, 342] on icon at bounding box center [1042, 339] width 7 height 7
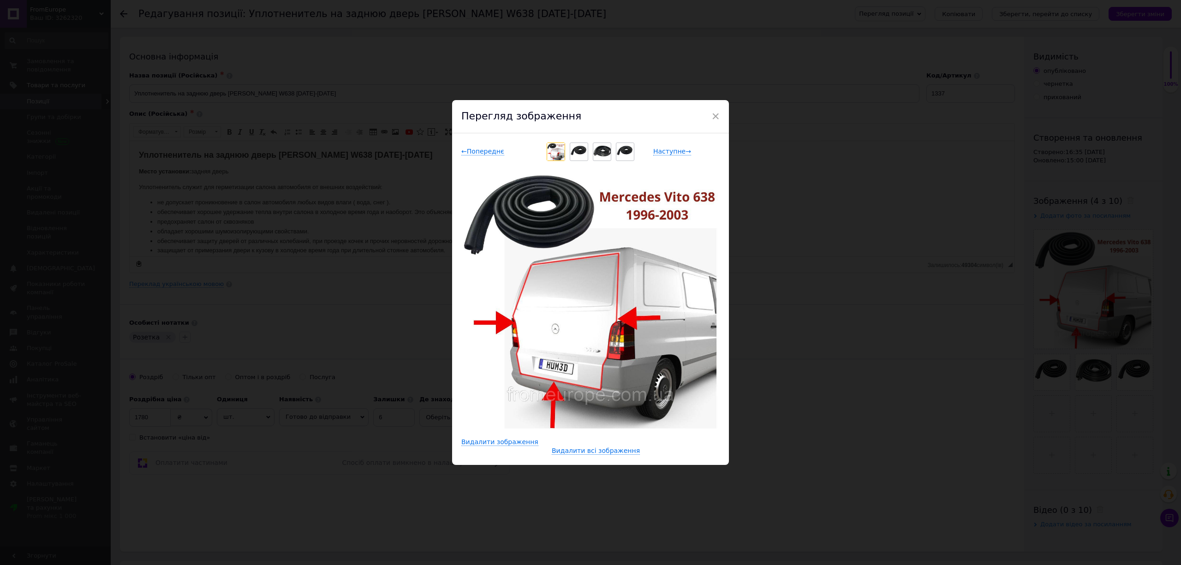
drag, startPoint x: 213, startPoint y: 91, endPoint x: 182, endPoint y: 79, distance: 33.6
click at [214, 91] on div "× Перегляд зображення ← Попереднє Наступне → Видалити зображення Видалити всі з…" at bounding box center [590, 282] width 1181 height 565
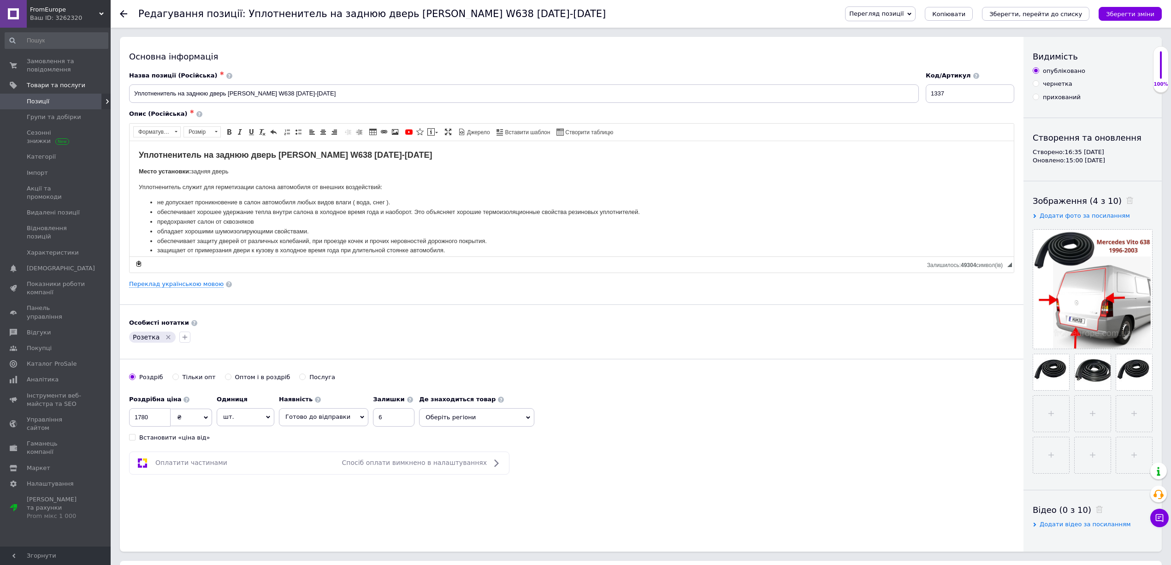
click at [121, 17] on icon at bounding box center [123, 13] width 7 height 7
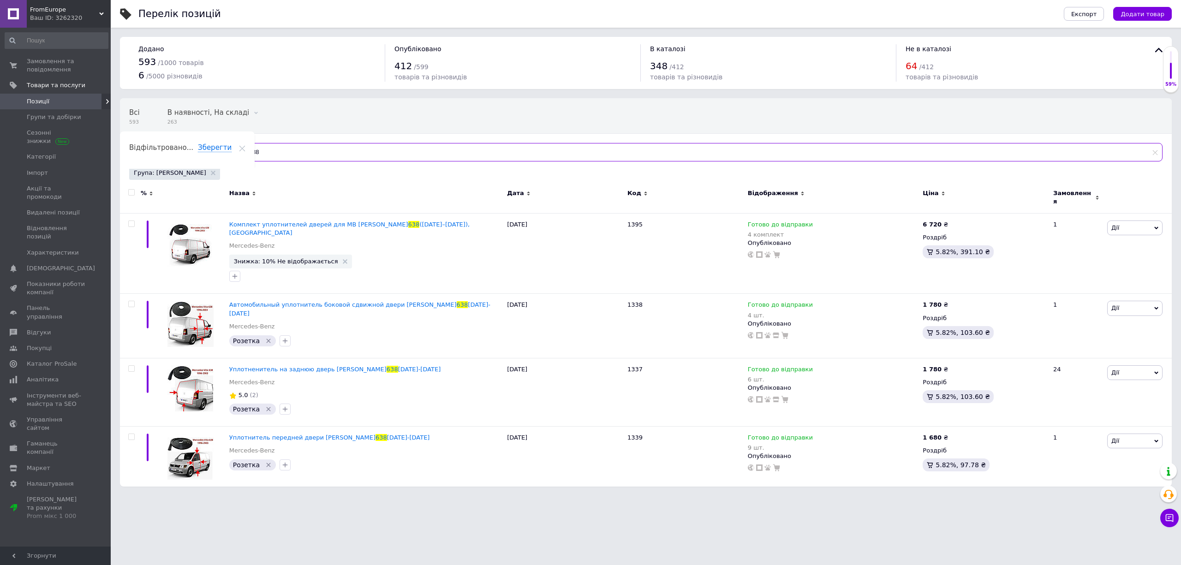
click at [266, 154] on input "638" at bounding box center [697, 152] width 930 height 18
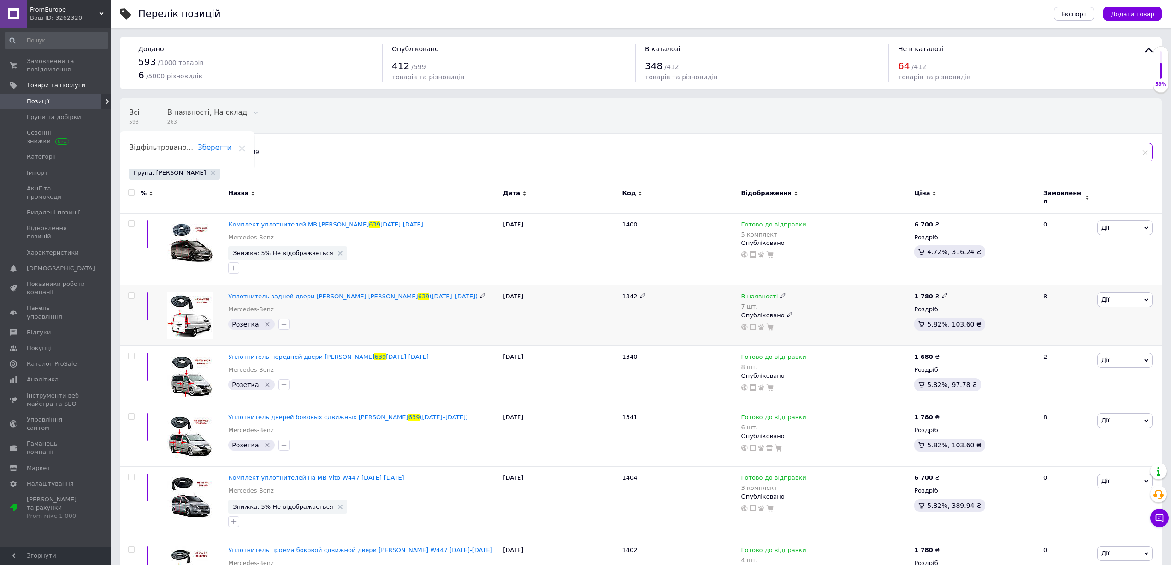
type input "639"
click at [319, 293] on span "Уплотнитель задней двери [PERSON_NAME] [PERSON_NAME]" at bounding box center [323, 296] width 190 height 7
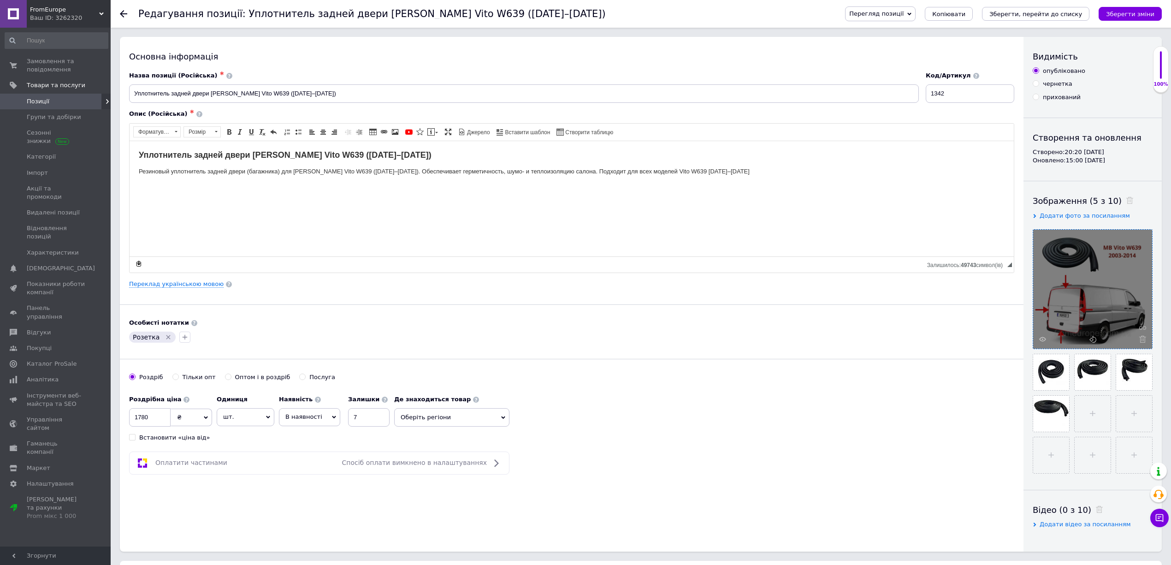
click at [1038, 338] on div at bounding box center [1093, 289] width 119 height 119
click at [1043, 338] on use at bounding box center [1042, 339] width 7 height 5
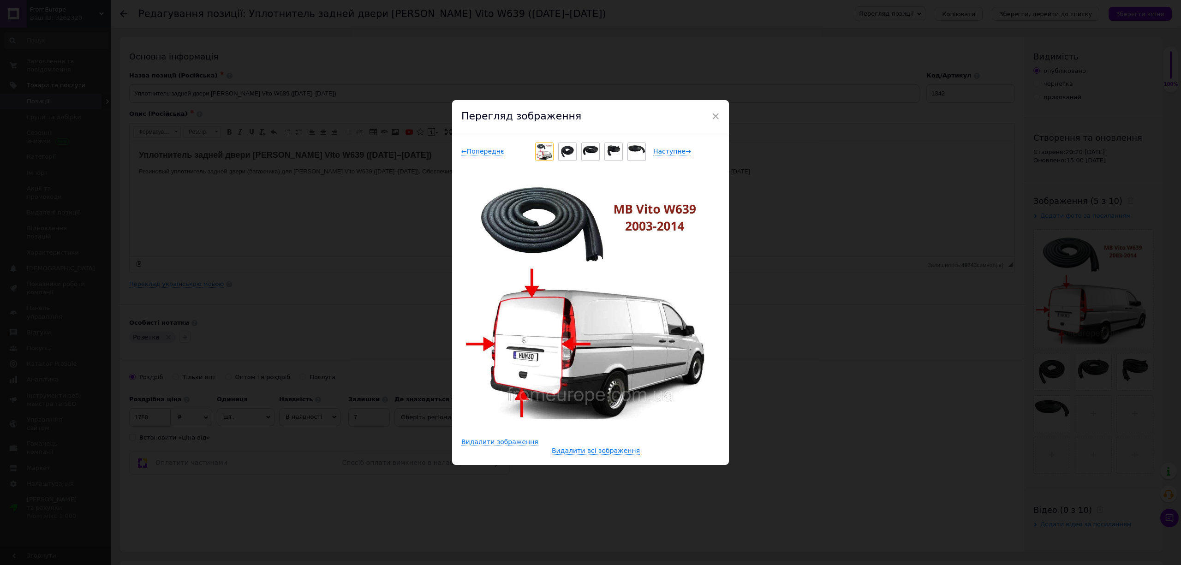
click at [228, 207] on div "× Перегляд зображення ← Попереднє Наступне → Видалити зображення Видалити всі з…" at bounding box center [590, 282] width 1181 height 565
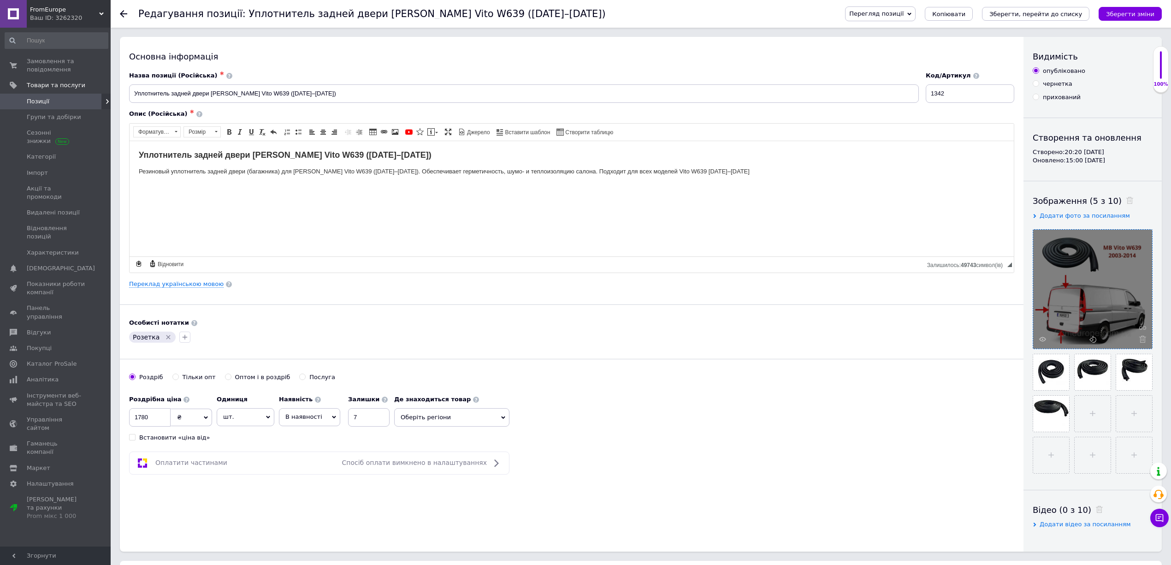
drag, startPoint x: 1100, startPoint y: 273, endPoint x: 1114, endPoint y: 248, distance: 28.9
click at [1114, 248] on div at bounding box center [1093, 289] width 119 height 119
click at [1041, 342] on icon at bounding box center [1042, 339] width 7 height 7
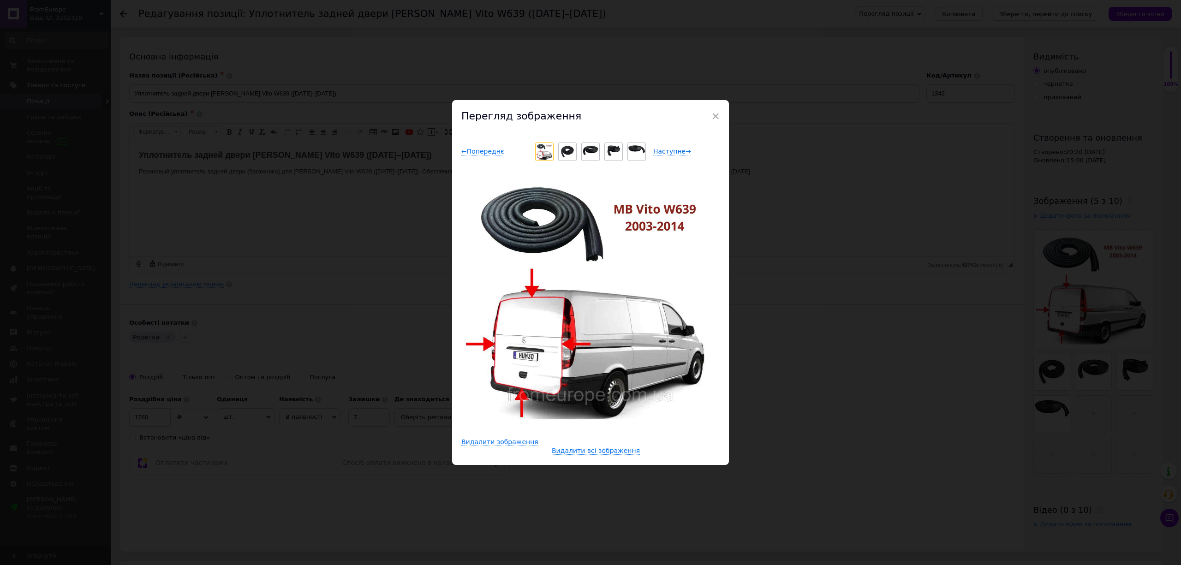
click at [356, 146] on div "× Перегляд зображення ← Попереднє Наступне → Видалити зображення Видалити всі з…" at bounding box center [590, 282] width 1181 height 565
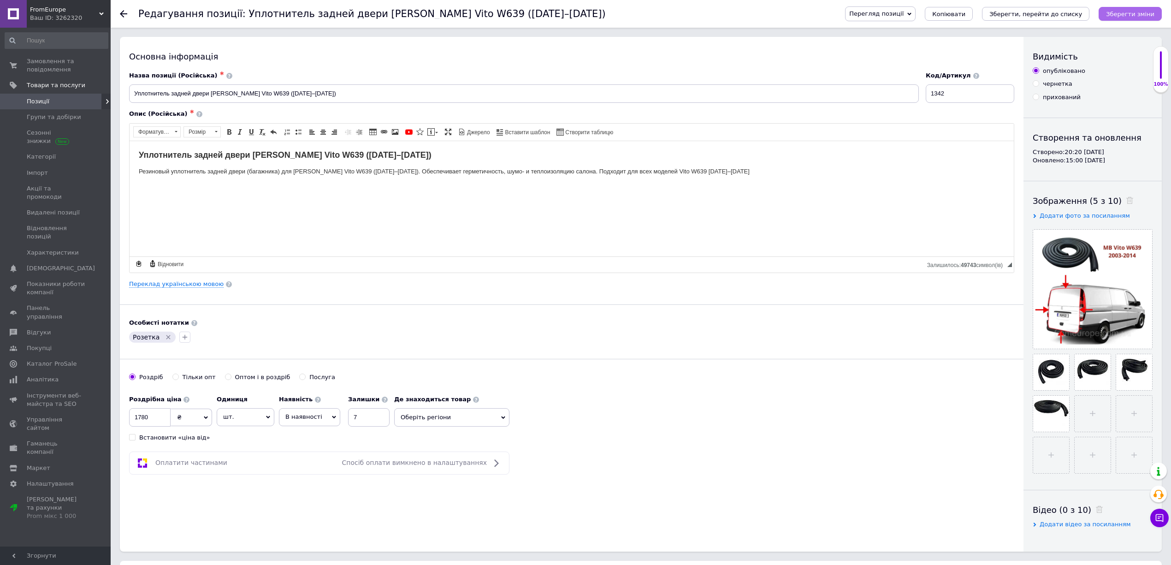
click at [1117, 11] on icon "Зберегти зміни" at bounding box center [1130, 14] width 48 height 7
click at [50, 101] on span "Позиції" at bounding box center [56, 101] width 59 height 8
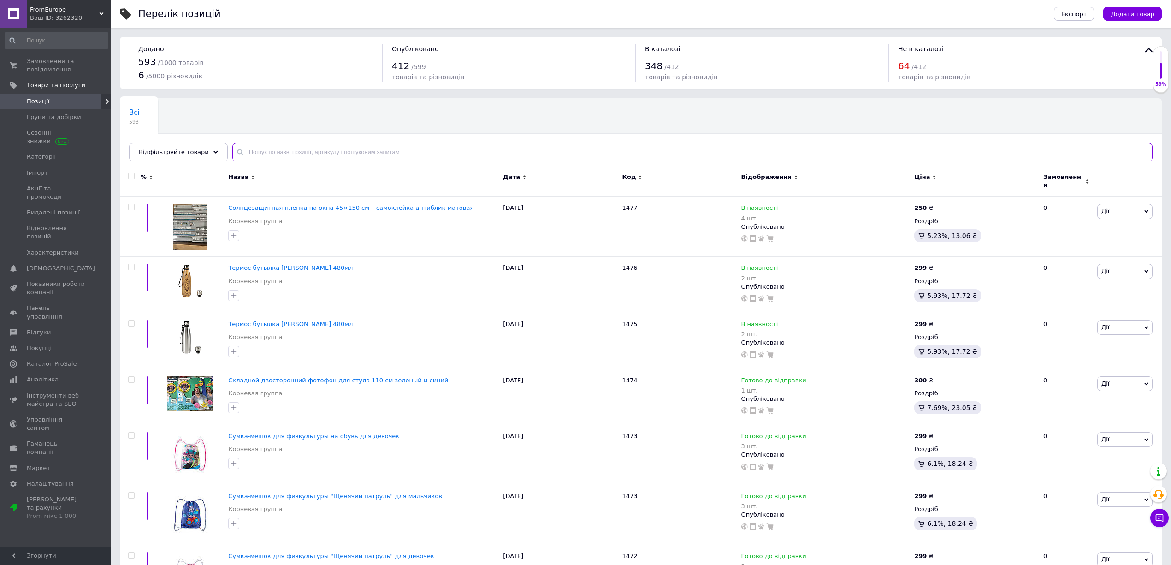
click at [399, 153] on input "text" at bounding box center [692, 152] width 921 height 18
paste input "Ущільнювач на бічні зсувні двері, ущільнення бокових дверей volkswagen т5/t6 [D…"
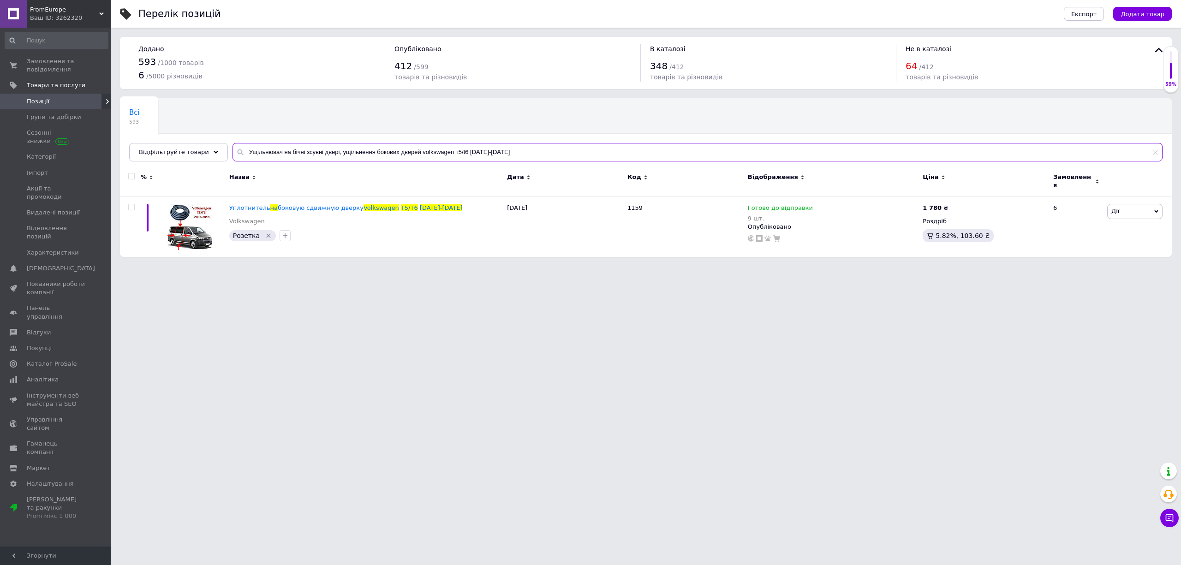
click at [356, 148] on input "Ущільнювач на бічні зсувні двері, ущільнення бокових дверей volkswagen т5/t6 [D…" at bounding box center [697, 152] width 930 height 18
paste input "Ущільнювач передніх дверей, автомобільний ущільнювач volkswagen t5-т"
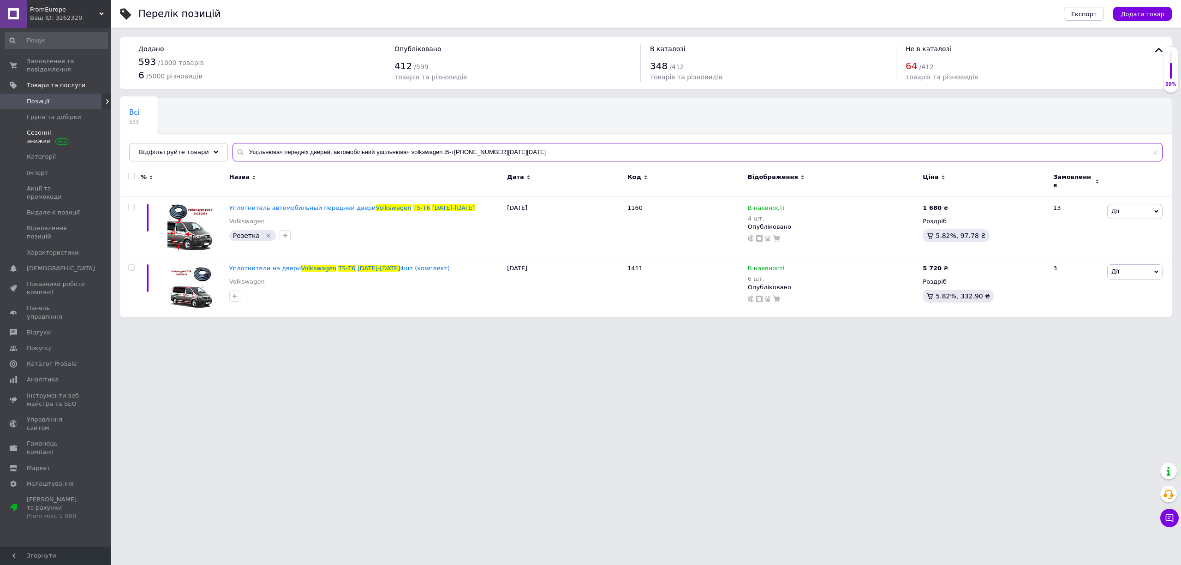
drag, startPoint x: 487, startPoint y: 151, endPoint x: 39, endPoint y: 144, distance: 448.8
click at [39, 144] on div "FromEurope Ваш ID: 3262320 Сайт FromEurope Кабінет покупця Перевірити стан сист…" at bounding box center [590, 163] width 1181 height 327
paste input "Правий повторювач повороту у дзеркало fiat ducato, peugeot boxer, citroen jumpe…"
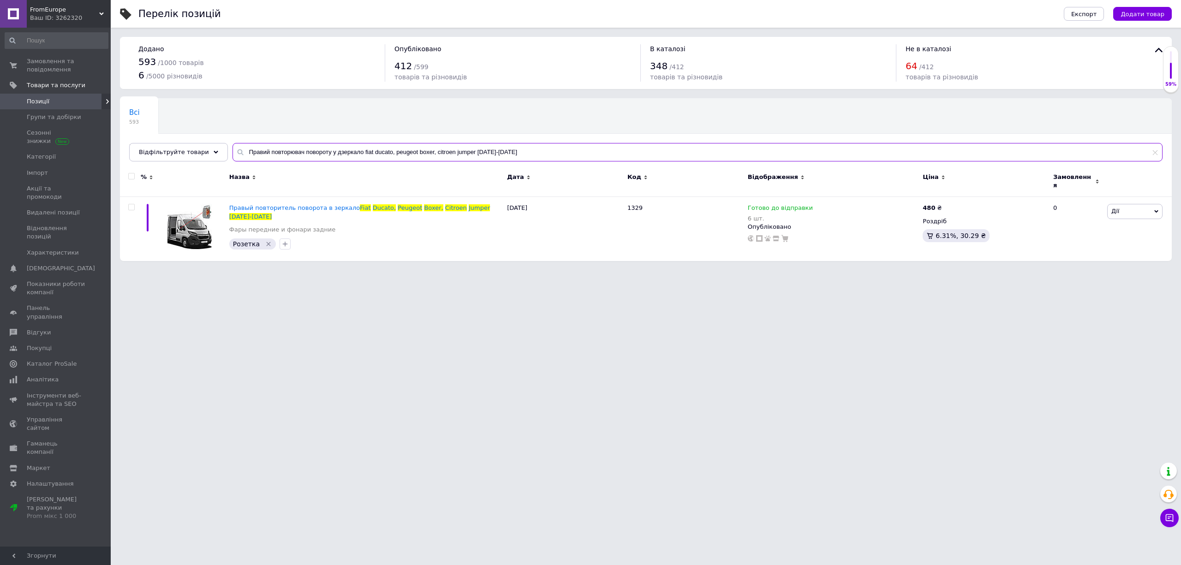
drag, startPoint x: 506, startPoint y: 154, endPoint x: 187, endPoint y: 141, distance: 319.9
click at [192, 142] on div "Всі 593 В наявності, На складі 263 Видалити Редагувати Ok Відфільтровано... Збе…" at bounding box center [645, 129] width 1051 height 63
paste input "щільнювач бічних зсувних дверей [PERSON_NAME] [PHONE_NUMBER]"
click at [323, 147] on input "Ущільнювач бічних зсувних дверей [PERSON_NAME] [PHONE_NUMBER][DATE][DATE]" at bounding box center [697, 152] width 930 height 18
paste input "етро стереосистема-програвач [PERSON_NAME] 1906 | usb, cd, fm"
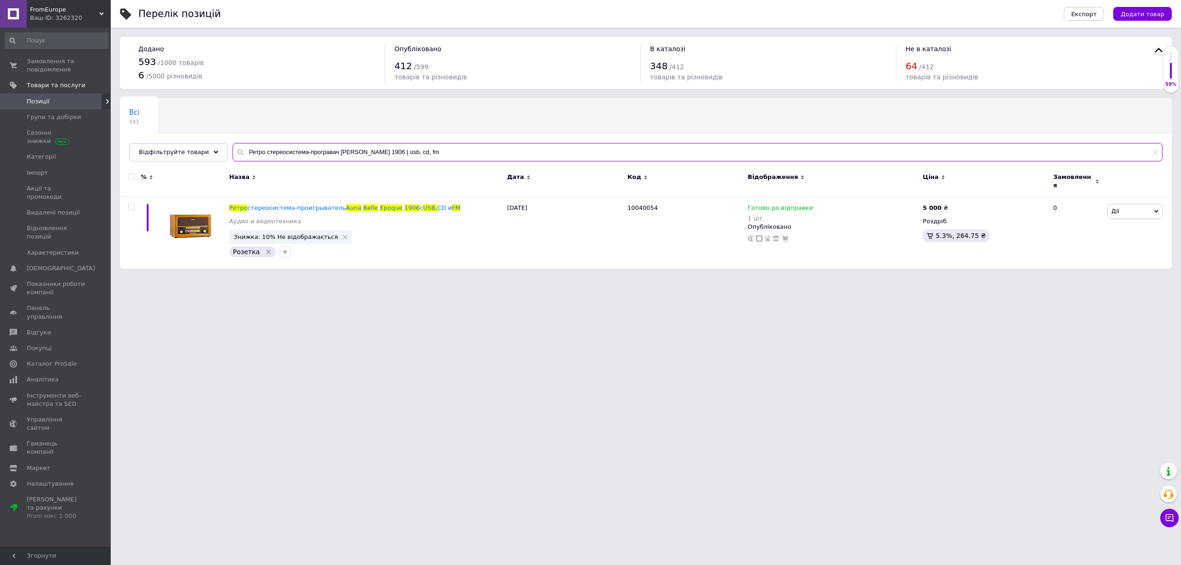
click at [400, 159] on input "Ретро стереосистема-програвач [PERSON_NAME] 1906 | usb, cd, fm" at bounding box center [697, 152] width 930 height 18
paste input "овпаки r16 на колеса renault master 3/opel movano/renault trafic 2010 сірий 4шт"
type input "Ковпаки r16 на колеса renault master 3/opel movano/renault trafic 2010 сірий 4шт"
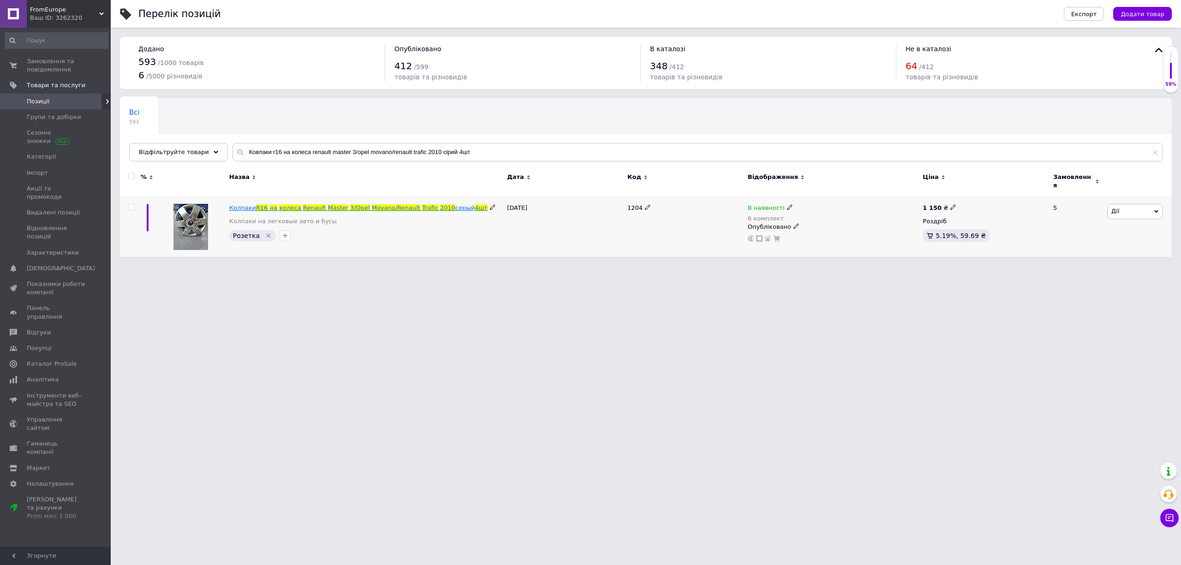
click at [303, 205] on span "Renault" at bounding box center [314, 207] width 23 height 7
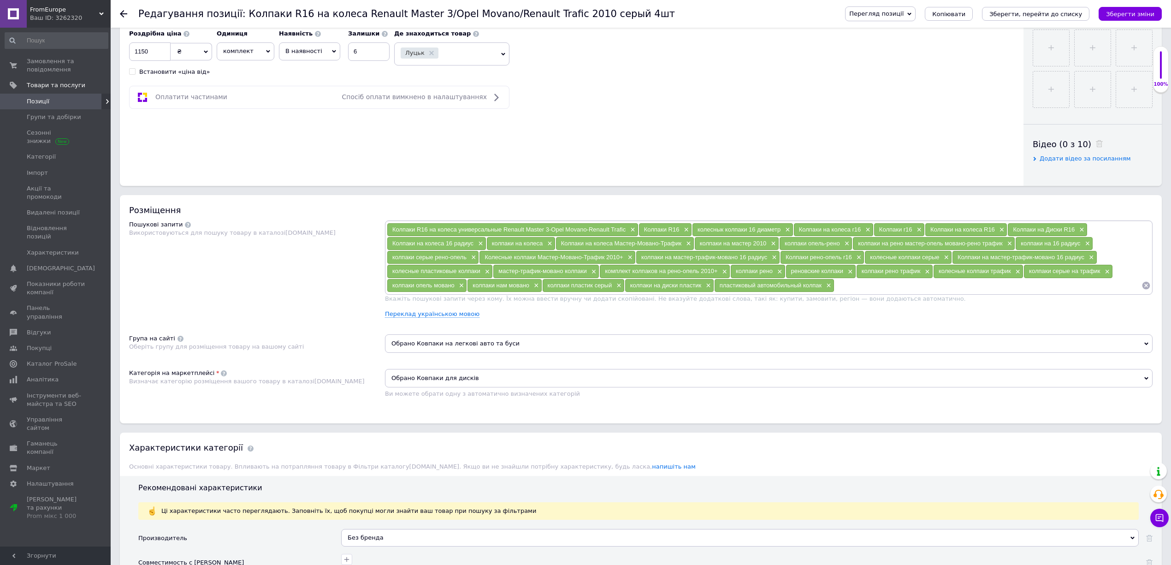
scroll to position [369, 0]
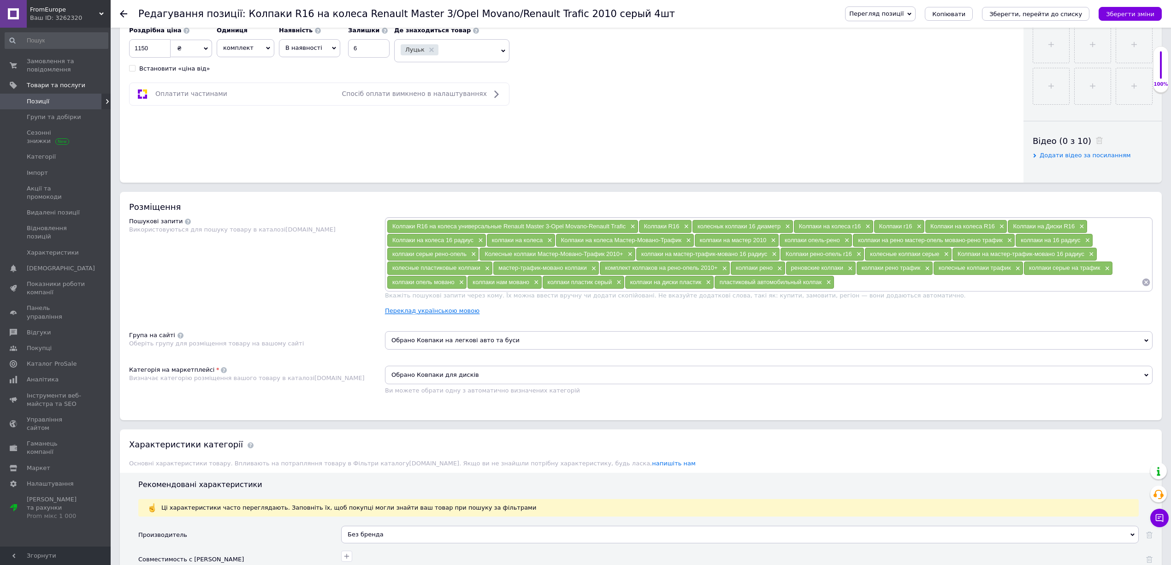
click at [391, 315] on link "Переклад українською мовою" at bounding box center [432, 310] width 95 height 7
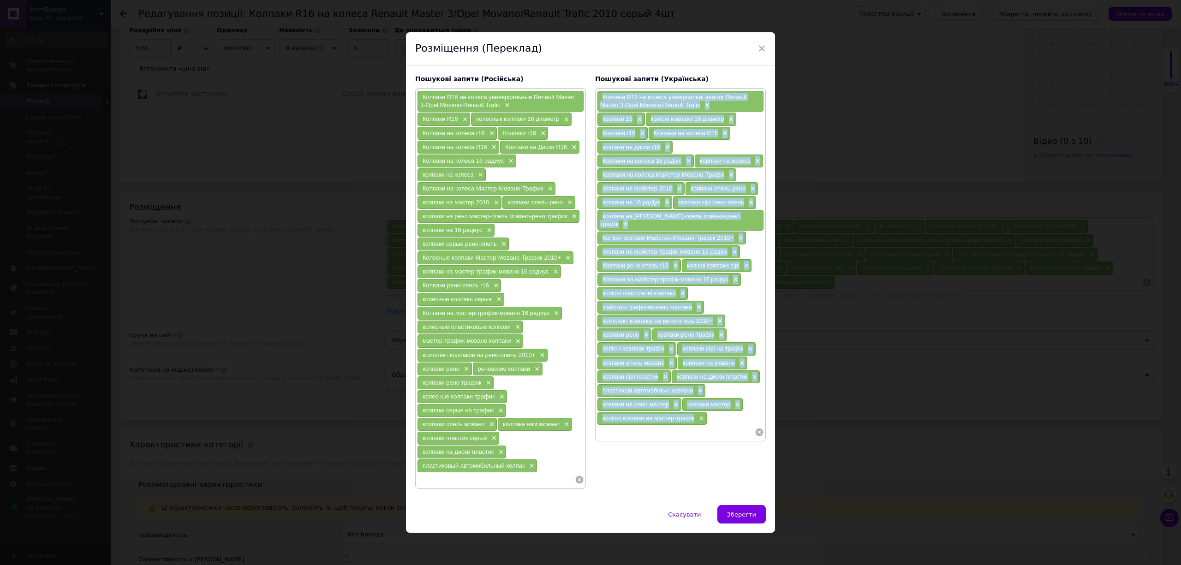
drag, startPoint x: 600, startPoint y: 96, endPoint x: 694, endPoint y: 429, distance: 346.0
click at [694, 429] on div "Ковпаки R16 на колеса універсальні аналог Renault Master 3-Opel Movano-Renault …" at bounding box center [680, 264] width 167 height 348
click at [734, 515] on span "Зберегти" at bounding box center [741, 514] width 29 height 7
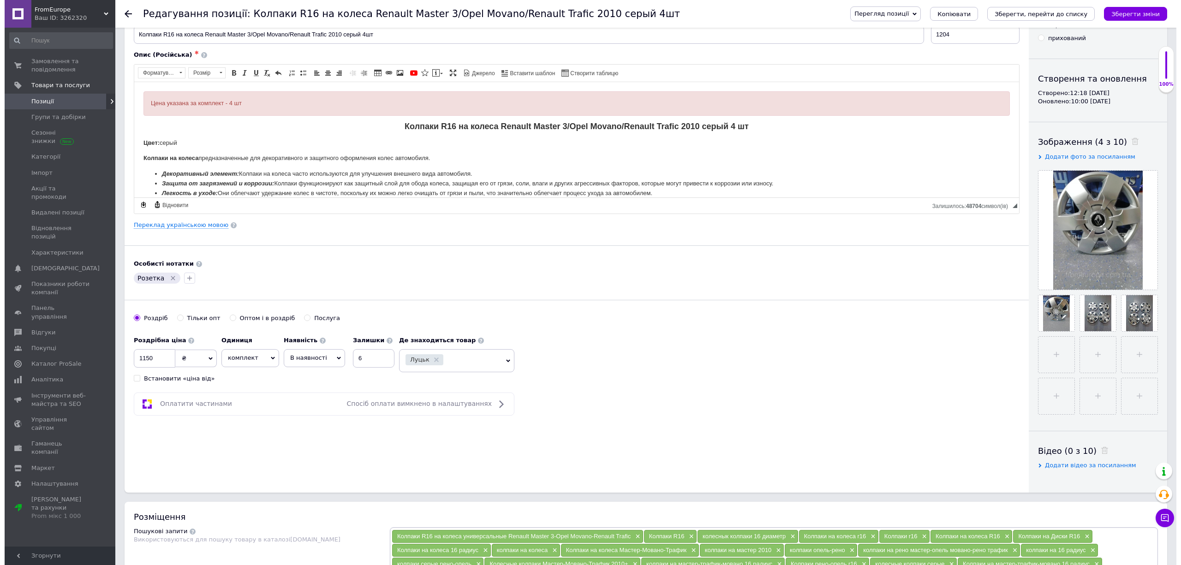
scroll to position [0, 0]
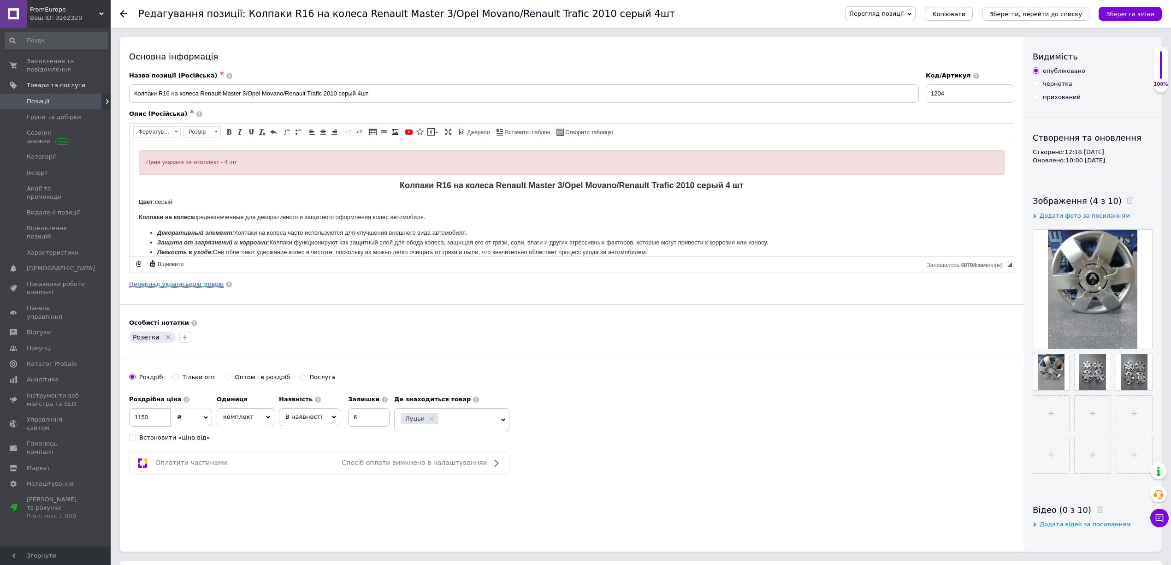
click at [168, 284] on link "Переклад українською мовою" at bounding box center [176, 283] width 95 height 7
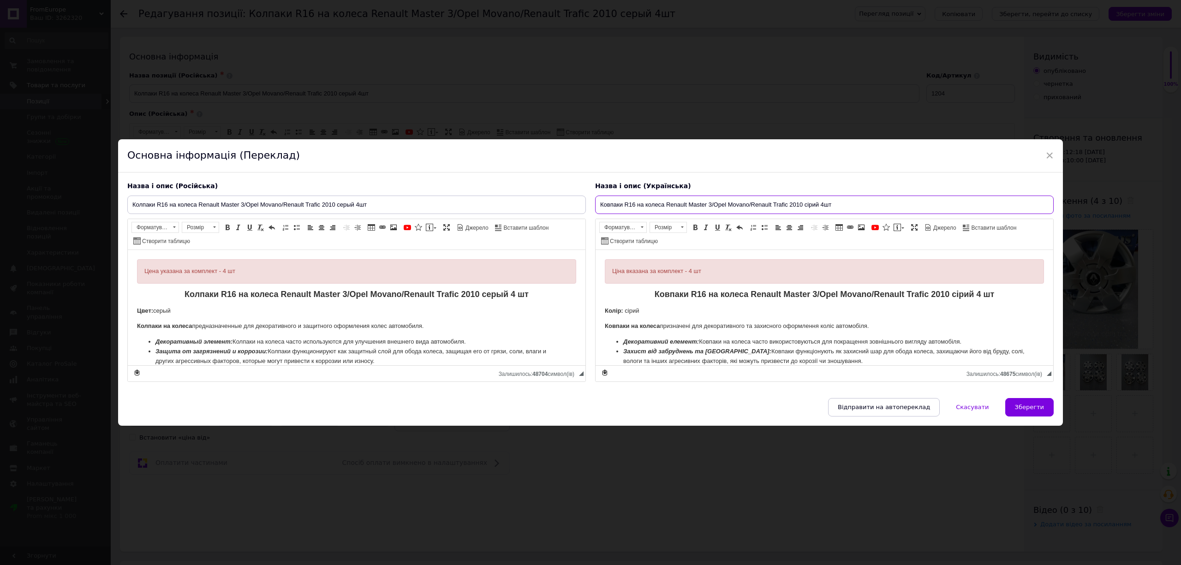
click at [636, 201] on input "Ковпаки R16 на колеса Renault Master 3/Opel Movano/Renault Trafic 2010 сірий 4шт" at bounding box center [824, 205] width 458 height 18
click at [1028, 410] on span "Зберегти" at bounding box center [1029, 407] width 29 height 7
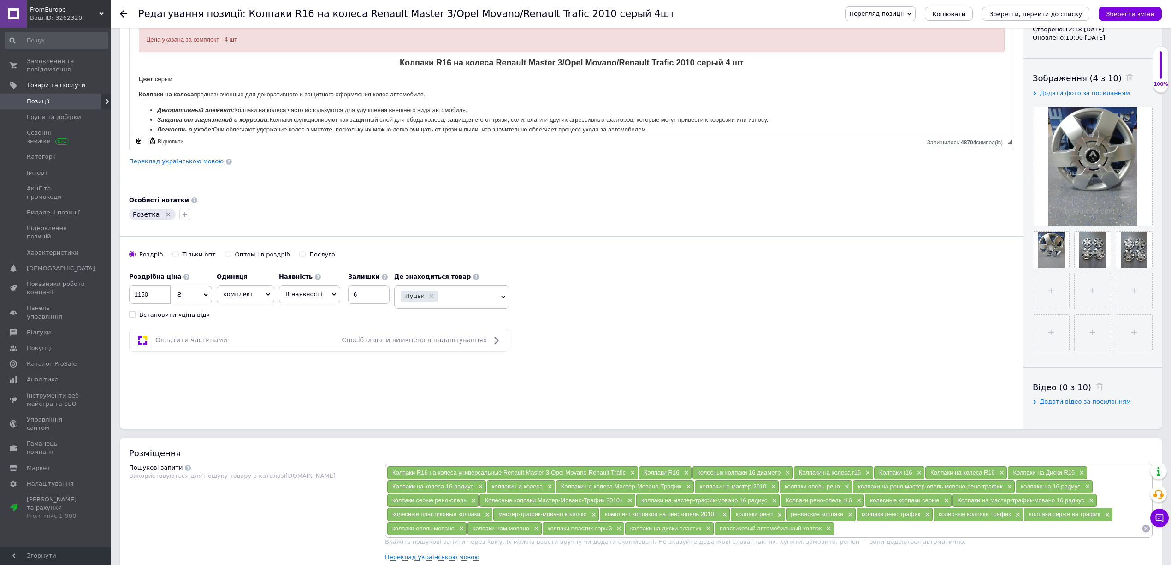
scroll to position [430, 0]
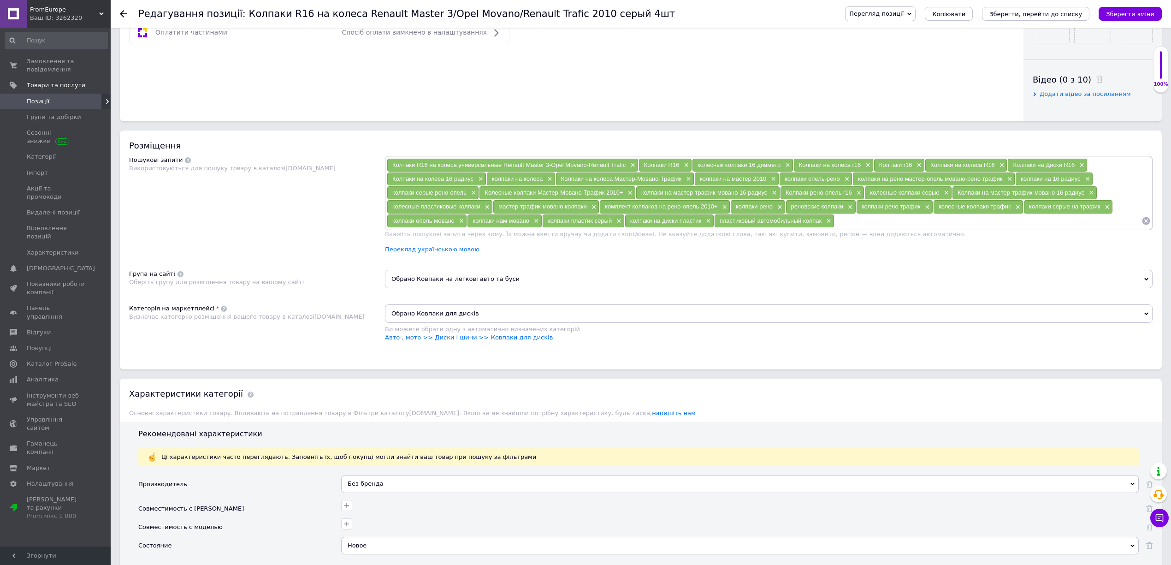
click at [441, 253] on link "Переклад українською мовою" at bounding box center [432, 249] width 95 height 7
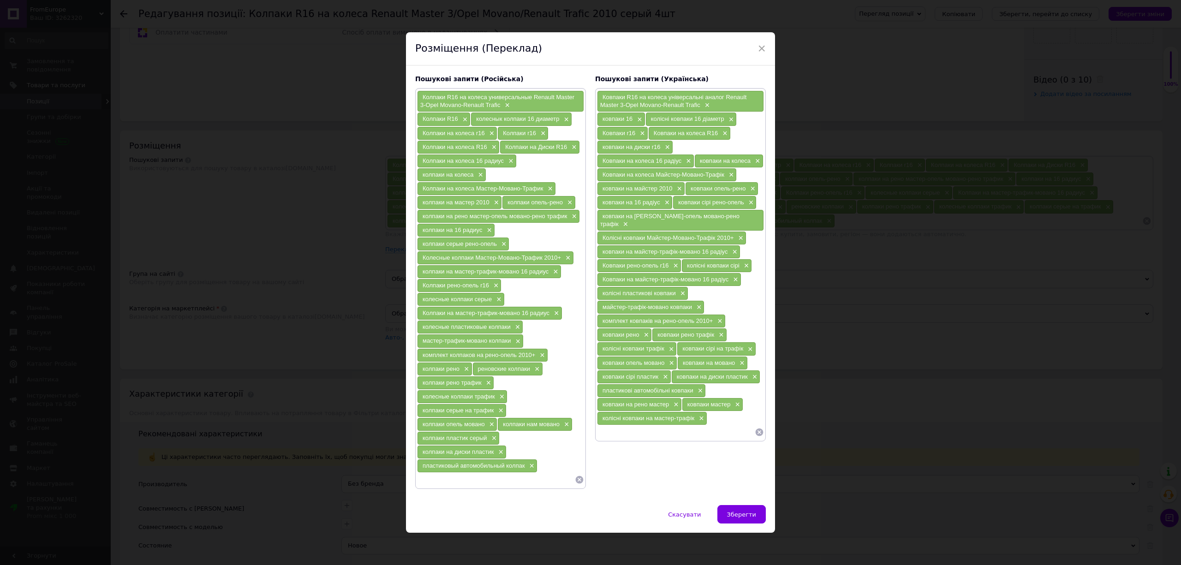
drag, startPoint x: 757, startPoint y: 439, endPoint x: 735, endPoint y: 402, distance: 43.0
click at [757, 436] on icon at bounding box center [759, 432] width 8 height 8
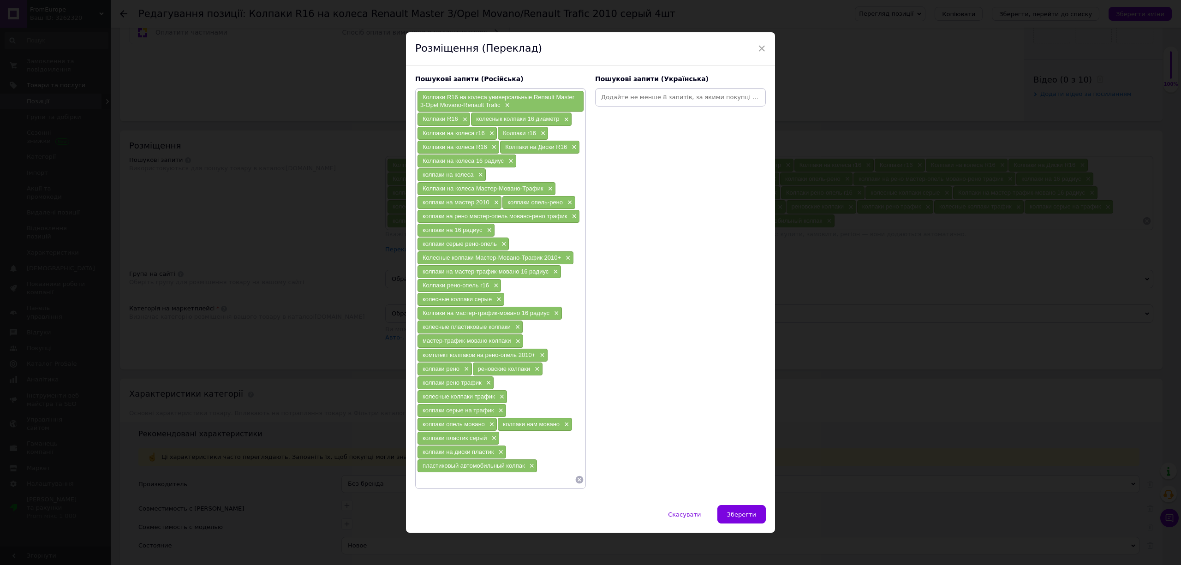
click at [624, 104] on div at bounding box center [680, 97] width 167 height 14
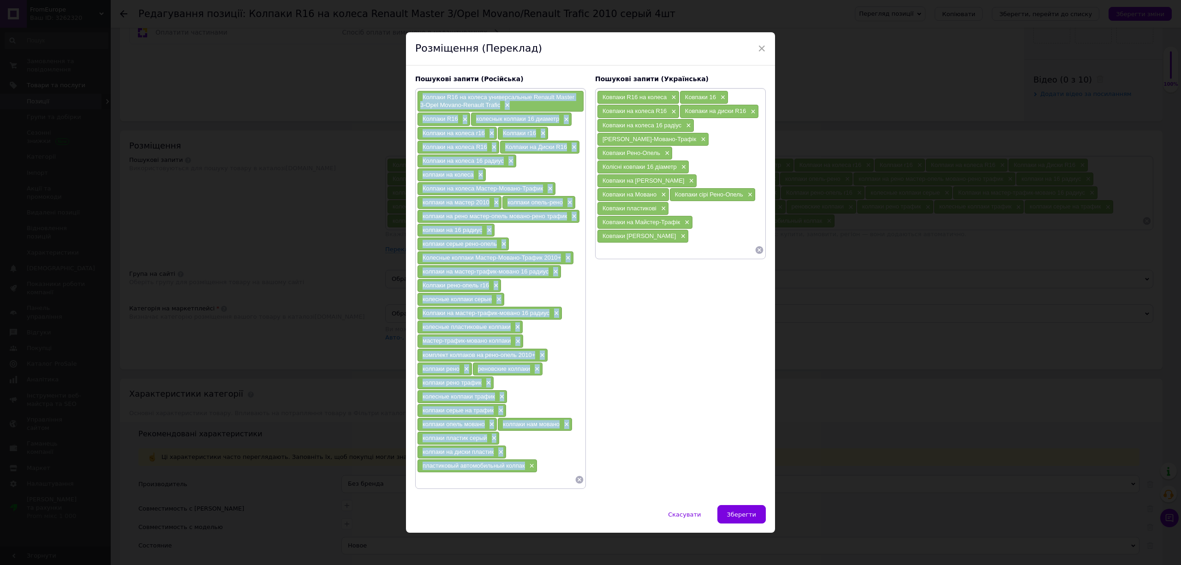
drag, startPoint x: 419, startPoint y: 93, endPoint x: 525, endPoint y: 467, distance: 388.2
click at [525, 467] on div "Колпаки R16 на колеса универсальные Renault Master 3-Opel Movano-Renault Trafic…" at bounding box center [500, 288] width 167 height 396
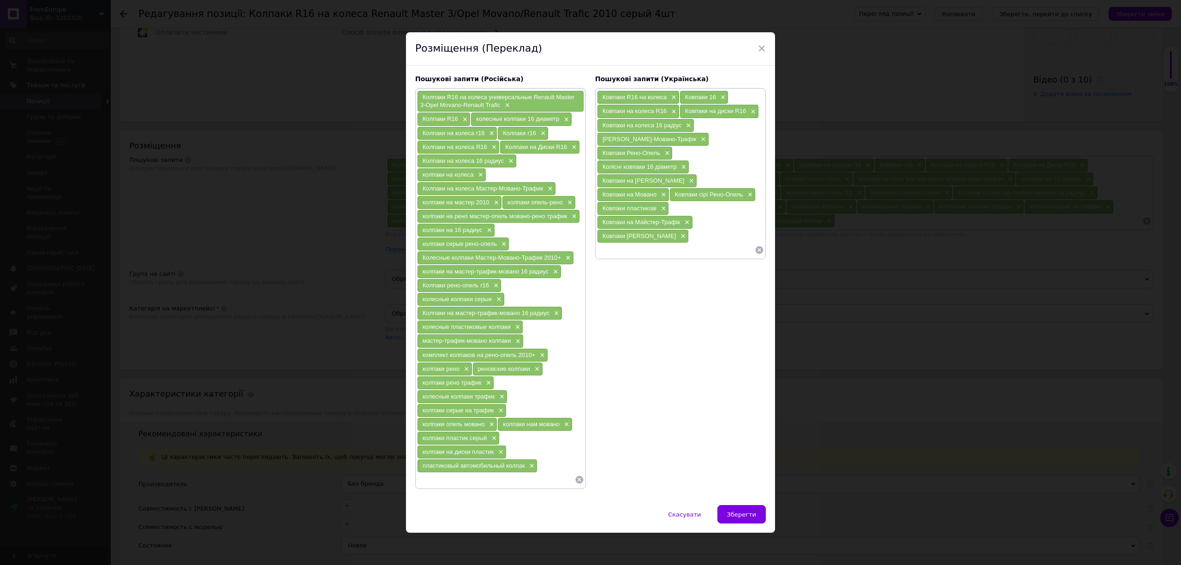
click at [575, 482] on icon at bounding box center [579, 479] width 9 height 9
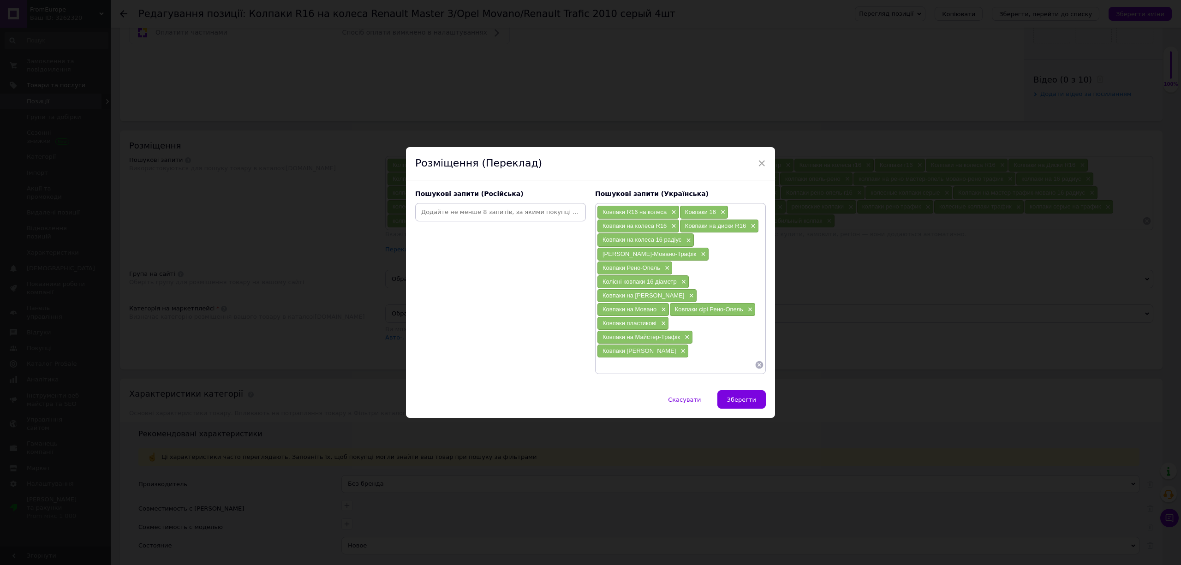
click at [515, 219] on input at bounding box center [500, 212] width 167 height 14
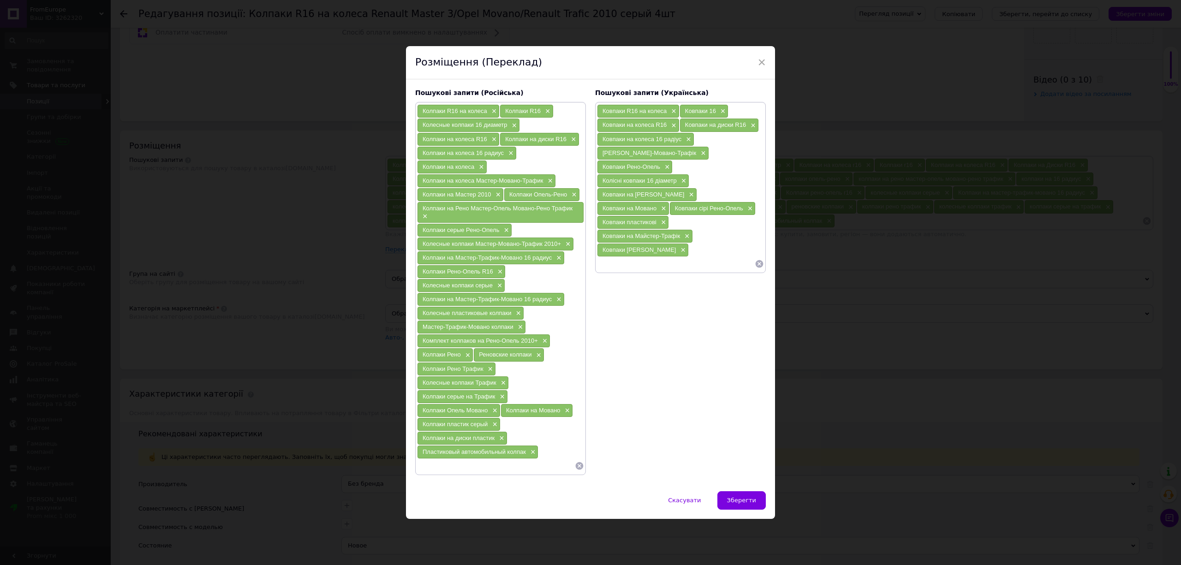
click at [735, 497] on span "Зберегти" at bounding box center [741, 500] width 29 height 7
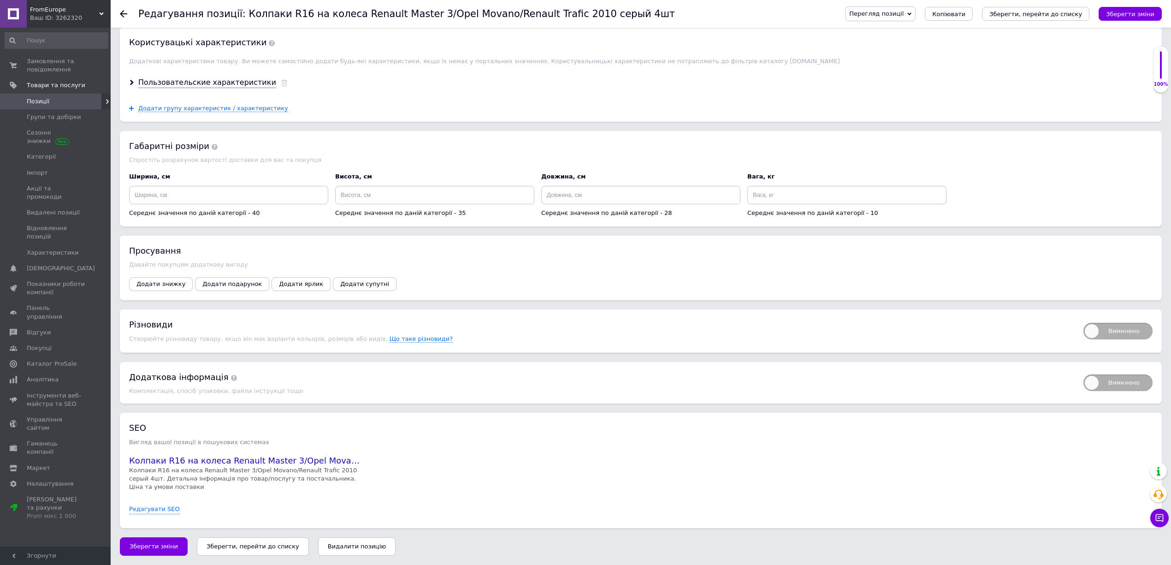
scroll to position [1105, 0]
click at [152, 546] on span "Зберегти зміни" at bounding box center [154, 546] width 48 height 7
drag, startPoint x: 152, startPoint y: 545, endPoint x: 79, endPoint y: 411, distance: 151.7
click at [153, 545] on span "Зберегти зміни" at bounding box center [154, 546] width 48 height 7
click at [39, 104] on span "Позиції" at bounding box center [38, 101] width 23 height 8
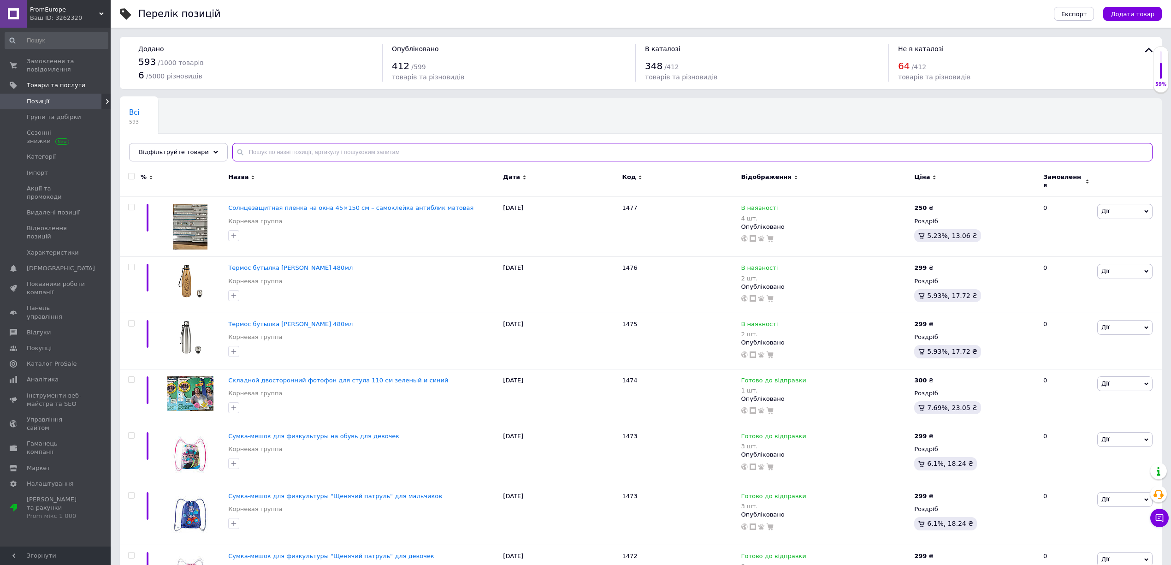
click at [301, 159] on input "text" at bounding box center [692, 152] width 921 height 18
paste input "В наявності 4 шт Кришка дзеркала права, корпус дзеркала renault master 3/opel m…"
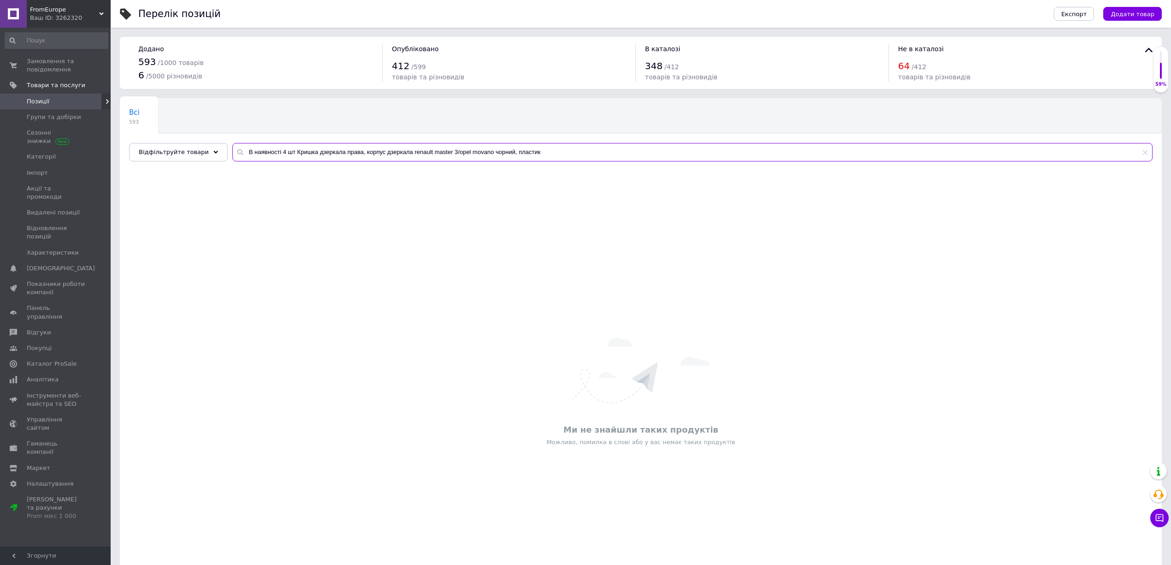
drag, startPoint x: 288, startPoint y: 151, endPoint x: 125, endPoint y: 166, distance: 164.4
click at [125, 161] on div "Всі 593 В наявності, На складі 263 Видалити Редагувати Ok Відфільтровано... Збе…" at bounding box center [641, 129] width 1042 height 63
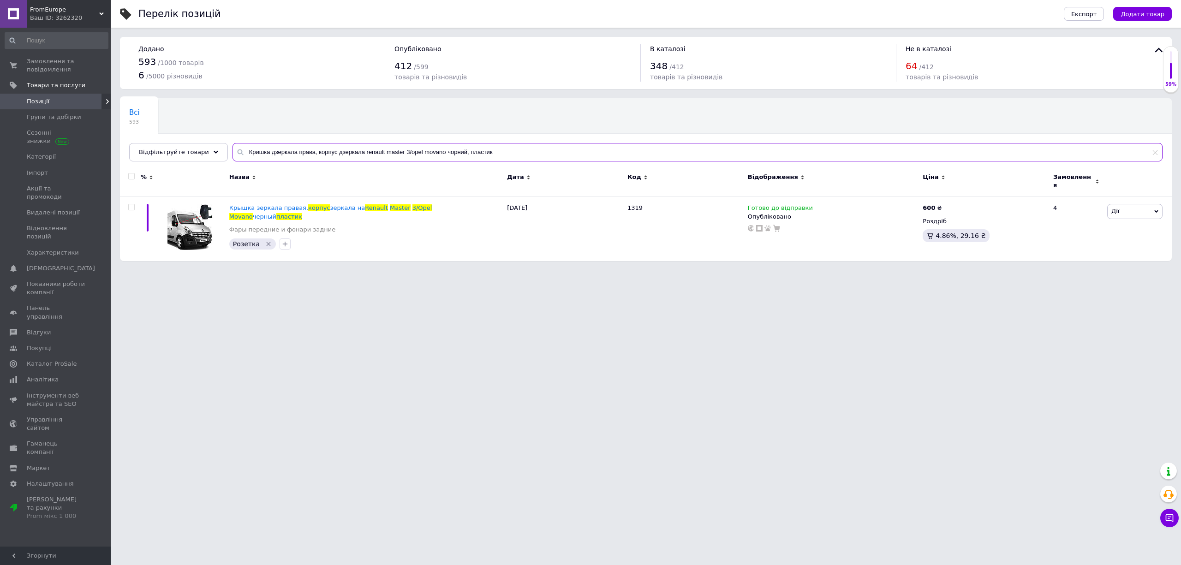
click at [350, 149] on input "Кришка дзеркала права, корпус дзеркала renault master 3/opel movano чорний, пла…" at bounding box center [697, 152] width 930 height 18
paste input "ризковики fiat doblo [DATE]-[DATE] задні 2 шт"
type input "Бризковики fiat doblo [DATE]-[DATE] задні 2 шт"
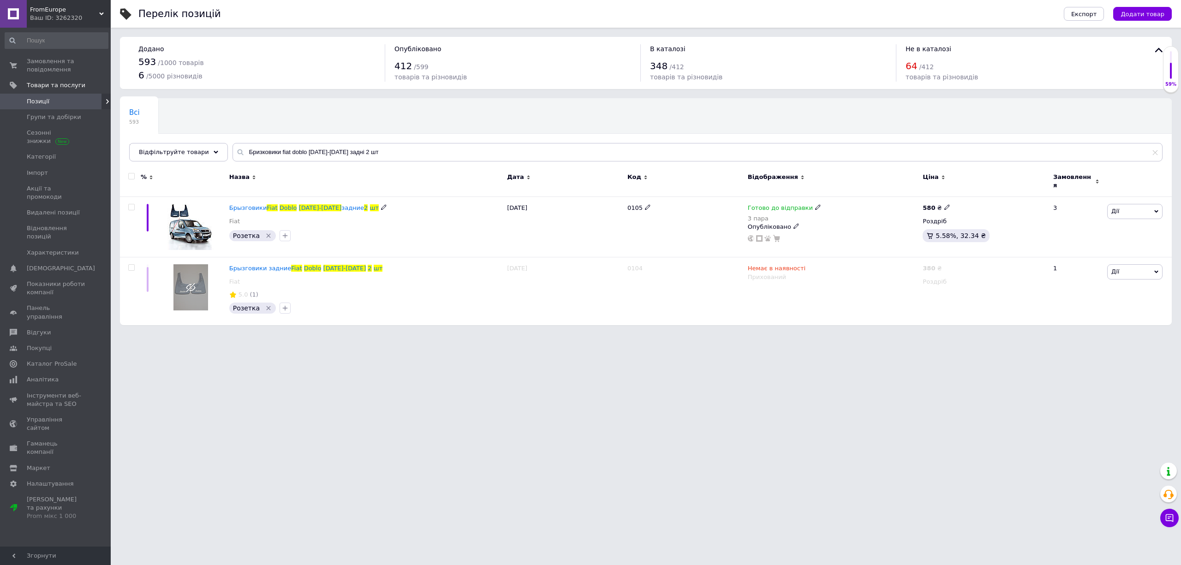
click at [279, 204] on span "Doblo" at bounding box center [288, 207] width 18 height 7
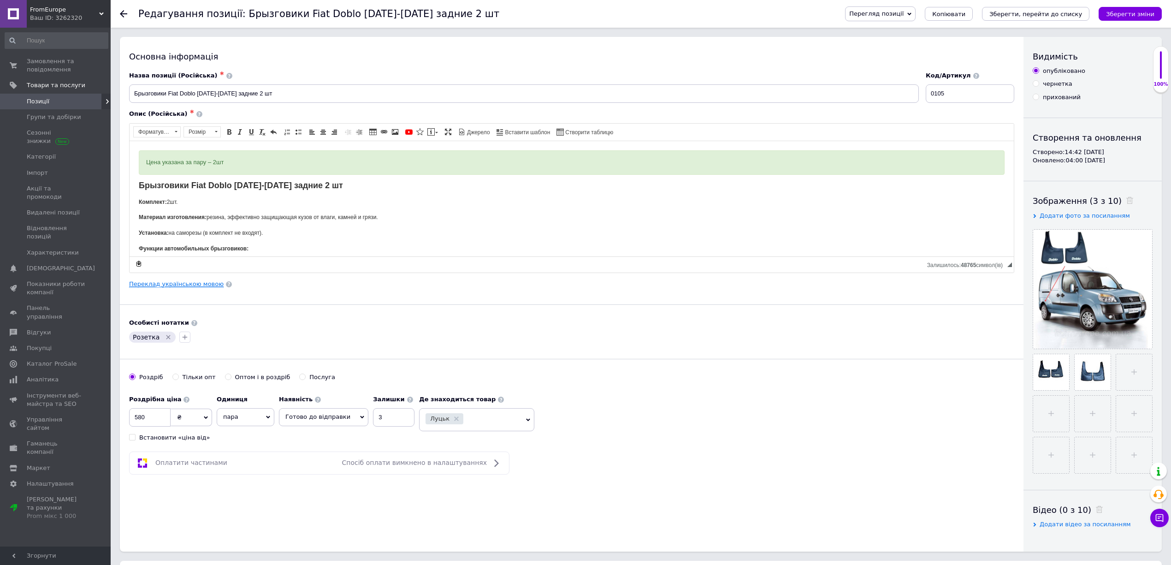
click at [194, 288] on link "Переклад українською мовою" at bounding box center [176, 283] width 95 height 7
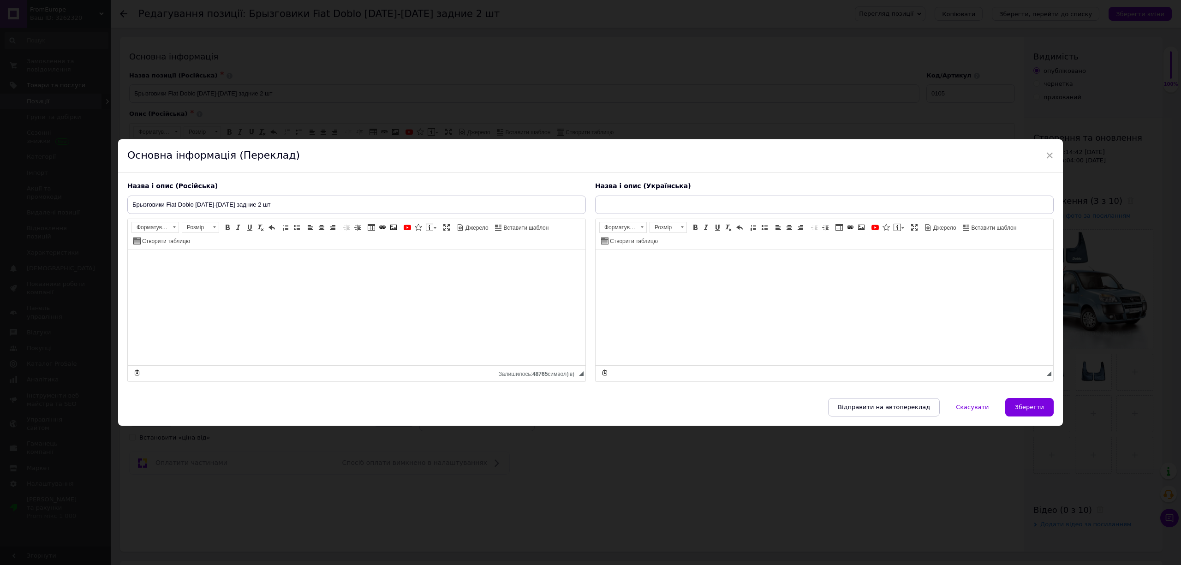
type input "Бризковики Fiat Doblo [DATE]-[DATE] задні 2 шт"
drag, startPoint x: 731, startPoint y: 205, endPoint x: 430, endPoint y: 200, distance: 301.2
click at [430, 200] on div "Назва і опис (Російська) Брызговики Fiat Doblo [DATE]-[DATE] задние 2 шт Цена у…" at bounding box center [590, 281] width 935 height 209
click at [1021, 410] on span "Зберегти" at bounding box center [1029, 407] width 29 height 7
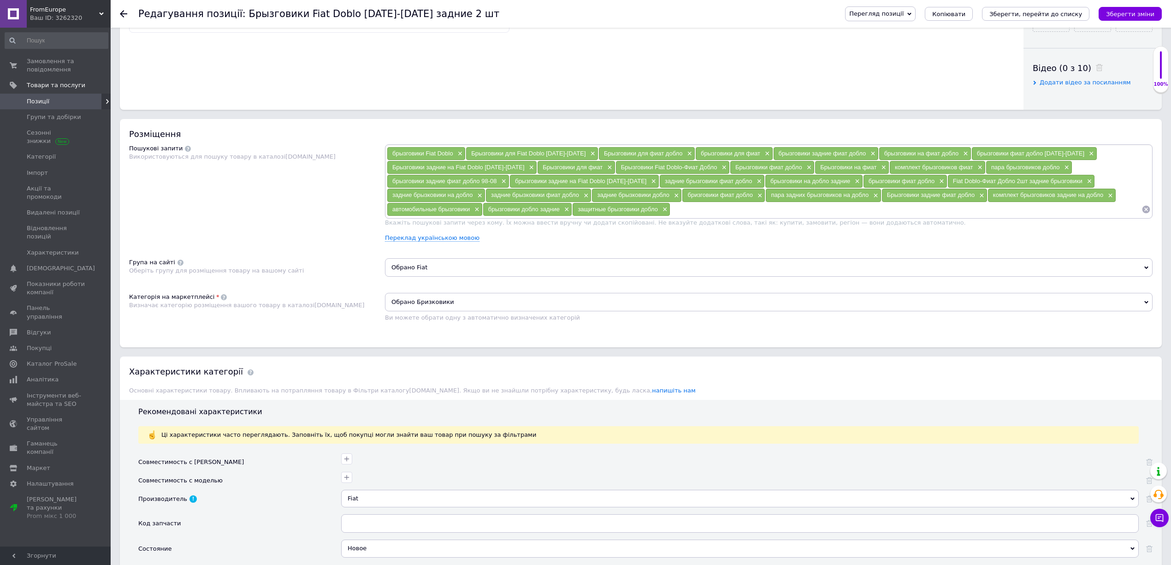
scroll to position [615, 0]
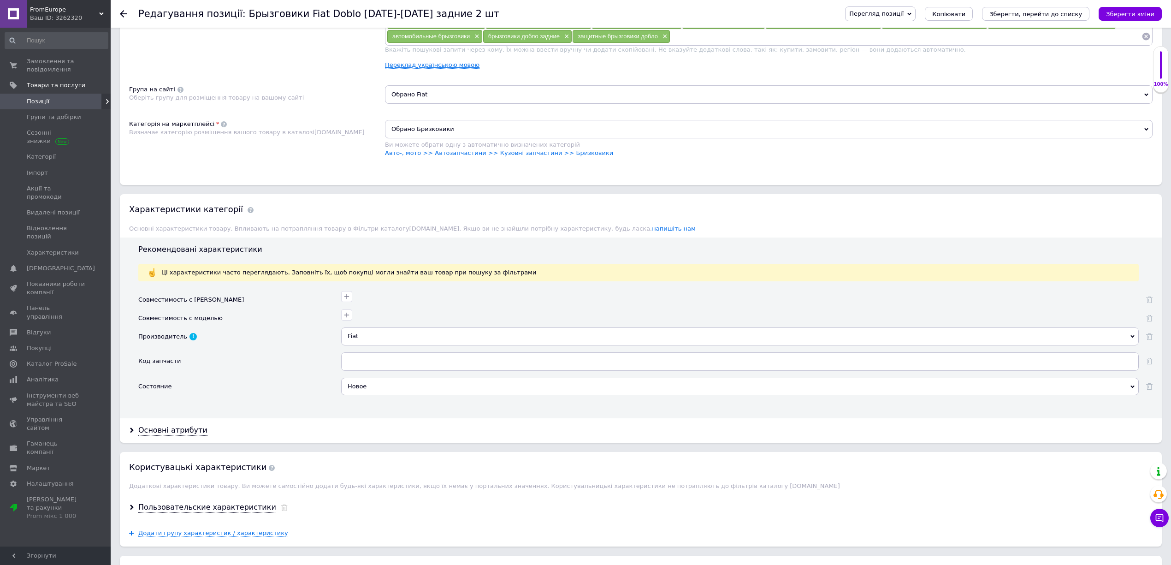
click at [427, 69] on link "Переклад українською мовою" at bounding box center [432, 64] width 95 height 7
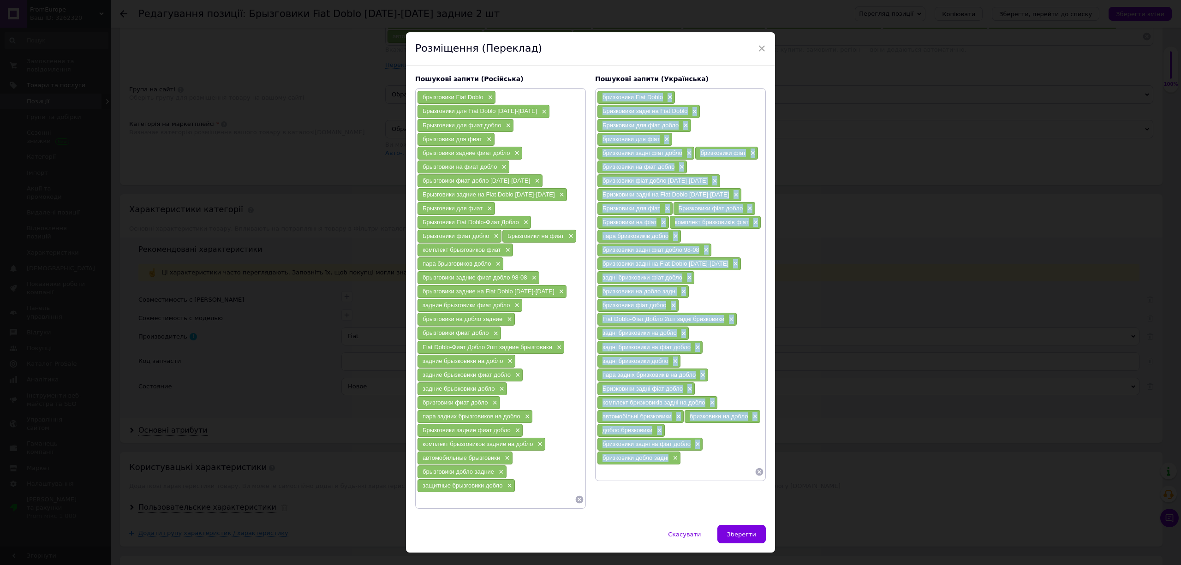
drag, startPoint x: 597, startPoint y: 100, endPoint x: 667, endPoint y: 454, distance: 361.5
click at [667, 454] on div "бризковики Fiat Doblo × Бризковики задні на Fiat Doblo × Бризковики для фіат до…" at bounding box center [680, 284] width 167 height 388
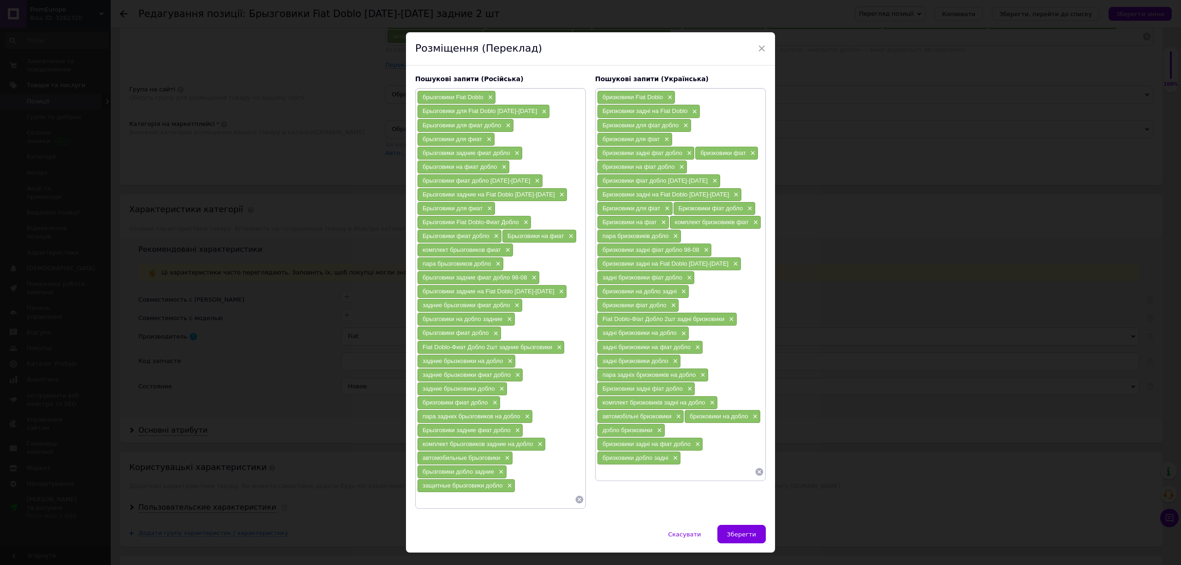
click at [754, 471] on icon at bounding box center [758, 471] width 9 height 9
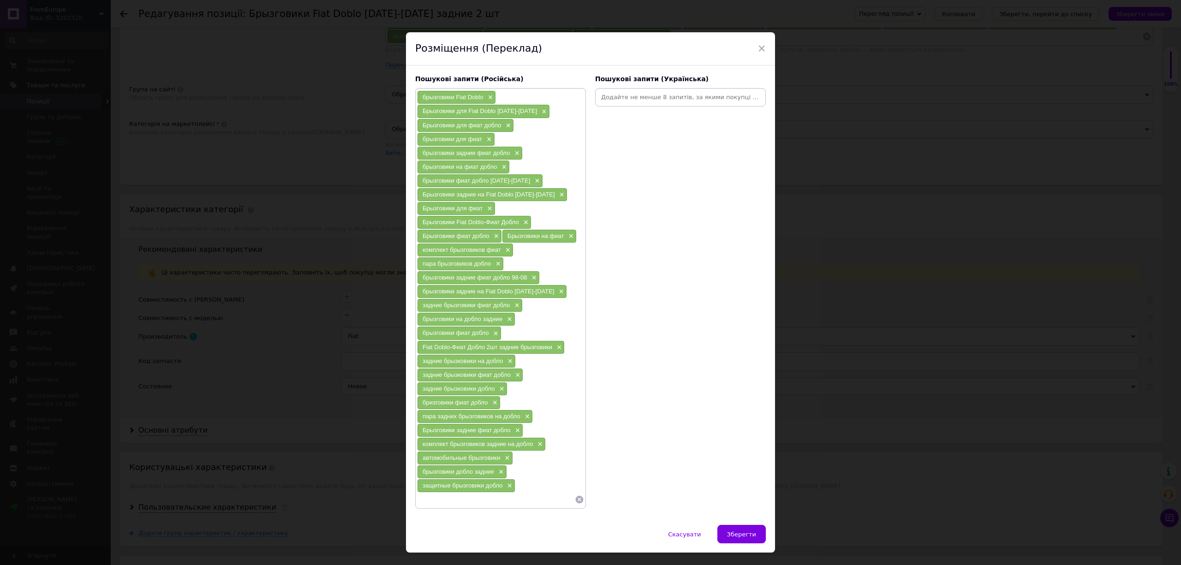
click at [620, 96] on input at bounding box center [680, 97] width 167 height 14
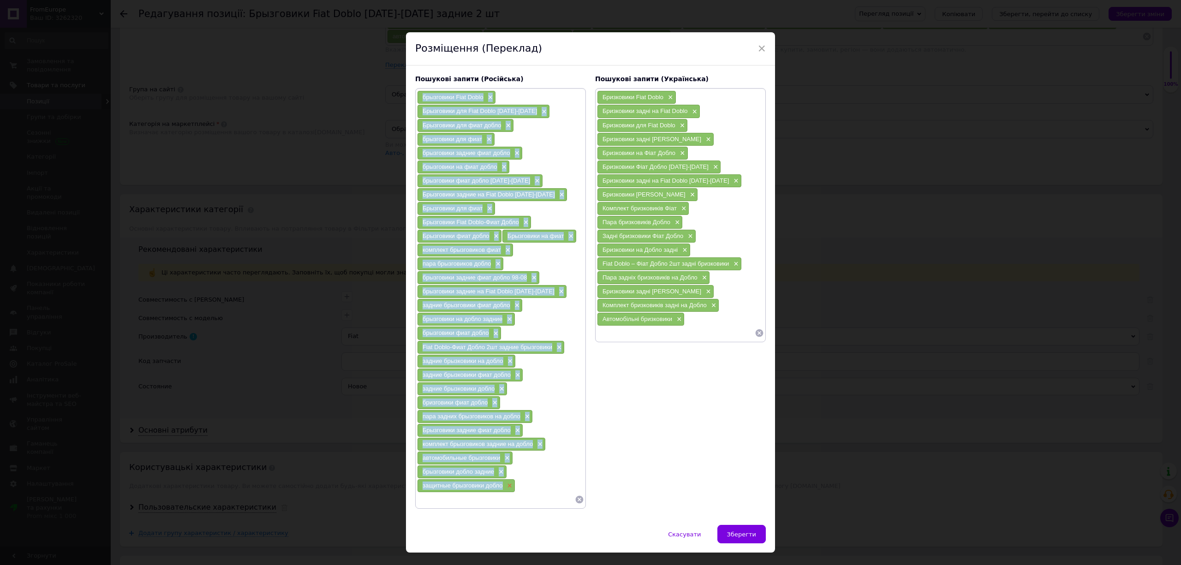
drag, startPoint x: 424, startPoint y: 98, endPoint x: 505, endPoint y: 480, distance: 390.2
click at [505, 480] on div "брызговики Fiat Doblo × Брызговики для Fiat Doblo [DATE]-[DATE] × Брызговики дл…" at bounding box center [500, 298] width 167 height 416
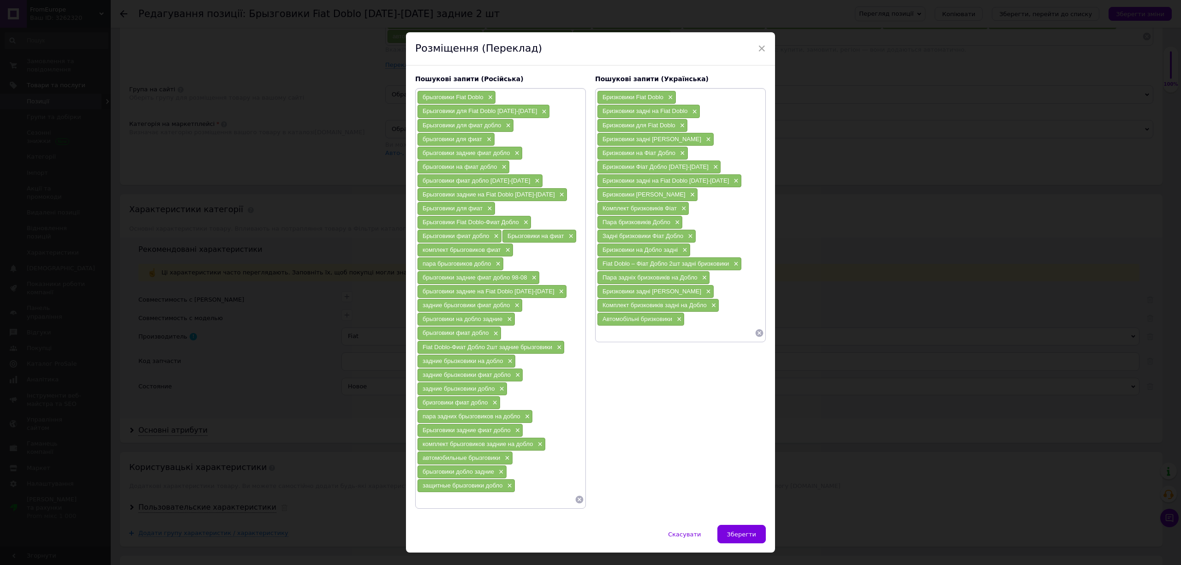
click at [580, 497] on icon at bounding box center [580, 500] width 8 height 8
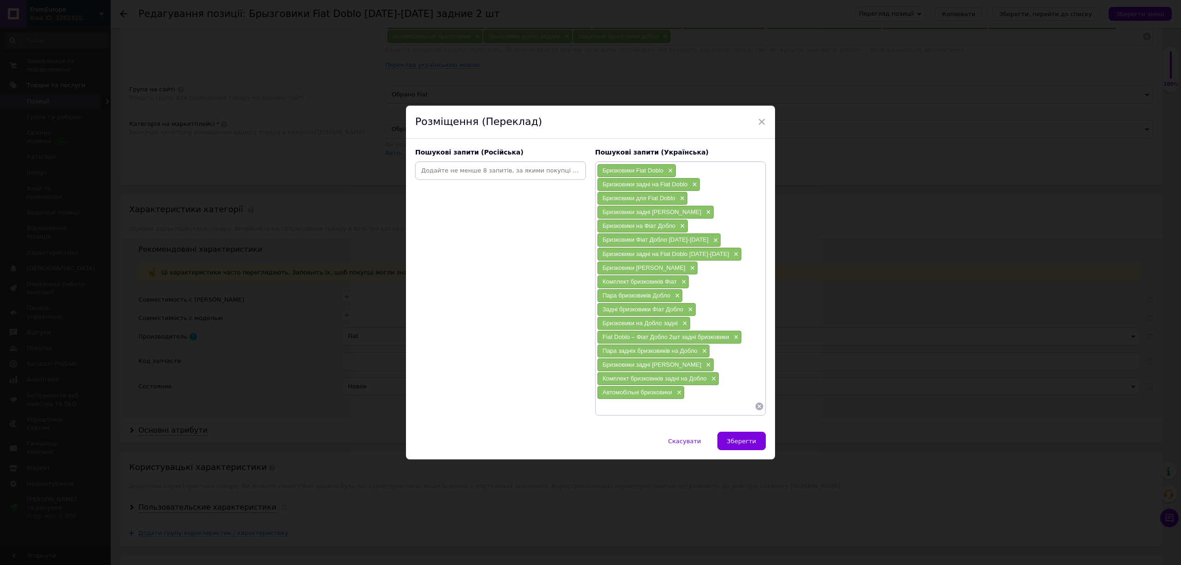
click at [488, 171] on input at bounding box center [500, 171] width 167 height 14
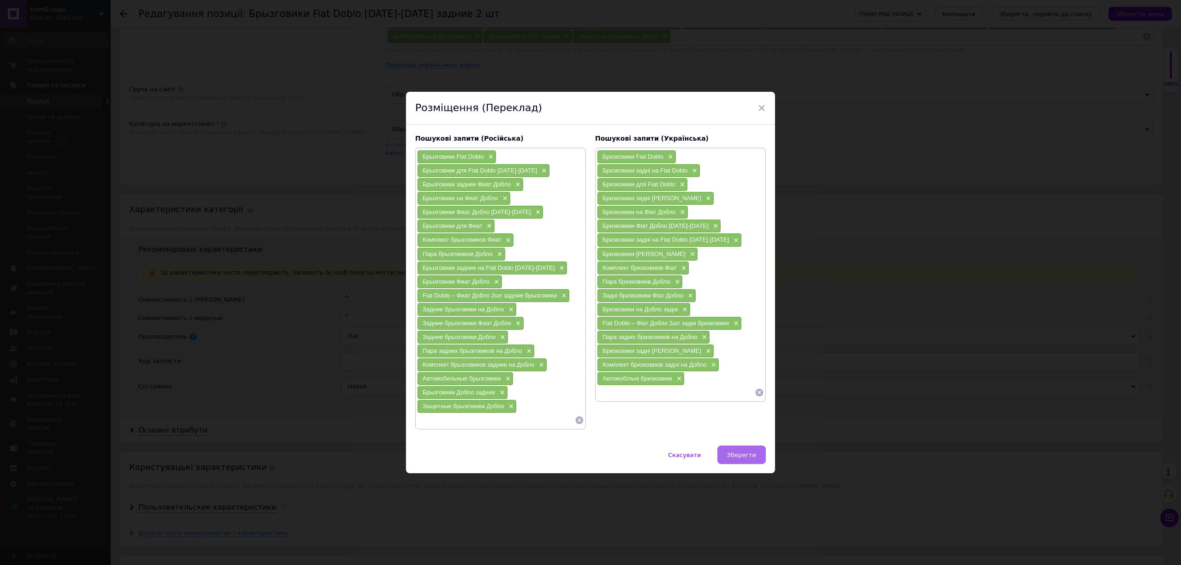
click at [764, 457] on button "Зберегти" at bounding box center [741, 454] width 48 height 18
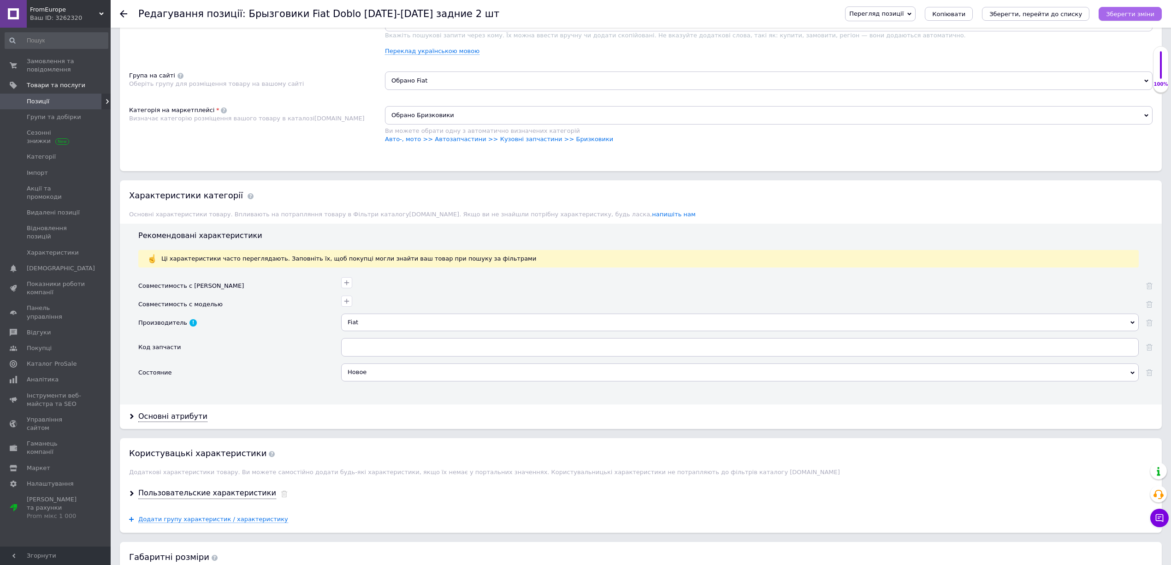
click at [1111, 19] on button "Зберегти зміни" at bounding box center [1130, 14] width 63 height 14
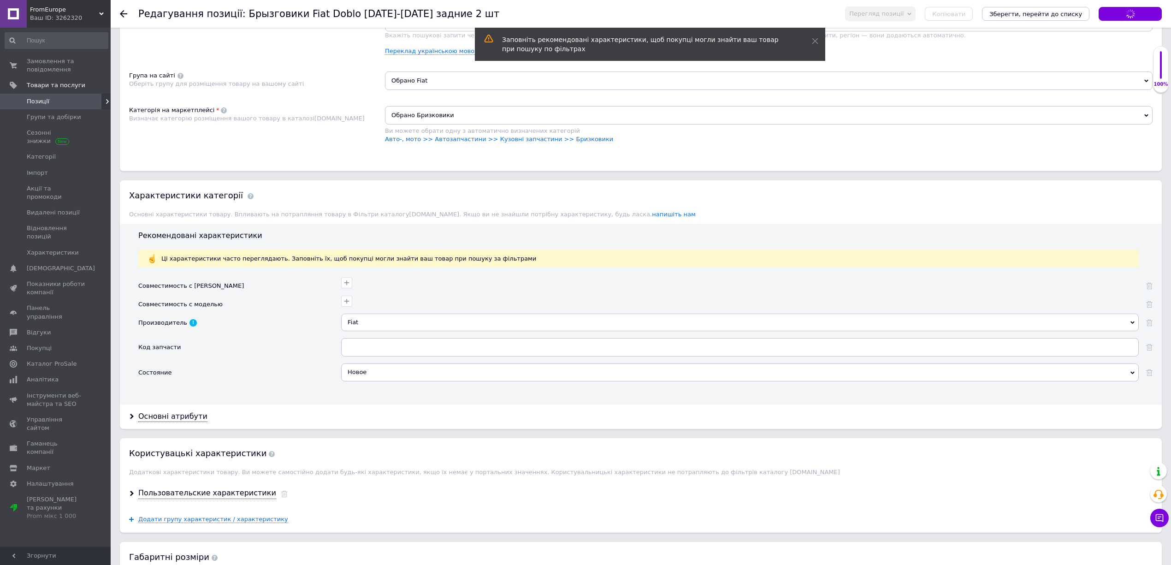
click at [431, 62] on div "Брызговики Fiat Doblo × Брызговики для Fiat Doblo [DATE]-[DATE] × Брызговики за…" at bounding box center [769, 16] width 768 height 91
click at [432, 55] on link "Переклад українською мовою" at bounding box center [432, 51] width 95 height 7
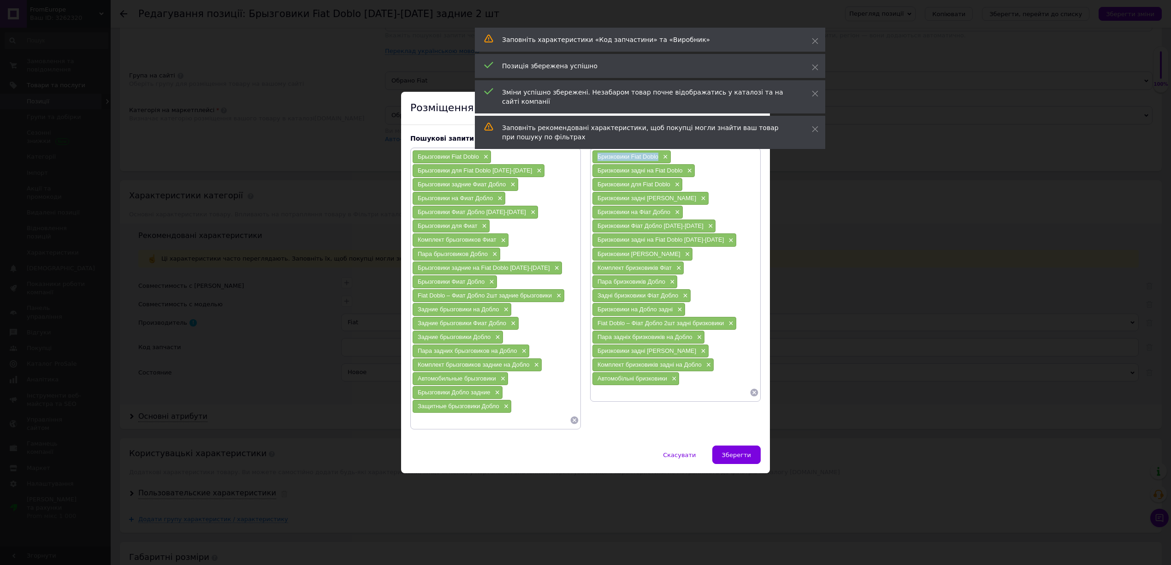
drag, startPoint x: 591, startPoint y: 160, endPoint x: 657, endPoint y: 160, distance: 66.4
click at [657, 160] on div "Бризковики Fiat Doblo ×" at bounding box center [631, 157] width 79 height 14
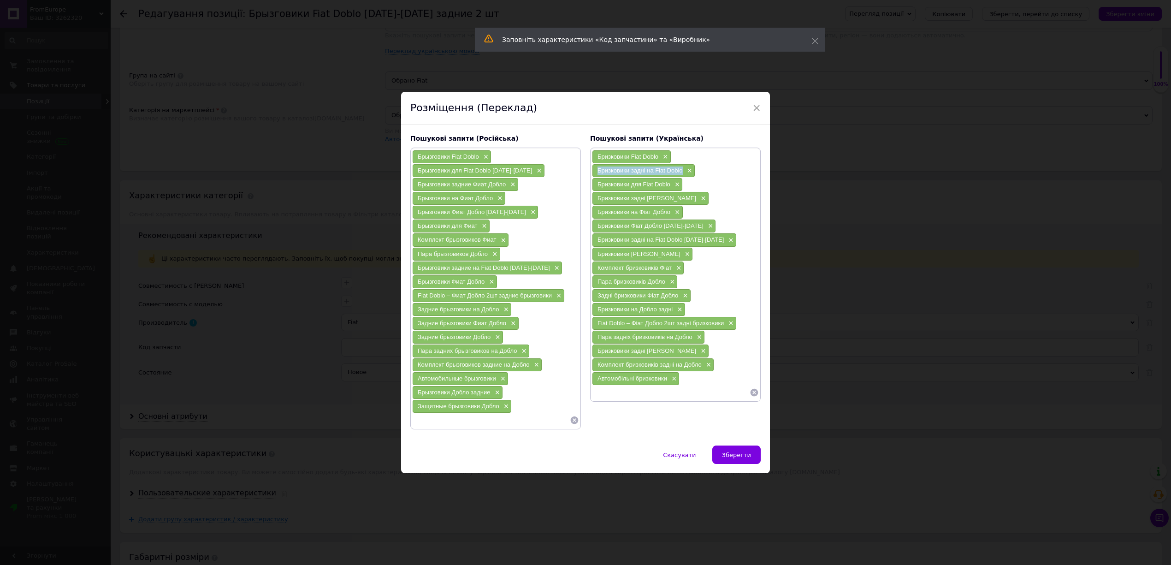
drag, startPoint x: 594, startPoint y: 168, endPoint x: 683, endPoint y: 172, distance: 89.1
click at [683, 172] on div "Бризковики задні на Fiat Doblo ×" at bounding box center [644, 170] width 102 height 13
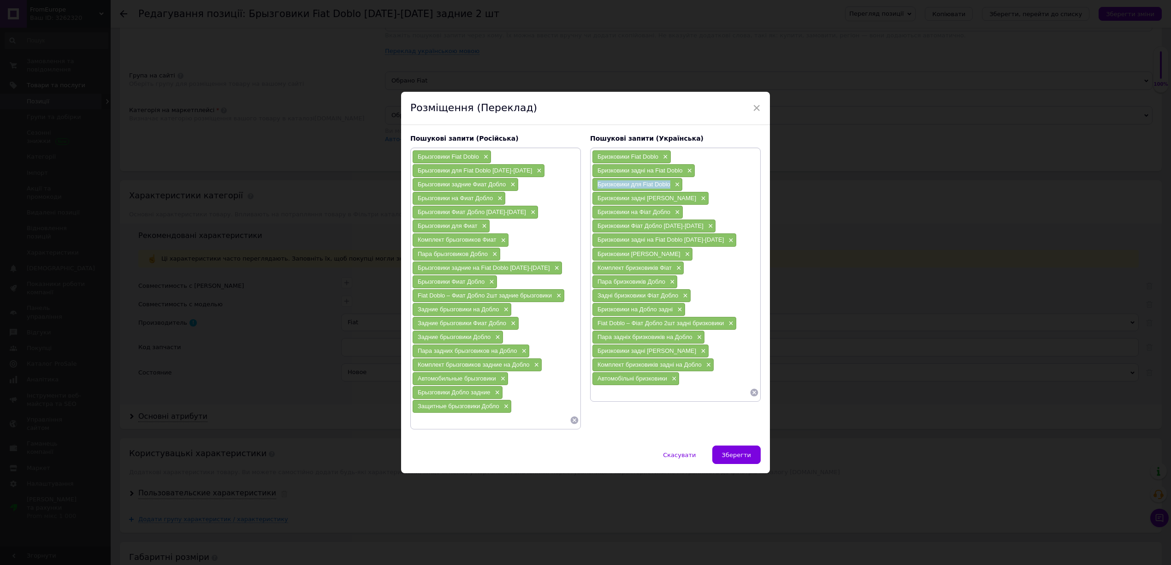
drag, startPoint x: 596, startPoint y: 184, endPoint x: 670, endPoint y: 185, distance: 73.8
click at [670, 185] on div "Бризковики для Fiat Doblo ×" at bounding box center [638, 184] width 90 height 13
drag, startPoint x: 604, startPoint y: 203, endPoint x: 673, endPoint y: 200, distance: 69.7
click at [677, 199] on div "Бризковики задні Фіат Добло ×" at bounding box center [651, 198] width 116 height 13
drag, startPoint x: 416, startPoint y: 238, endPoint x: 497, endPoint y: 244, distance: 81.8
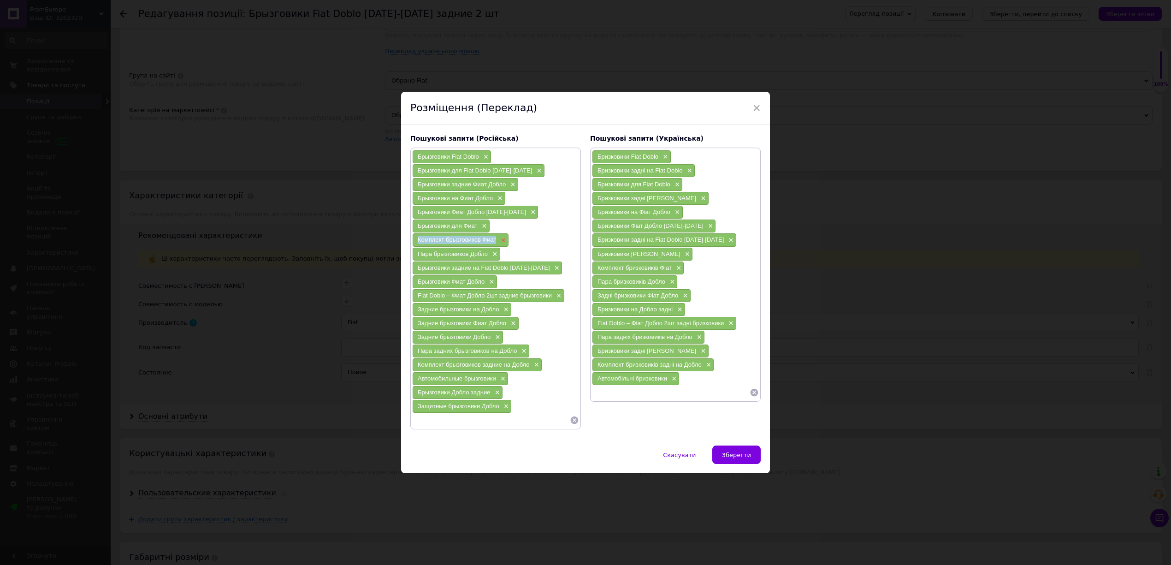
click at [497, 244] on div "Комплект брызговиков Фиат ×" at bounding box center [461, 239] width 96 height 13
drag, startPoint x: 414, startPoint y: 253, endPoint x: 477, endPoint y: 259, distance: 63.0
click at [477, 259] on div "Пара брызговиков Добло ×" at bounding box center [457, 254] width 88 height 13
drag, startPoint x: 488, startPoint y: 253, endPoint x: 410, endPoint y: 251, distance: 78.4
click at [410, 251] on div "Брызговики Fiat Doblo × Брызговики для Fiat Doblo [DATE]-[DATE] × Брызговики за…" at bounding box center [495, 289] width 171 height 282
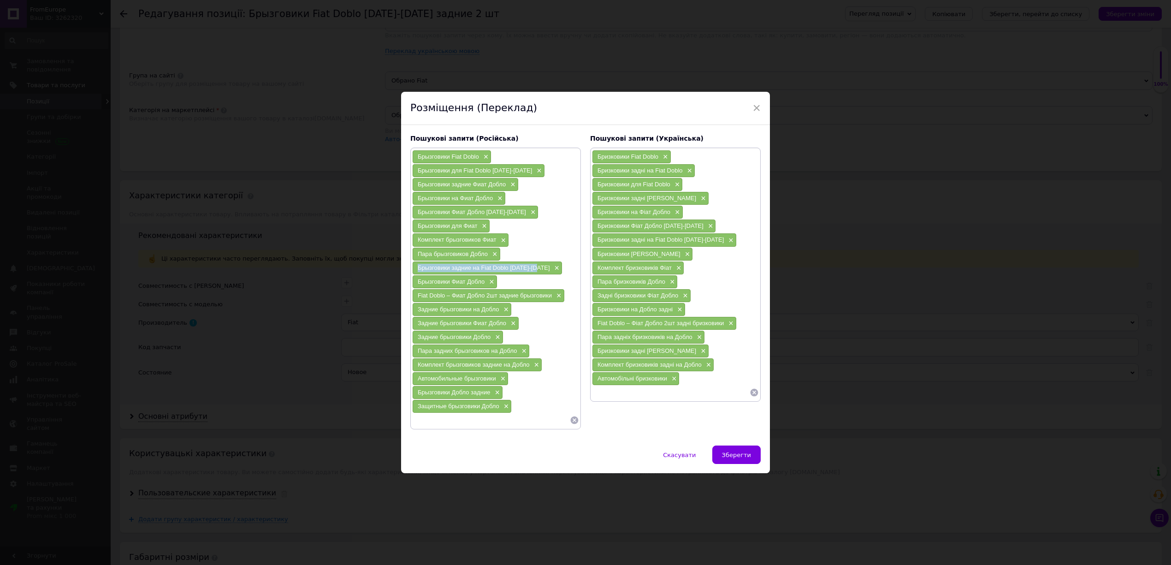
drag, startPoint x: 414, startPoint y: 267, endPoint x: 539, endPoint y: 268, distance: 124.5
click at [539, 268] on div "Брызговики задние на Fiat Doblo [DATE]-[DATE] ×" at bounding box center [487, 267] width 149 height 13
drag, startPoint x: 414, startPoint y: 287, endPoint x: 486, endPoint y: 283, distance: 72.1
click at [486, 283] on div "Брызговики Фиат Добло ×" at bounding box center [455, 281] width 84 height 13
drag, startPoint x: 414, startPoint y: 295, endPoint x: 552, endPoint y: 297, distance: 137.9
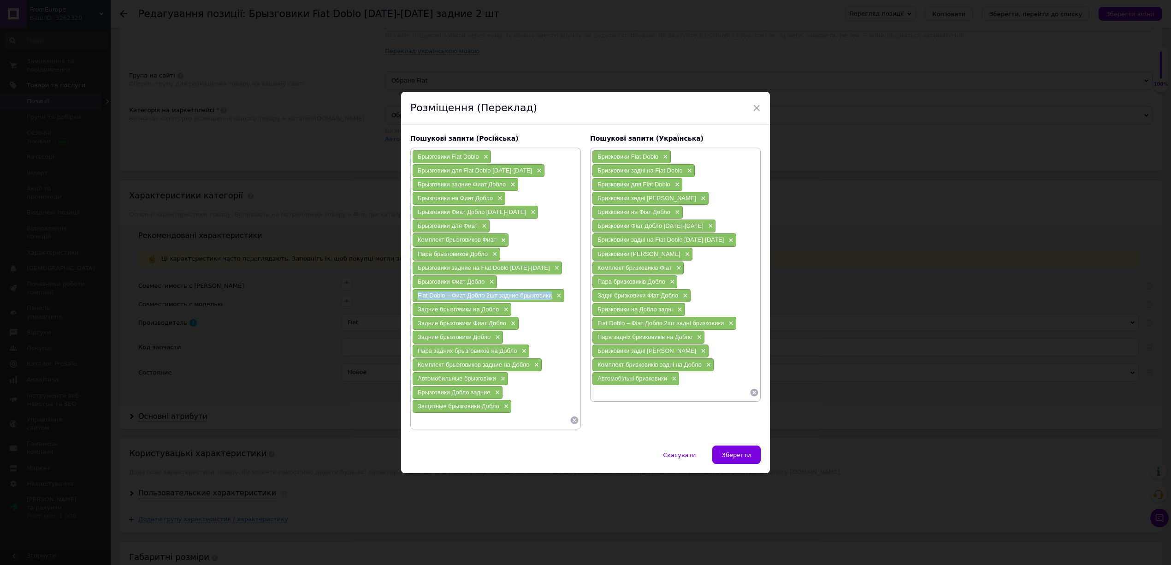
click at [552, 297] on div "Fiat Doblo – Фиат Добло 2шт задние брызговики ×" at bounding box center [489, 295] width 152 height 13
click at [754, 113] on span "×" at bounding box center [757, 108] width 8 height 16
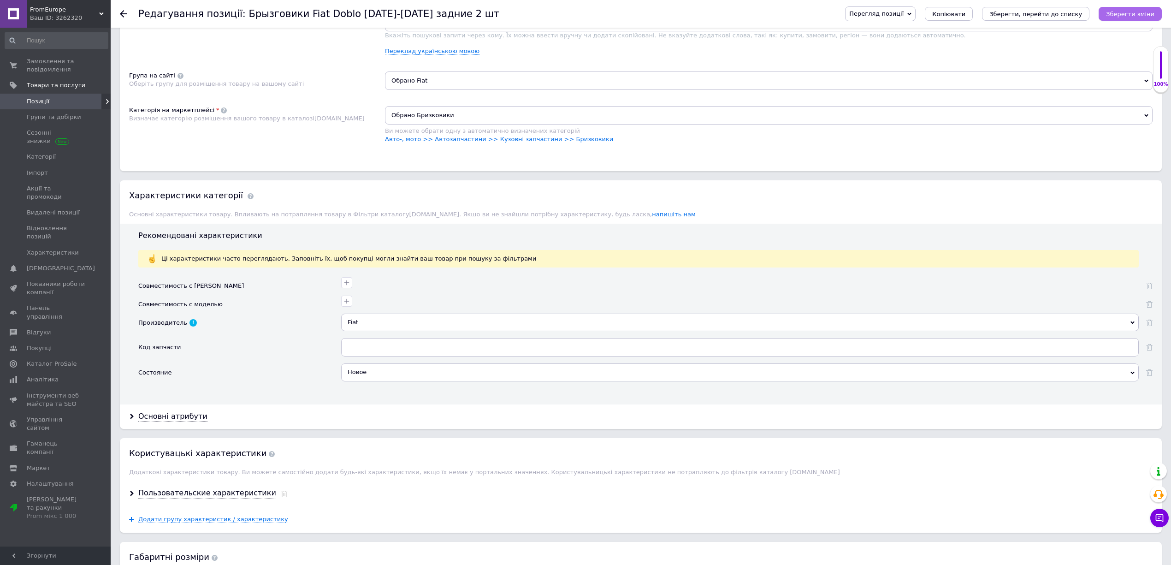
click at [1122, 16] on icon "Зберегти зміни" at bounding box center [1130, 14] width 48 height 7
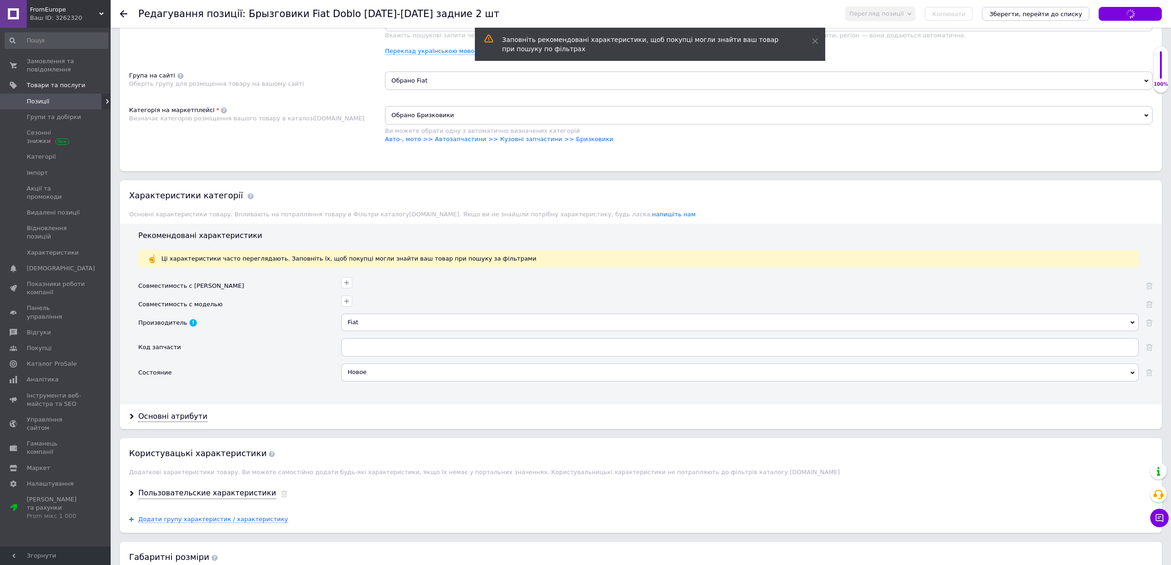
click at [74, 101] on span "Позиції" at bounding box center [56, 101] width 59 height 8
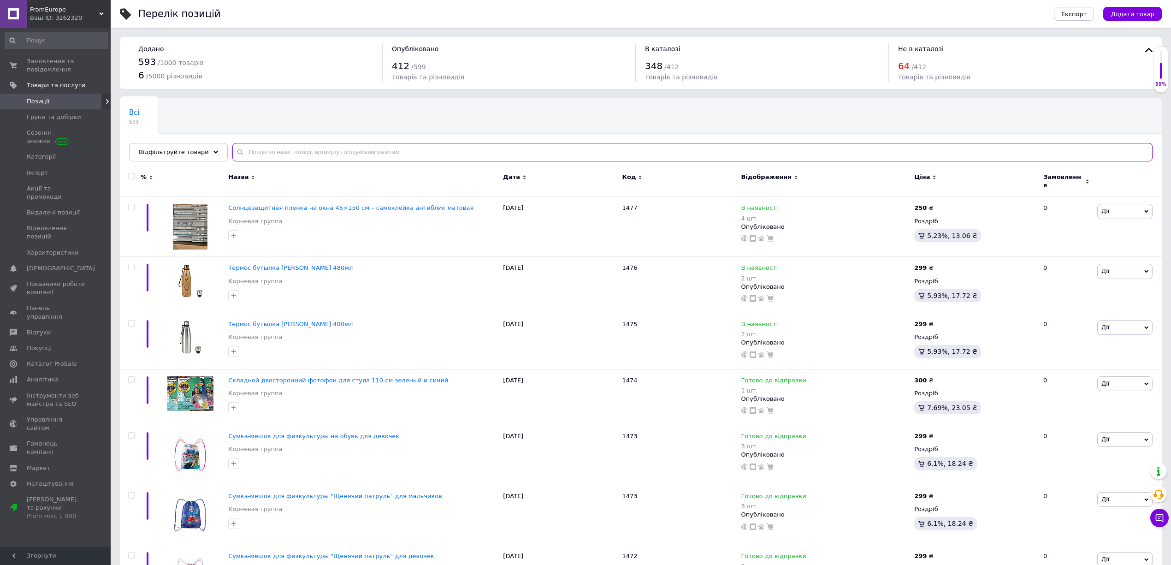
click at [263, 152] on input "text" at bounding box center [692, 152] width 921 height 18
paste input "Кришка дзеркала ліва, корпус дзеркала renault master 3/opel movano чорний, плас…"
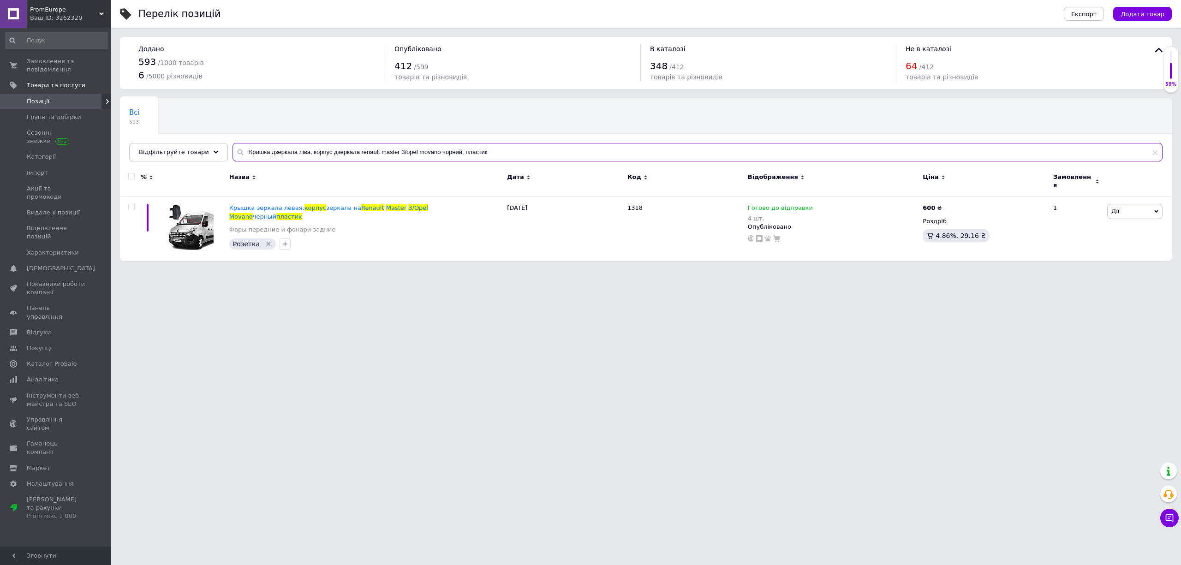
click at [430, 148] on input "Кришка дзеркала ліва, корпус дзеркала renault master 3/opel movano чорний, плас…" at bounding box center [697, 152] width 930 height 18
paste input "овпаки на колеса [PERSON_NAME] sprinter r16 ([DATE]–[DATE]), сірі — комплект 4 …"
type input "Ковпаки на колеса [PERSON_NAME] sprinter r16 ([DATE]–[DATE]), сірі — комплект 4…"
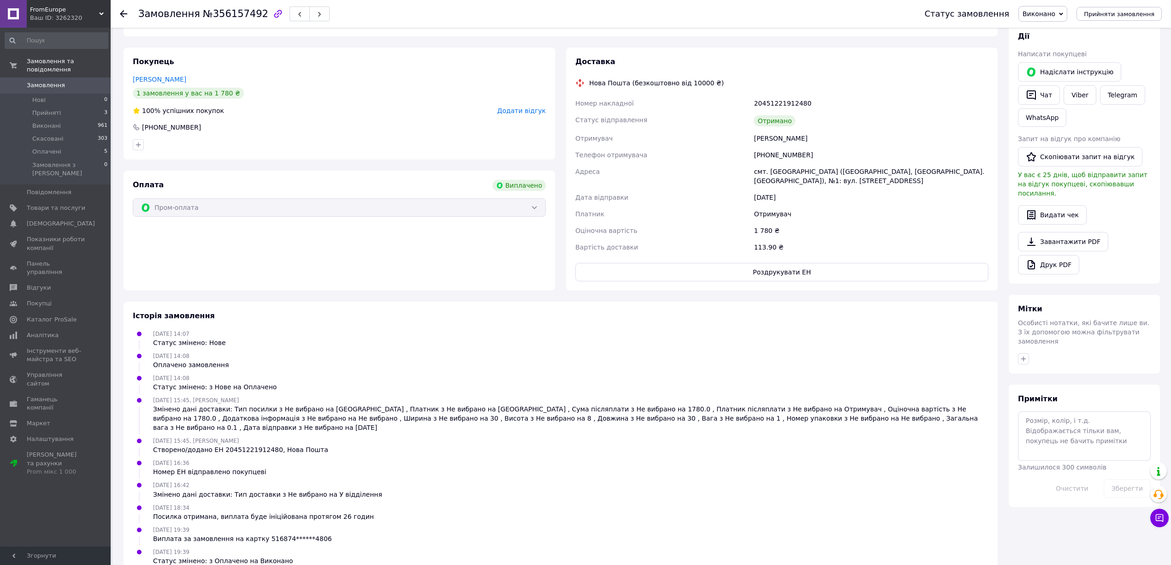
scroll to position [157, 0]
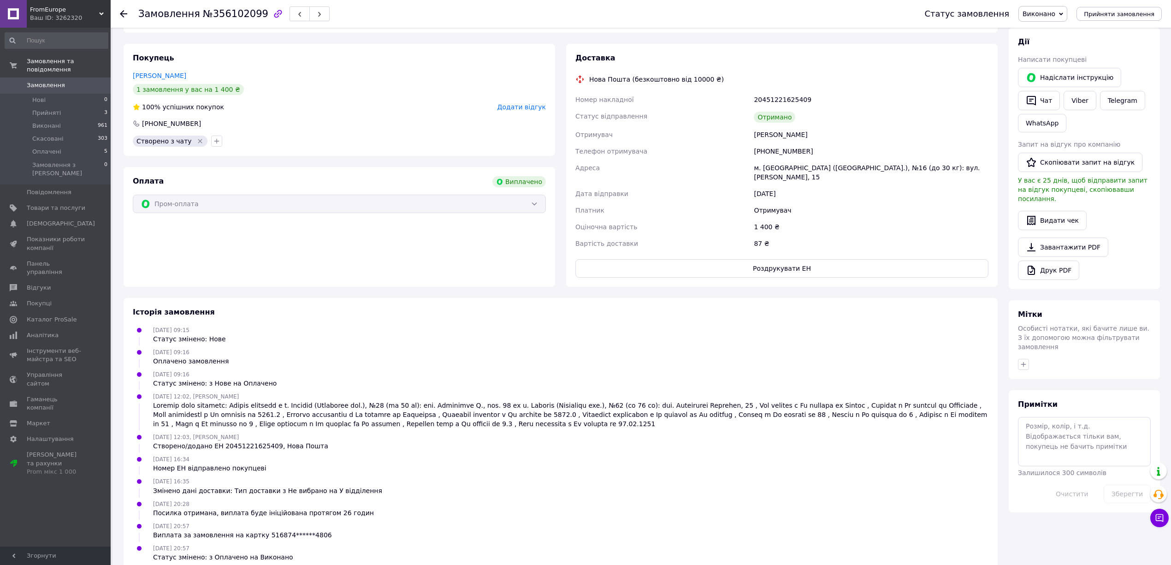
scroll to position [148, 0]
